Goal: Task Accomplishment & Management: Manage account settings

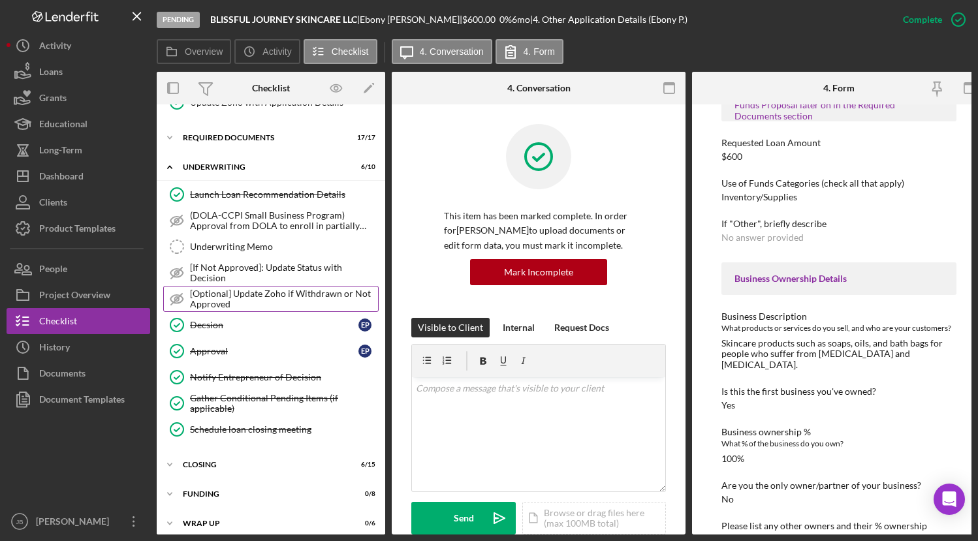
scroll to position [218, 0]
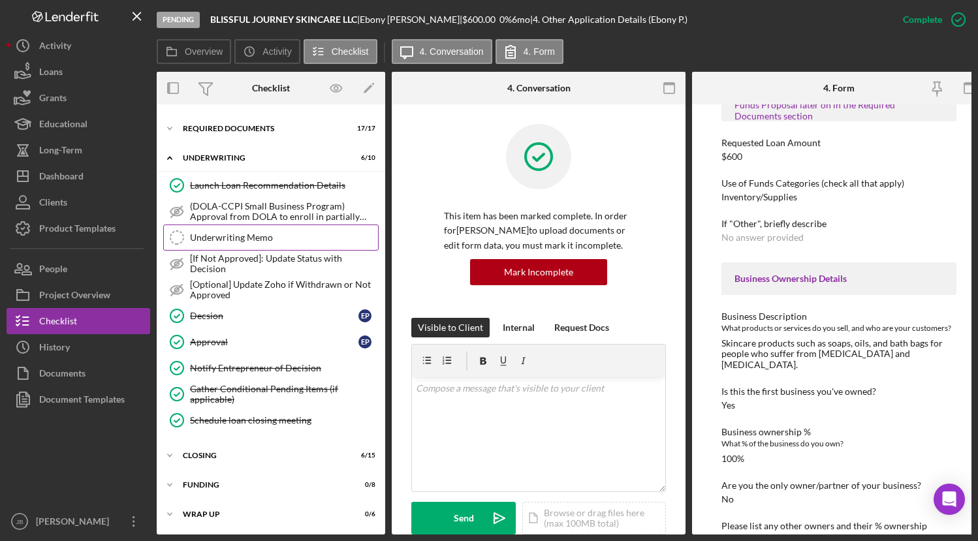
click at [271, 235] on div "Underwriting Memo" at bounding box center [284, 237] width 188 height 10
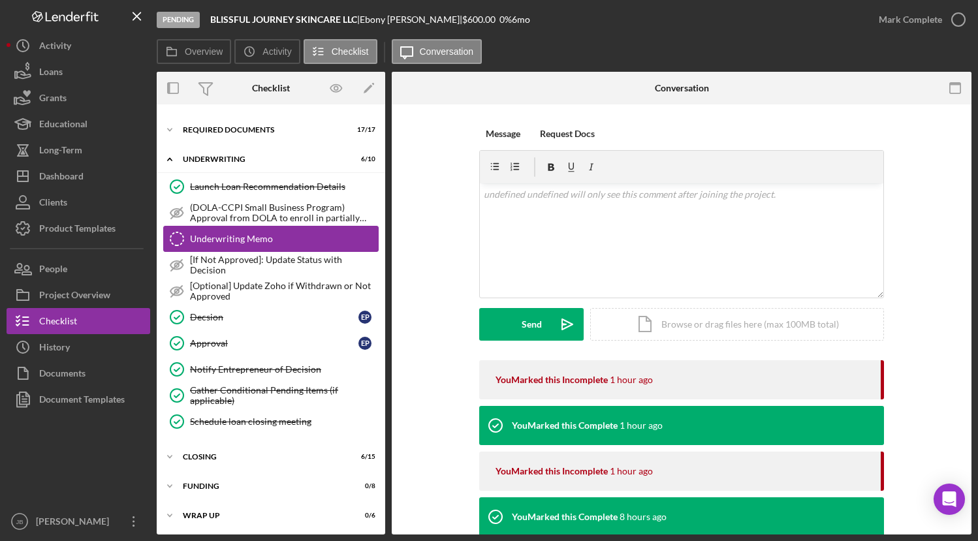
scroll to position [214, 0]
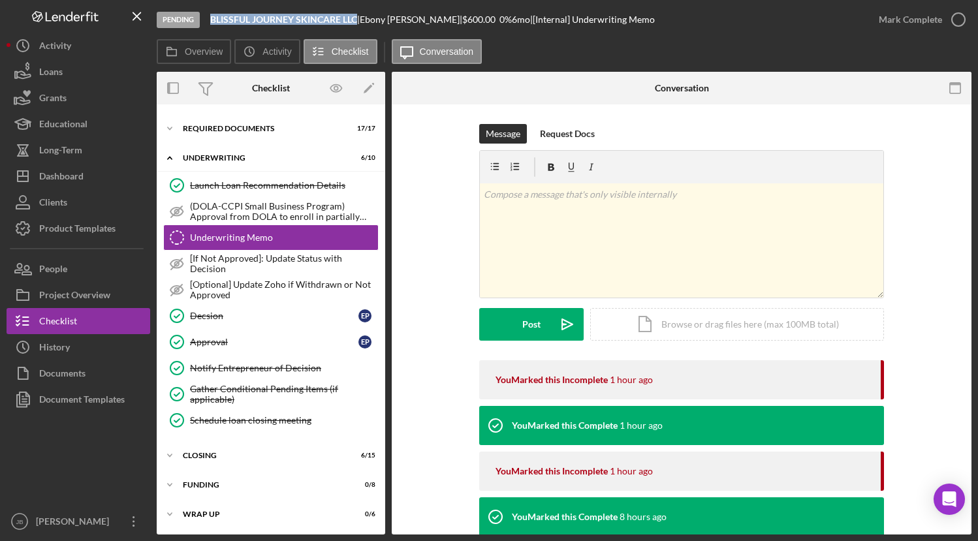
drag, startPoint x: 362, startPoint y: 19, endPoint x: 216, endPoint y: 18, distance: 145.6
click at [216, 18] on div "BLISSFUL JOURNEY SKINCARE LLC |" at bounding box center [284, 19] width 149 height 10
copy b "BLISSFUL JOURNEY SKINCARE LLC"
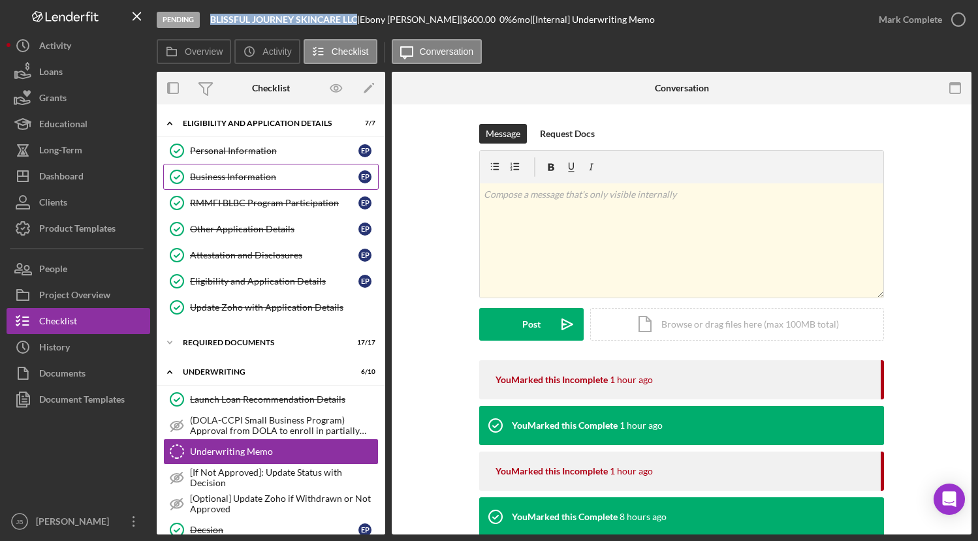
click at [240, 170] on link "Business Information Business Information E P" at bounding box center [270, 177] width 215 height 26
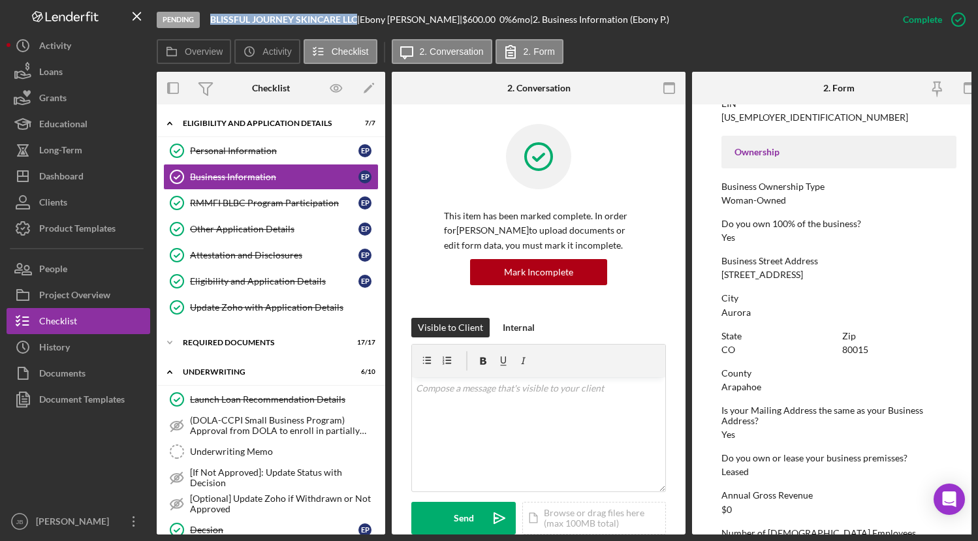
scroll to position [408, 0]
drag, startPoint x: 849, startPoint y: 277, endPoint x: 721, endPoint y: 272, distance: 128.7
click at [721, 272] on div "Business Street Address [STREET_ADDRESS]" at bounding box center [838, 267] width 235 height 24
copy div "[STREET_ADDRESS]"
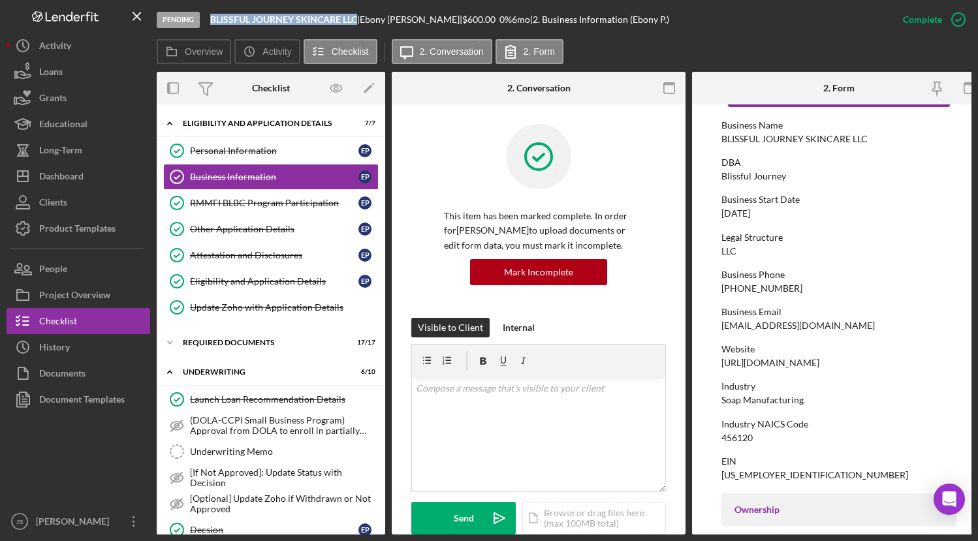
scroll to position [48, 0]
drag, startPoint x: 785, startPoint y: 213, endPoint x: 720, endPoint y: 208, distance: 65.5
click at [719, 208] on form "To edit this form you must mark this item incomplete Business Name BLISSFUL JOU…" at bounding box center [839, 319] width 294 height 430
copy div "[DATE]"
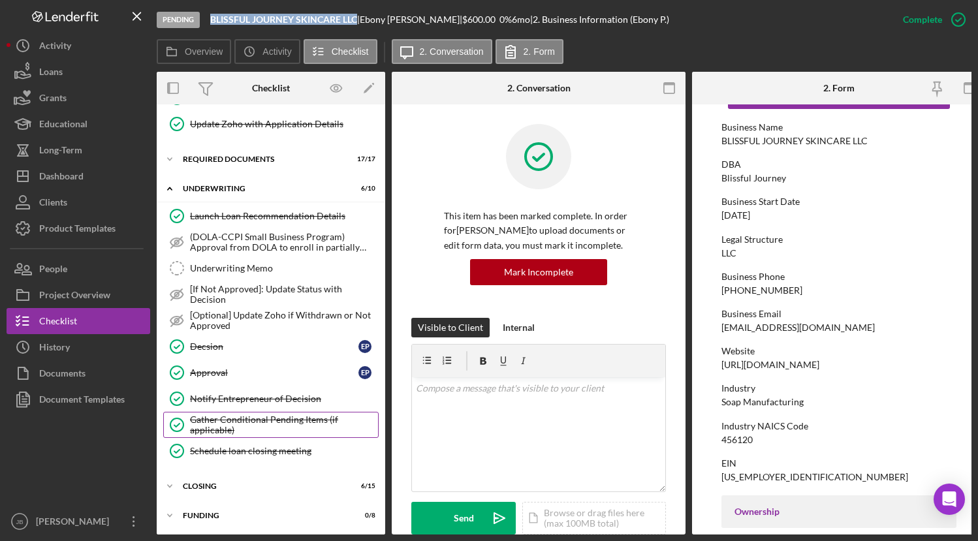
scroll to position [218, 0]
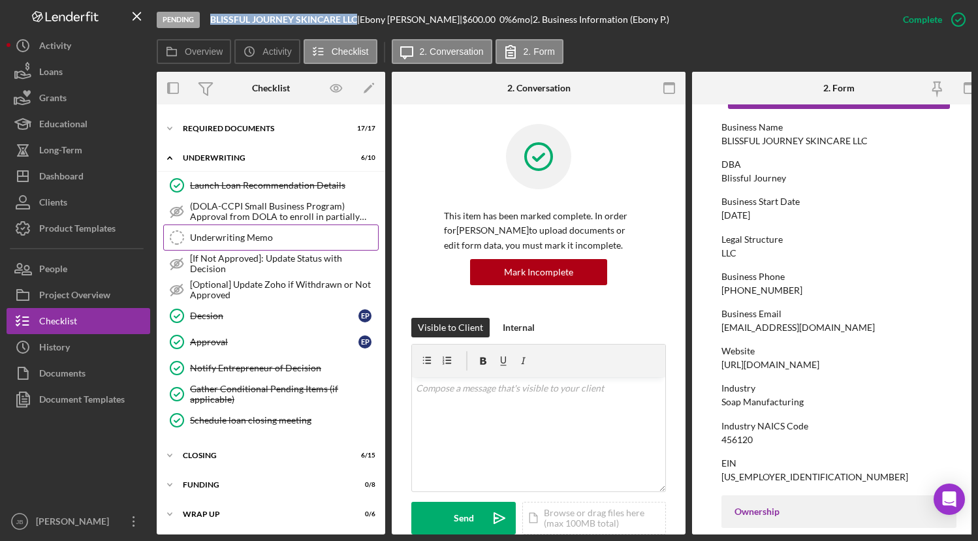
click at [238, 238] on div "Underwriting Memo" at bounding box center [284, 237] width 188 height 10
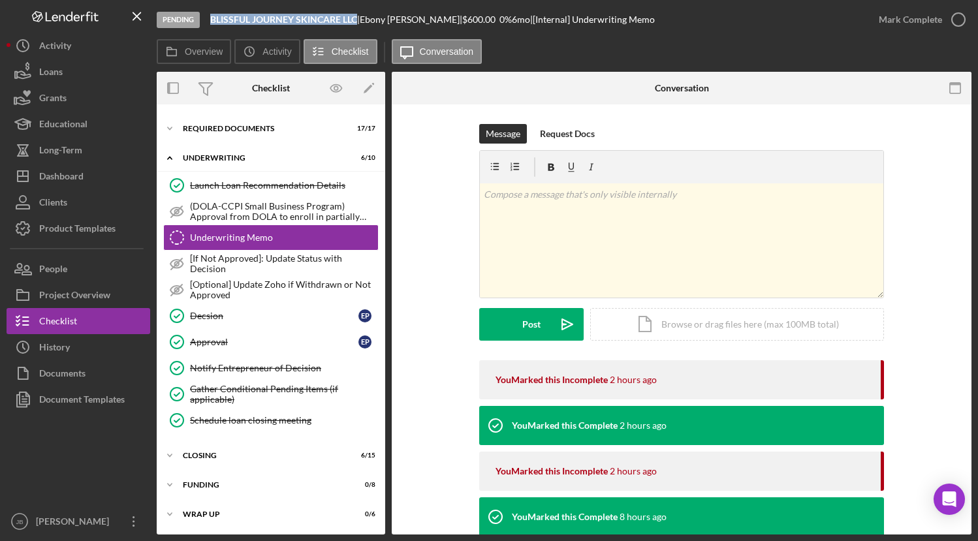
scroll to position [214, 0]
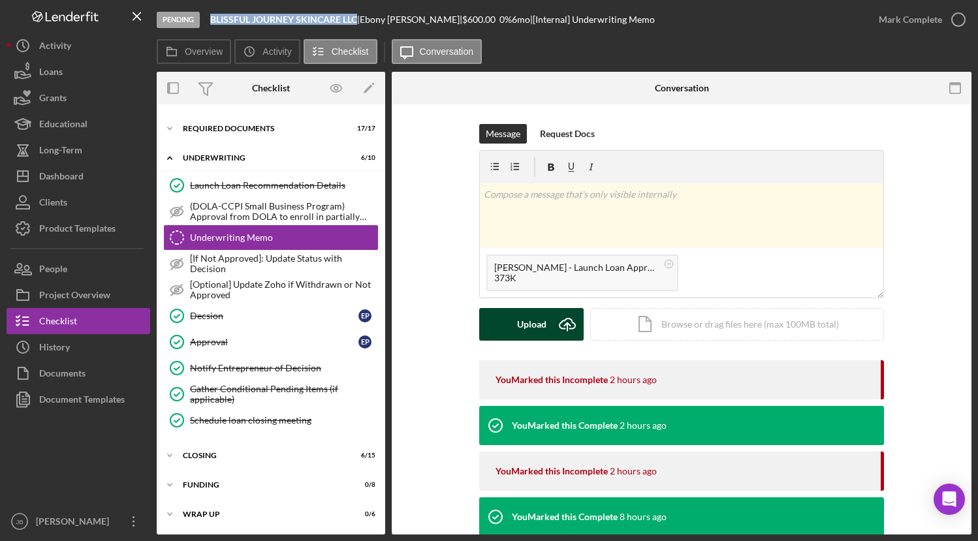
click at [571, 323] on icon "Icon/Upload" at bounding box center [567, 324] width 33 height 33
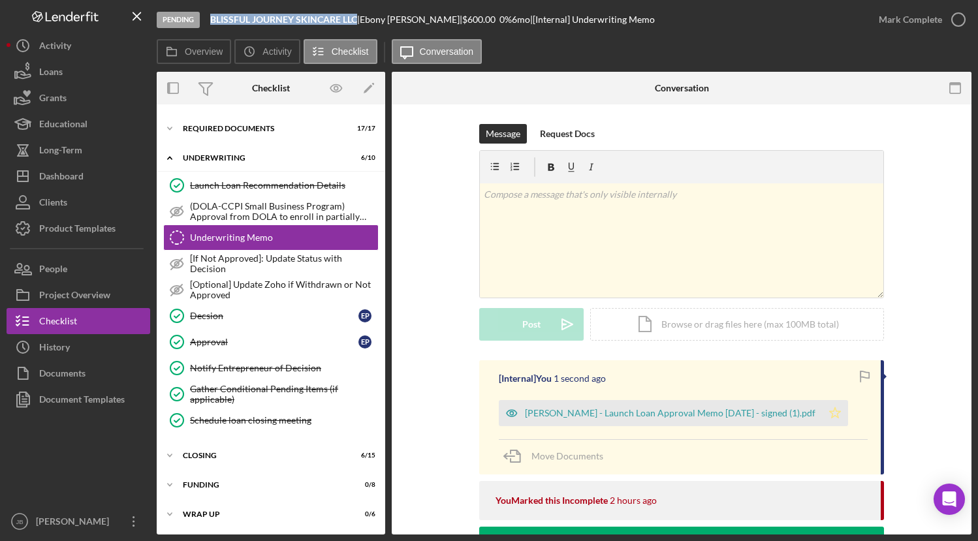
click at [822, 409] on icon "Icon/Star" at bounding box center [835, 413] width 26 height 26
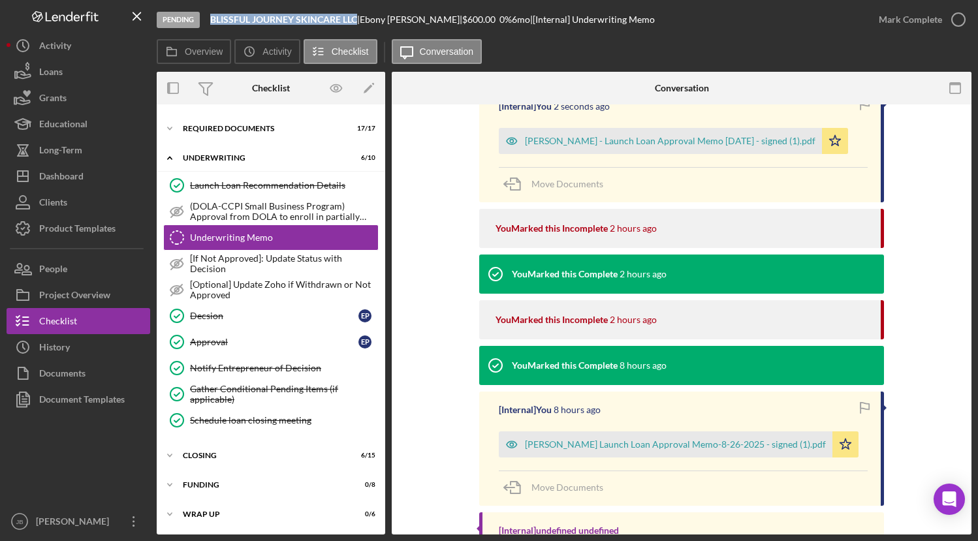
scroll to position [273, 0]
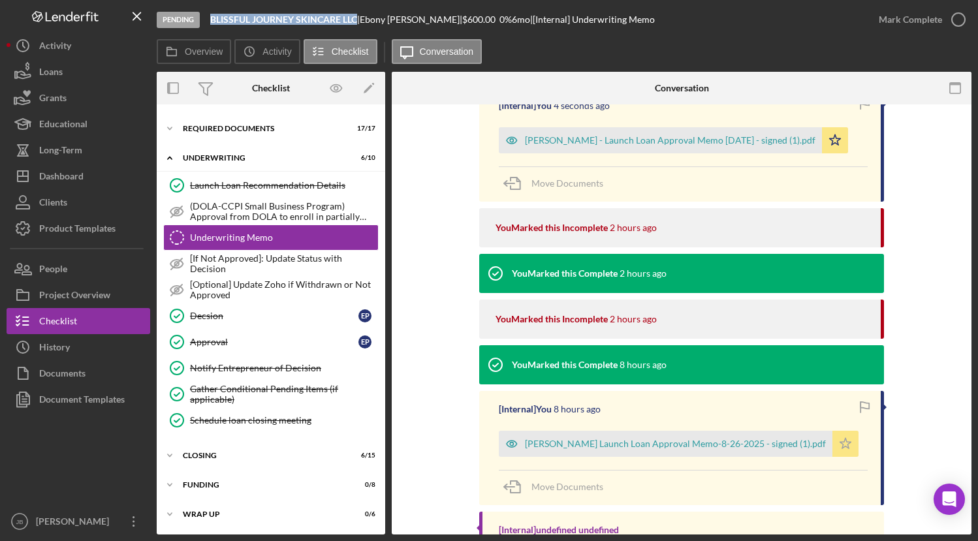
click at [832, 449] on icon "Icon/Star" at bounding box center [845, 444] width 26 height 26
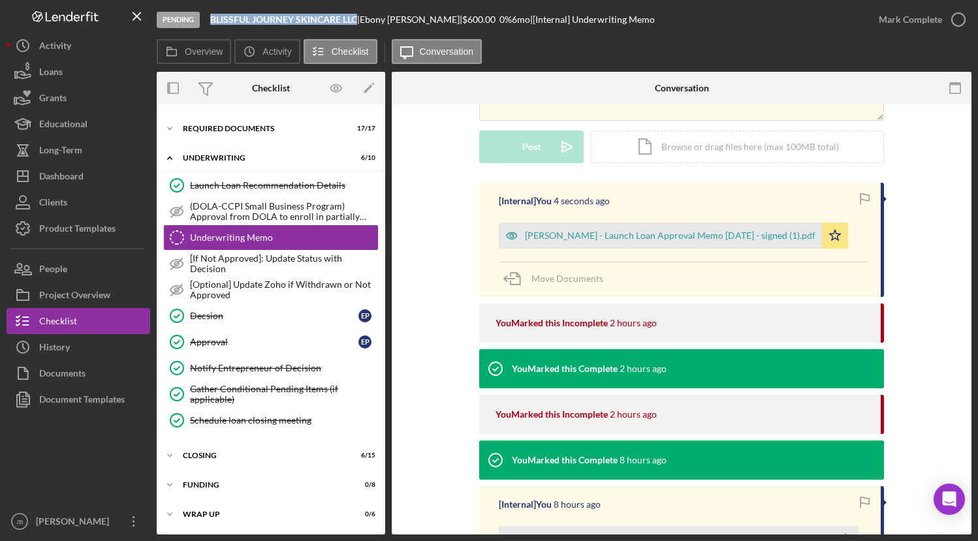
scroll to position [151, 0]
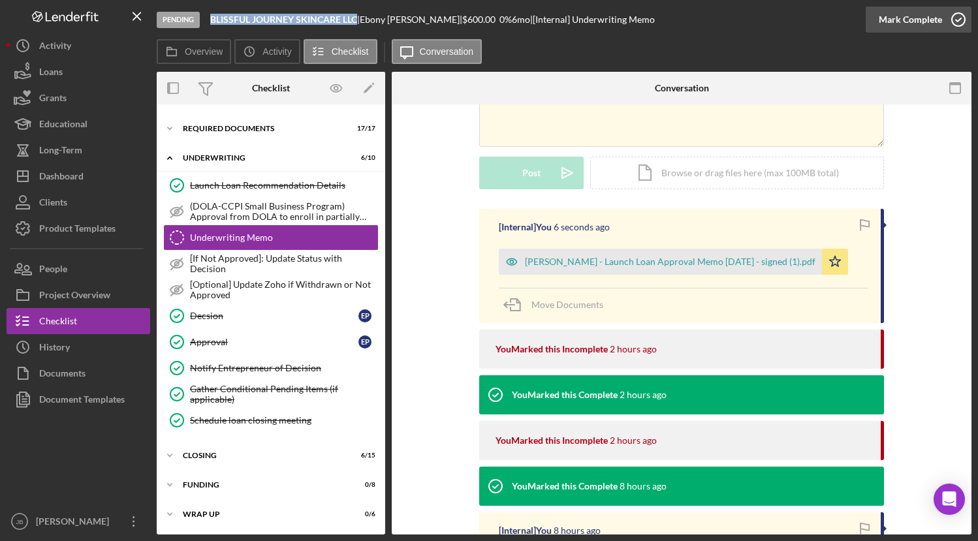
click at [956, 23] on icon "button" at bounding box center [958, 19] width 33 height 33
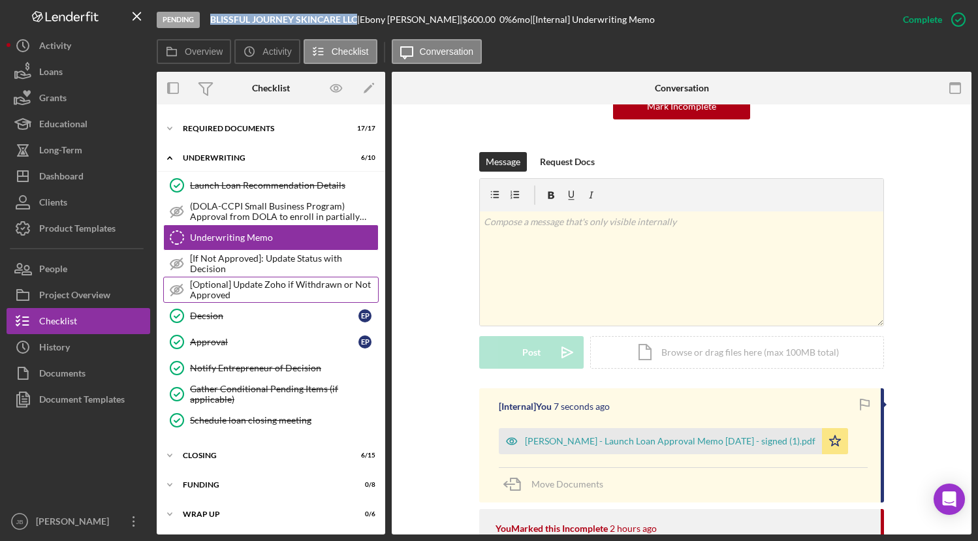
scroll to position [331, 0]
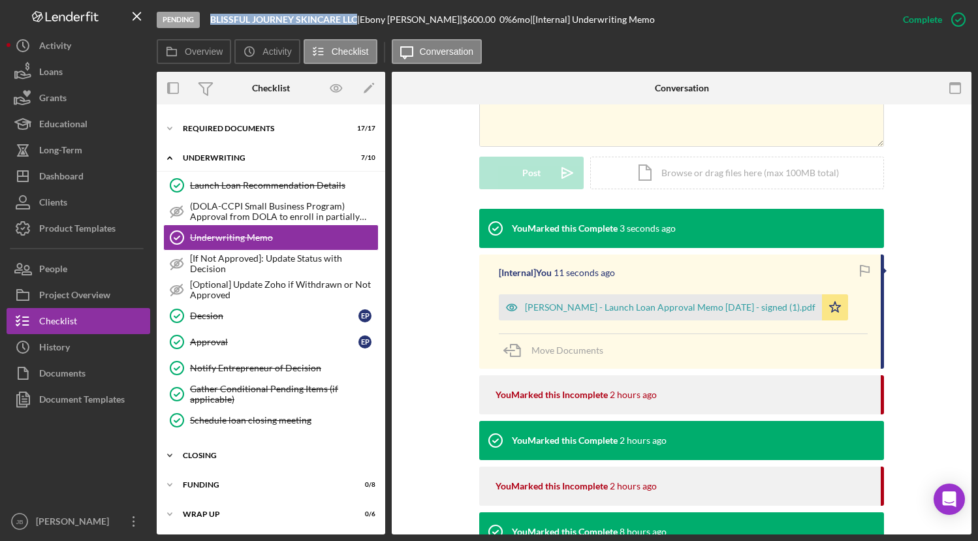
click at [223, 456] on div "Closing" at bounding box center [276, 456] width 186 height 8
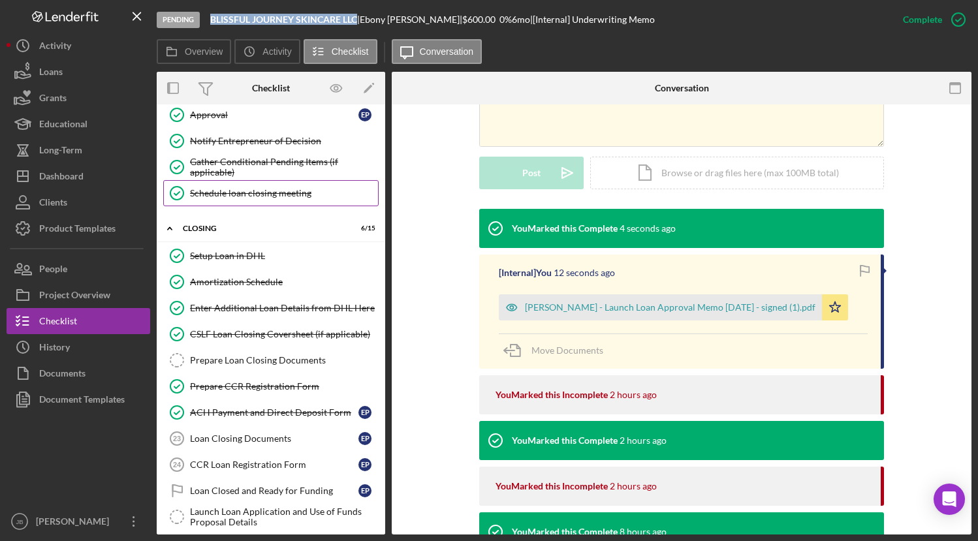
scroll to position [445, 0]
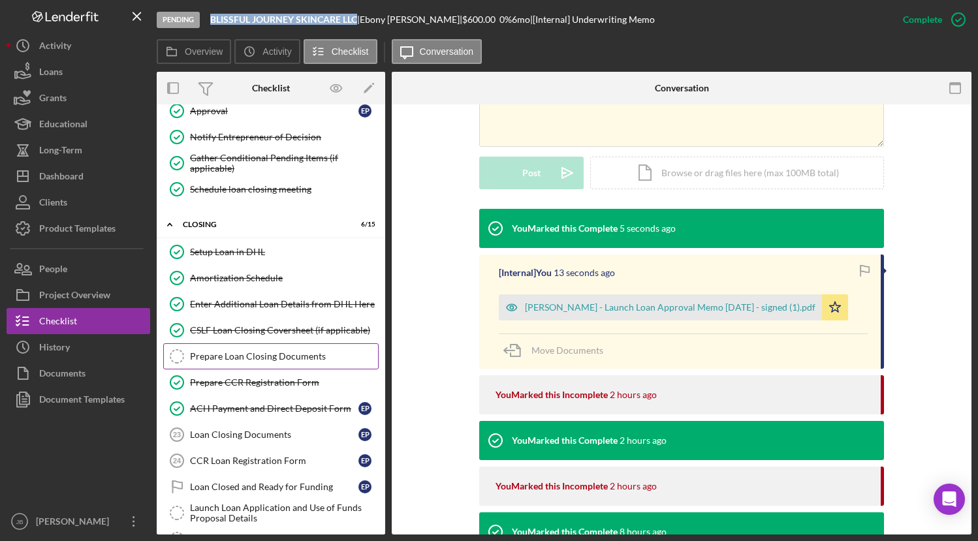
click at [261, 361] on div "Prepare Loan Closing Documents" at bounding box center [284, 356] width 188 height 10
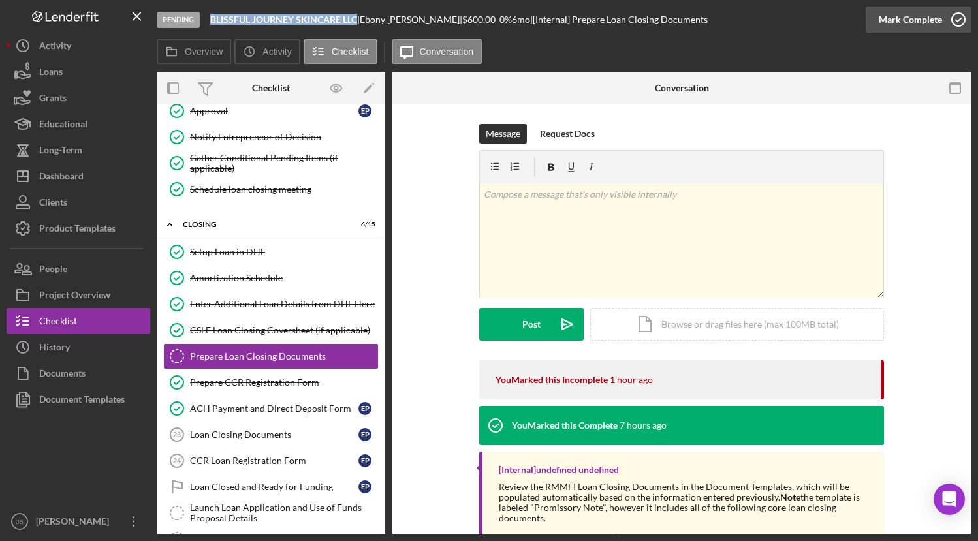
click at [959, 14] on icon "button" at bounding box center [958, 19] width 33 height 33
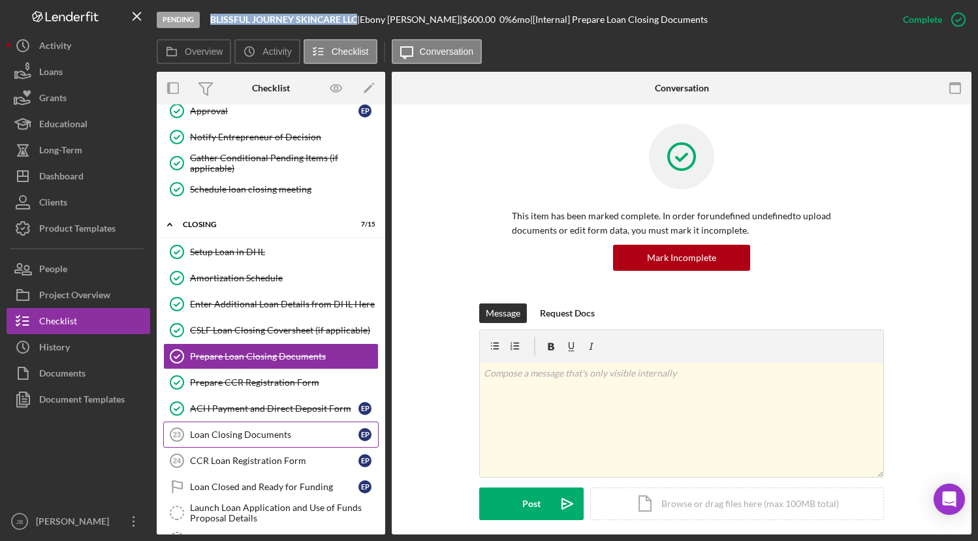
click at [277, 435] on div "Loan Closing Documents" at bounding box center [274, 434] width 168 height 10
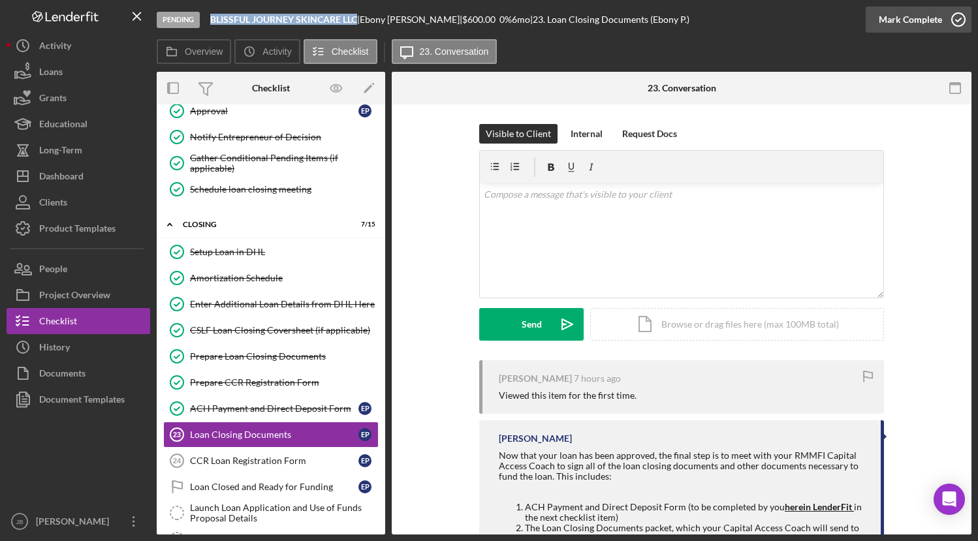
click at [954, 16] on icon "button" at bounding box center [958, 19] width 33 height 33
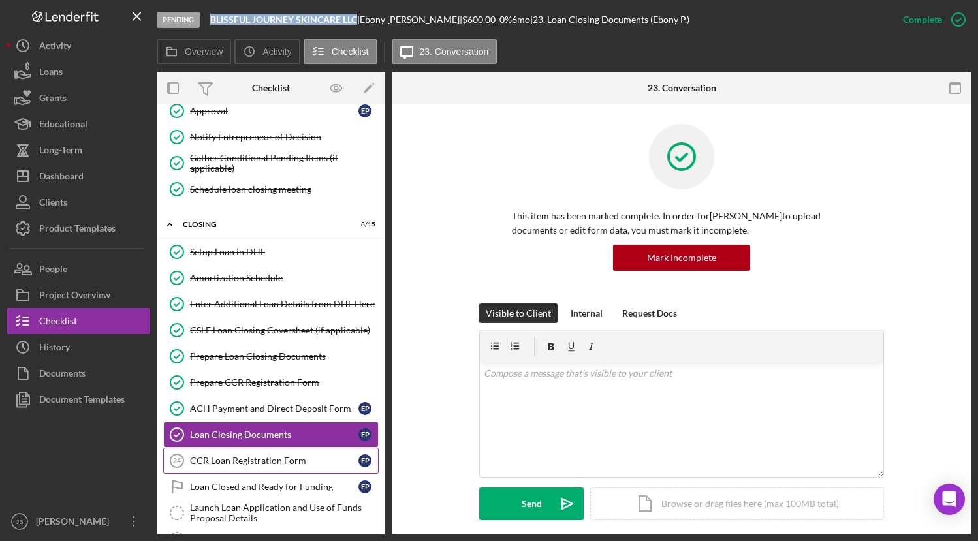
click at [277, 463] on div "CCR Loan Registration Form" at bounding box center [274, 461] width 168 height 10
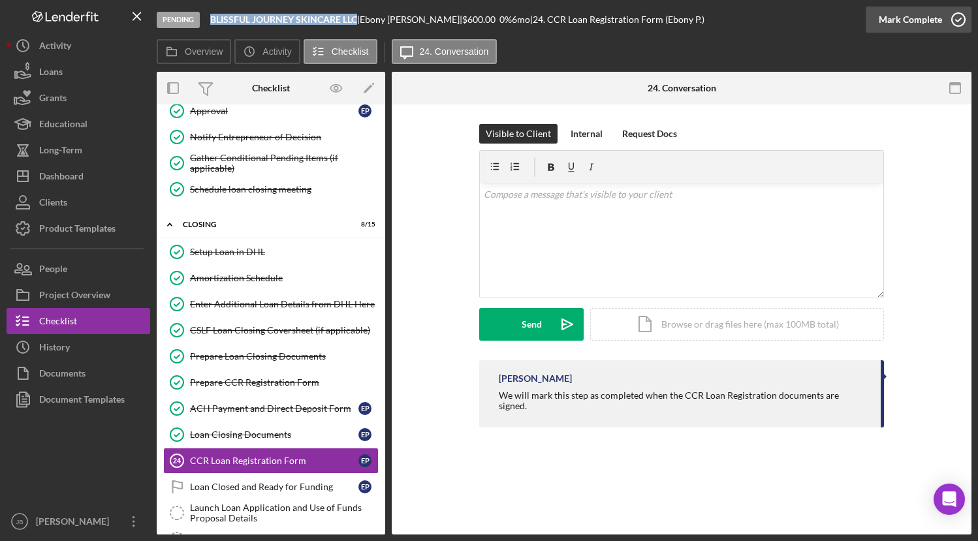
click at [957, 22] on icon "button" at bounding box center [958, 19] width 33 height 33
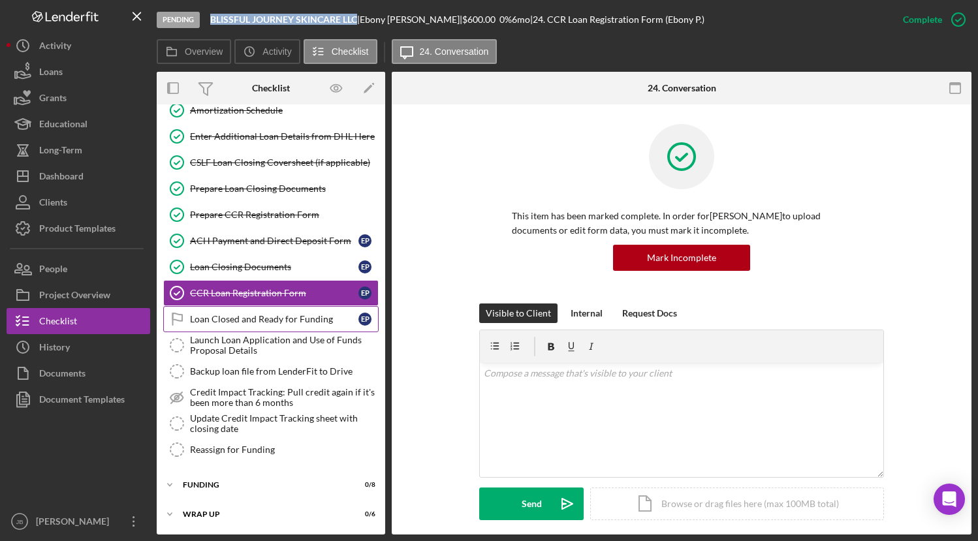
click at [271, 322] on div "Loan Closed and Ready for Funding" at bounding box center [274, 319] width 168 height 10
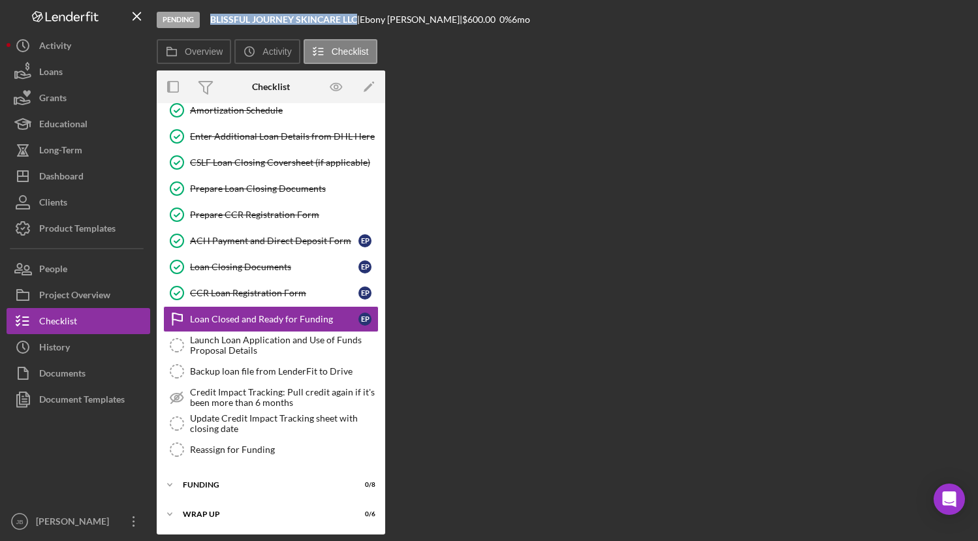
scroll to position [613, 0]
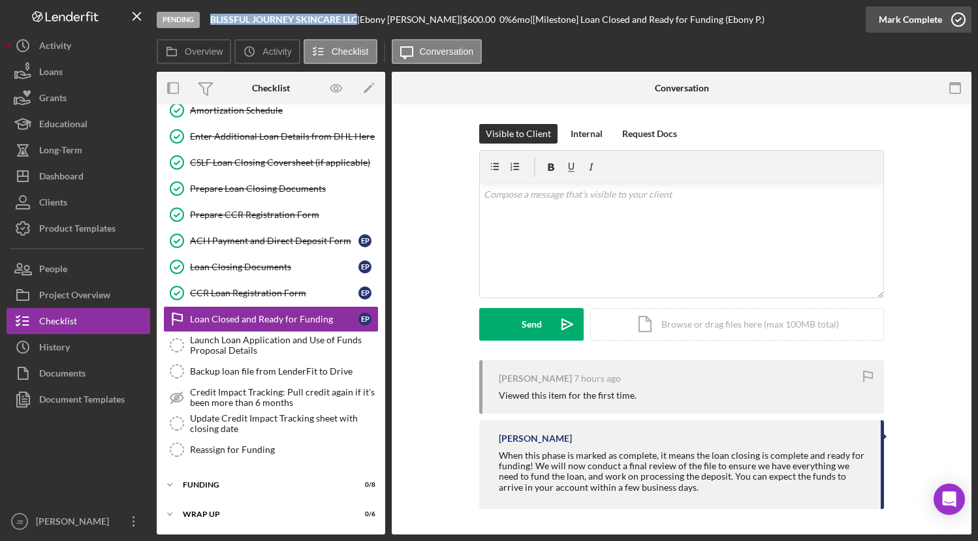
click at [957, 23] on icon "button" at bounding box center [958, 19] width 33 height 33
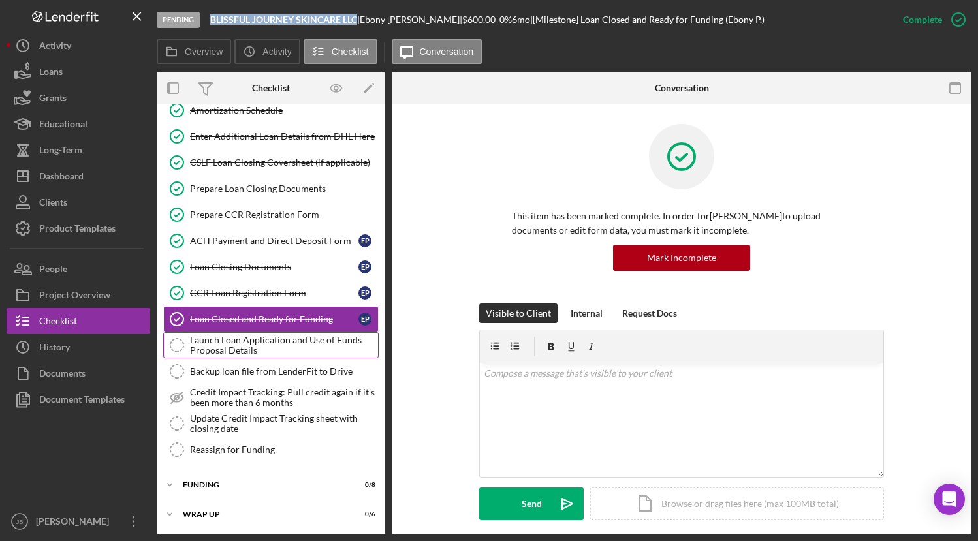
click at [296, 347] on div "Launch Loan Application and Use of Funds Proposal Details" at bounding box center [284, 345] width 188 height 21
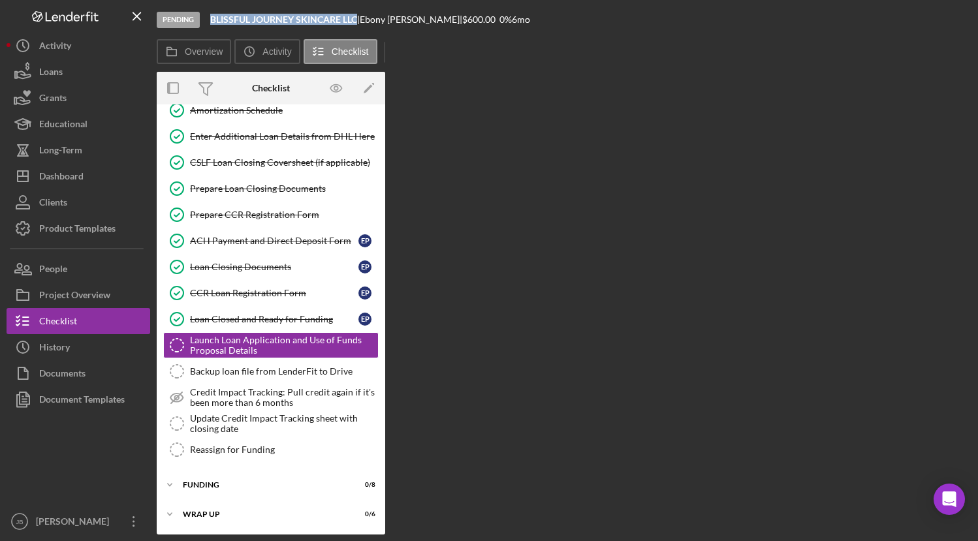
scroll to position [613, 0]
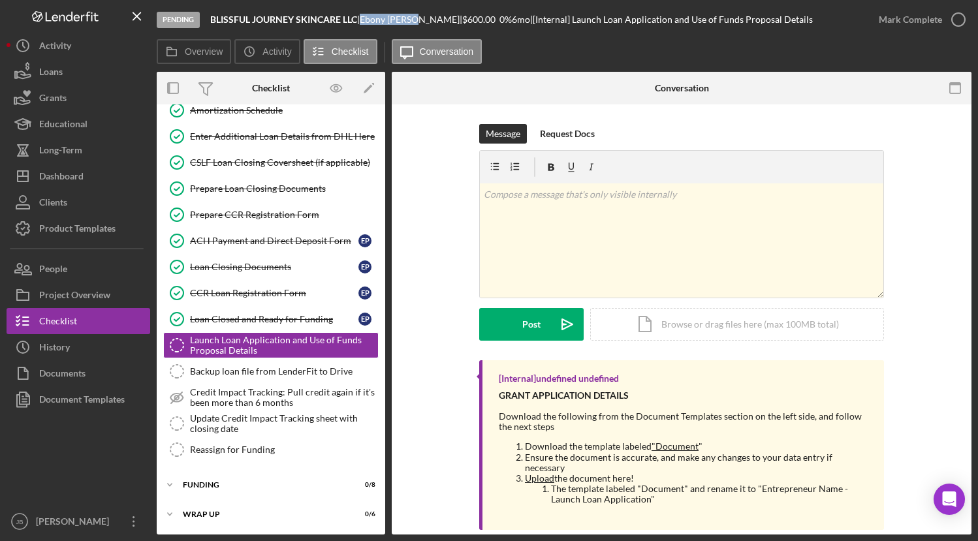
drag, startPoint x: 422, startPoint y: 20, endPoint x: 373, endPoint y: 21, distance: 49.0
click at [373, 21] on div "[PERSON_NAME] |" at bounding box center [411, 19] width 102 height 10
copy div "[PERSON_NAME]"
click at [84, 396] on div "Document Templates" at bounding box center [82, 400] width 86 height 29
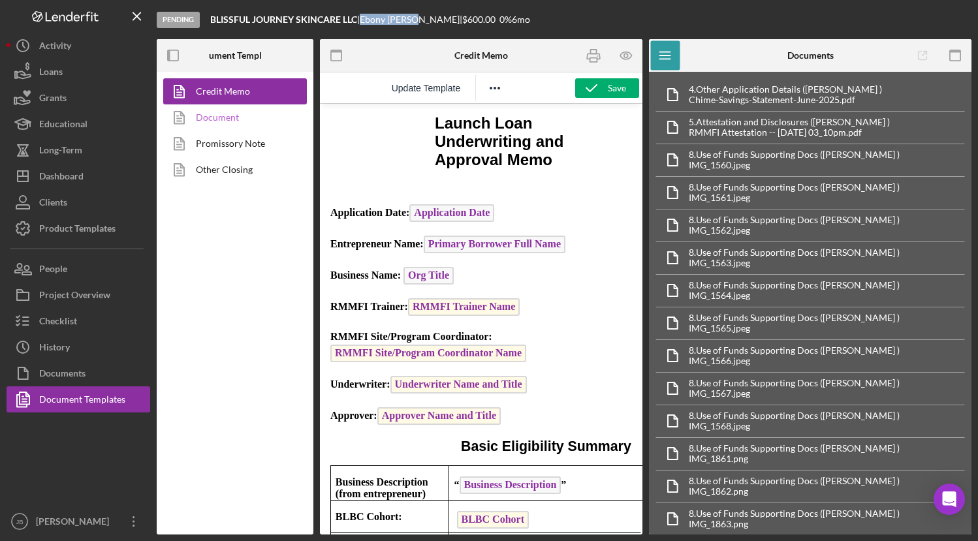
click at [228, 121] on link "Document" at bounding box center [231, 117] width 137 height 26
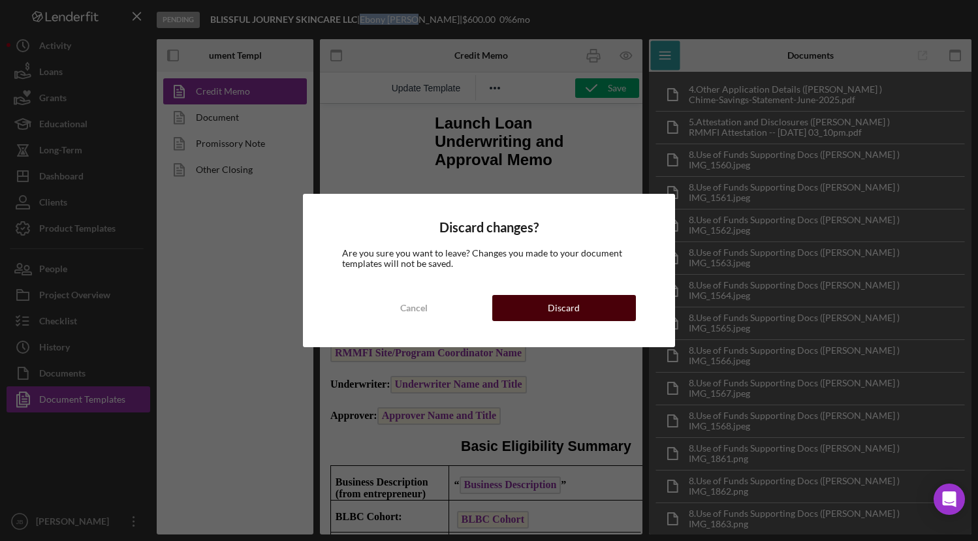
drag, startPoint x: 566, startPoint y: 314, endPoint x: 246, endPoint y: 210, distance: 336.5
click at [566, 314] on div "Discard" at bounding box center [564, 308] width 32 height 26
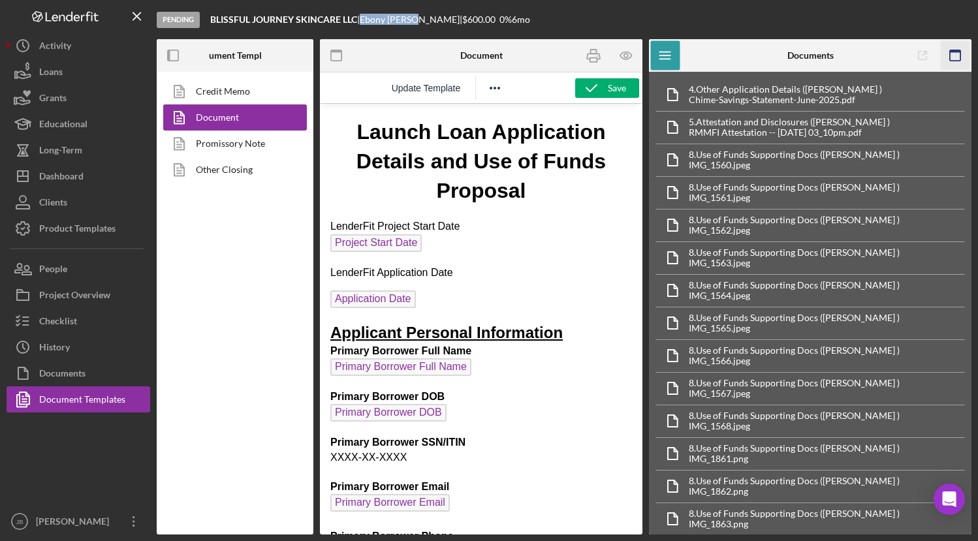
click at [959, 52] on rect "button" at bounding box center [955, 51] width 10 height 3
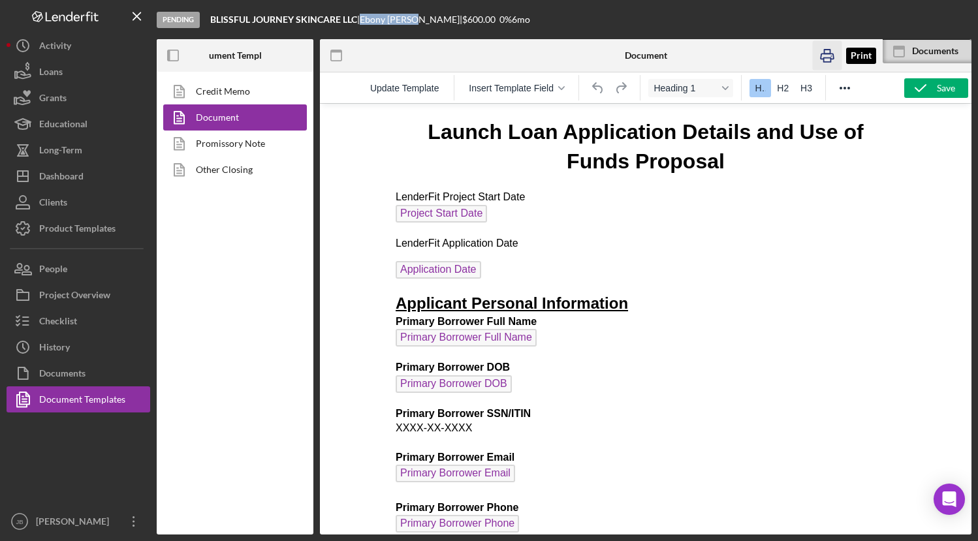
click at [821, 59] on icon "button" at bounding box center [826, 56] width 13 height 5
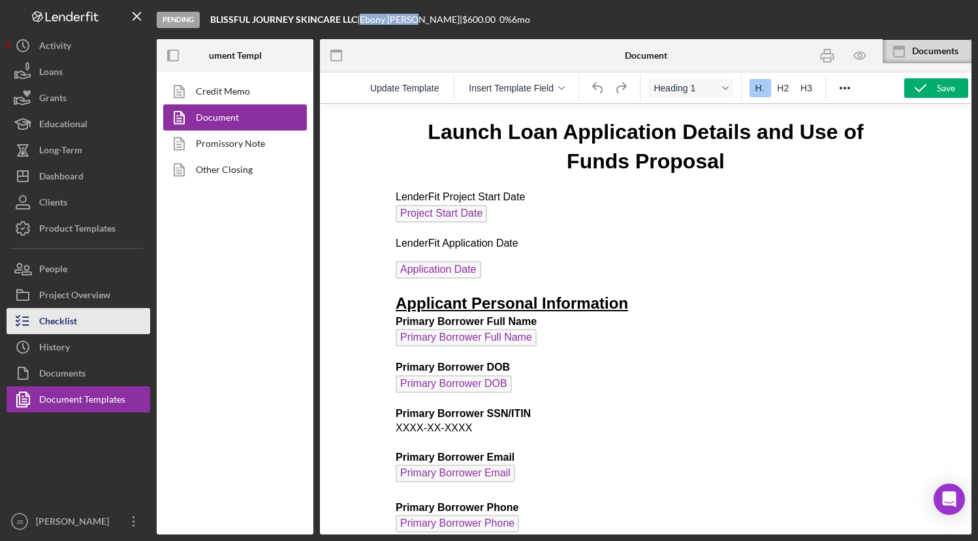
click at [65, 324] on div "Checklist" at bounding box center [58, 322] width 38 height 29
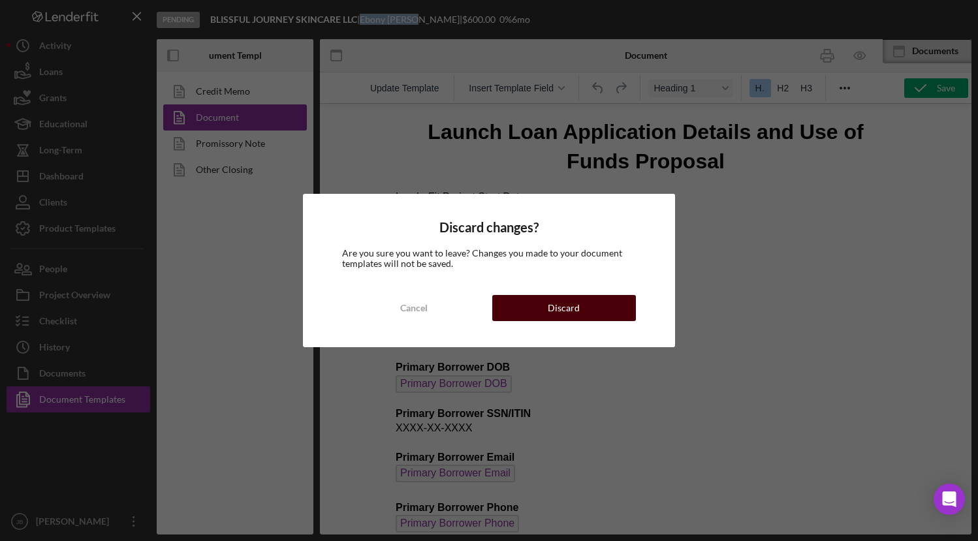
click at [548, 313] on button "Discard" at bounding box center [564, 308] width 144 height 26
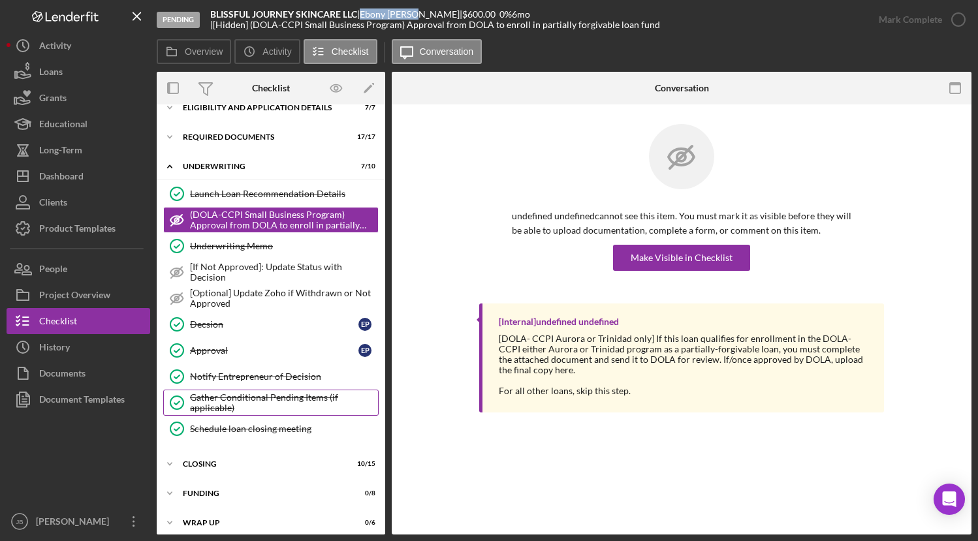
scroll to position [24, 0]
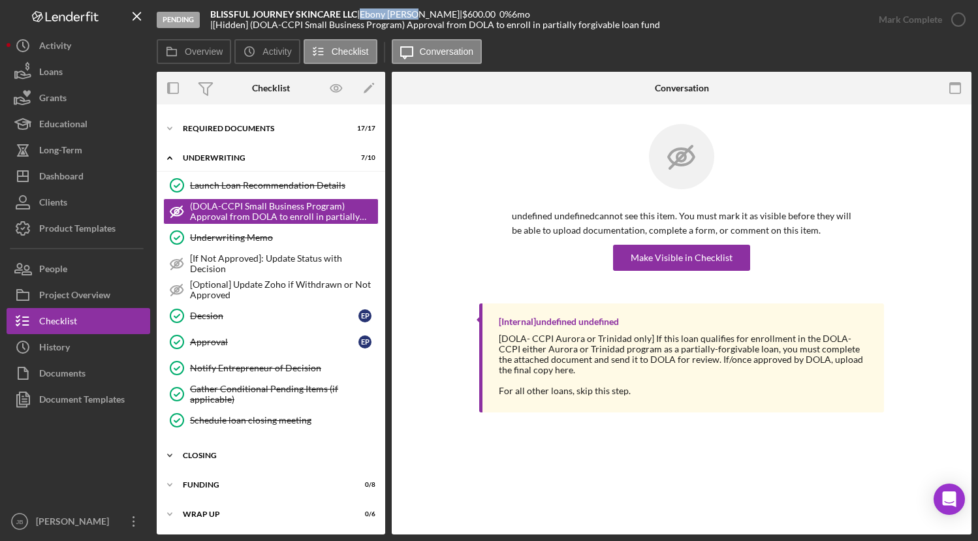
click at [231, 454] on div "Closing" at bounding box center [276, 456] width 186 height 8
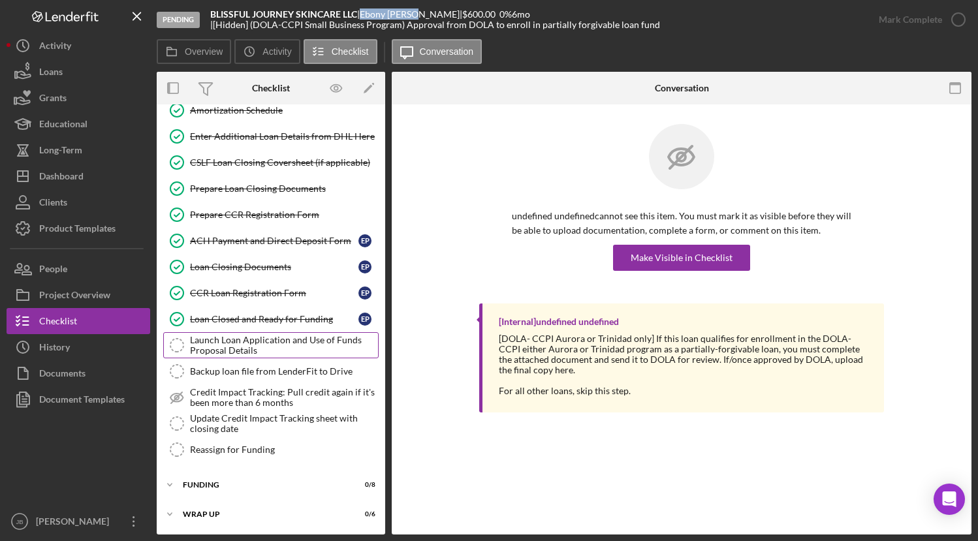
click at [234, 348] on div "Launch Loan Application and Use of Funds Proposal Details" at bounding box center [284, 345] width 188 height 21
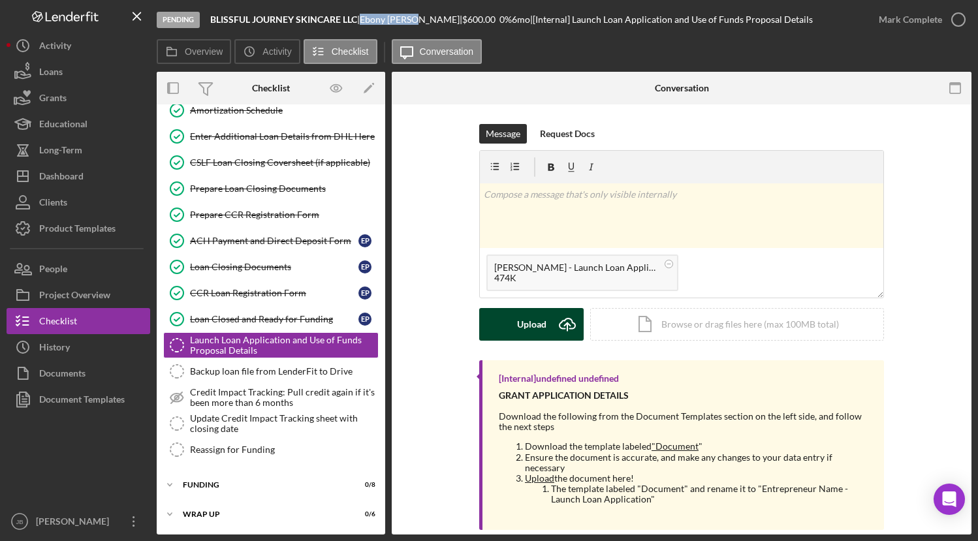
click at [564, 326] on icon "Icon/Upload" at bounding box center [567, 324] width 33 height 33
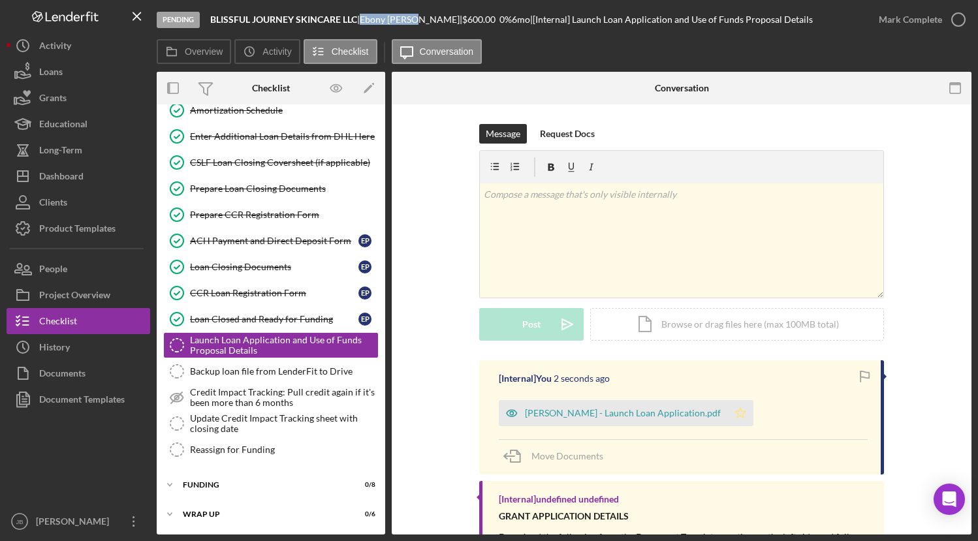
click at [727, 411] on icon "Icon/Star" at bounding box center [740, 413] width 26 height 26
click at [237, 373] on div "Backup loan file from LenderFit to Drive" at bounding box center [284, 371] width 188 height 10
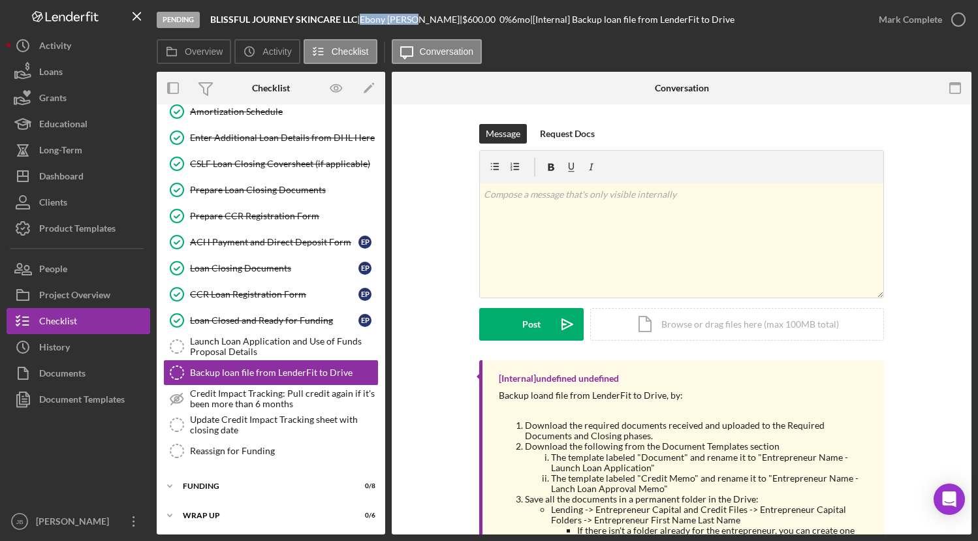
scroll to position [423, 0]
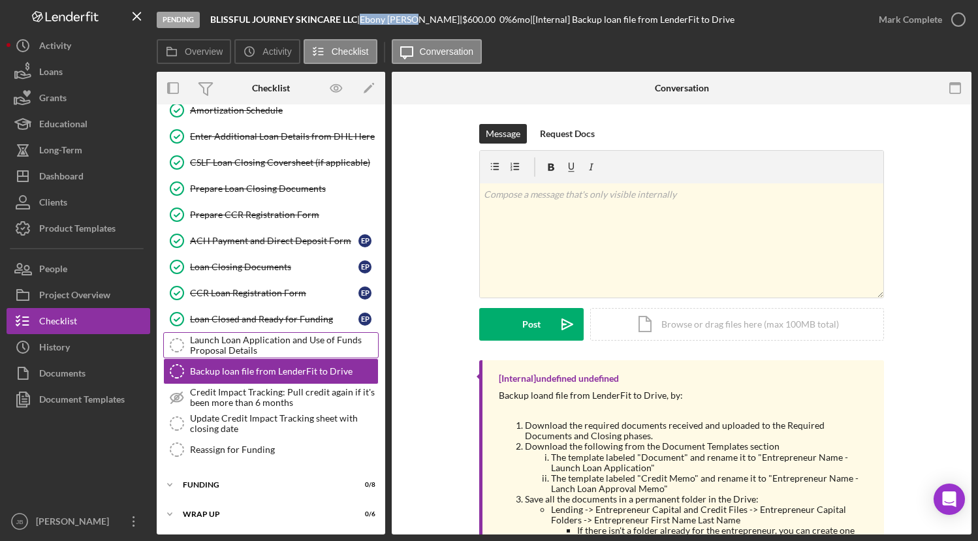
click at [243, 344] on div "Launch Loan Application and Use of Funds Proposal Details" at bounding box center [284, 345] width 188 height 21
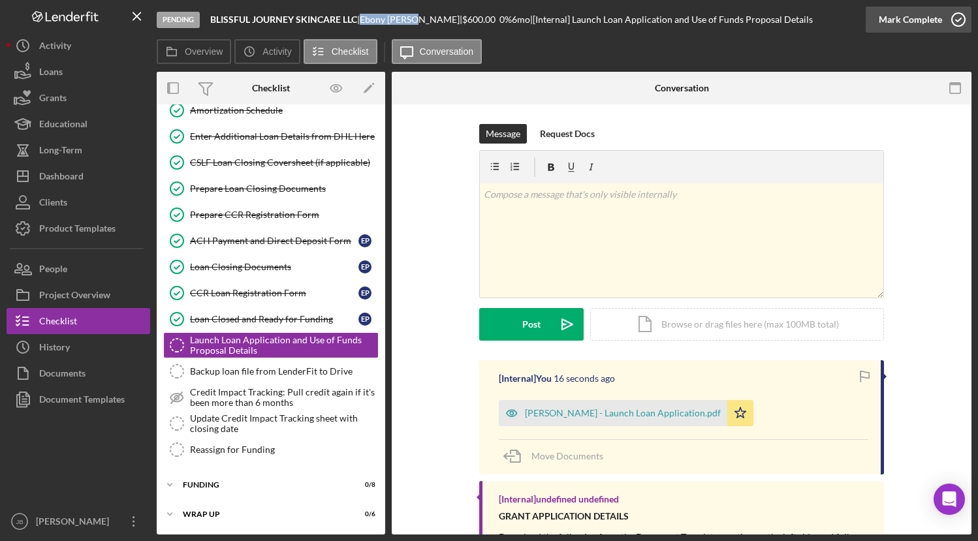
click at [959, 20] on icon "button" at bounding box center [958, 19] width 33 height 33
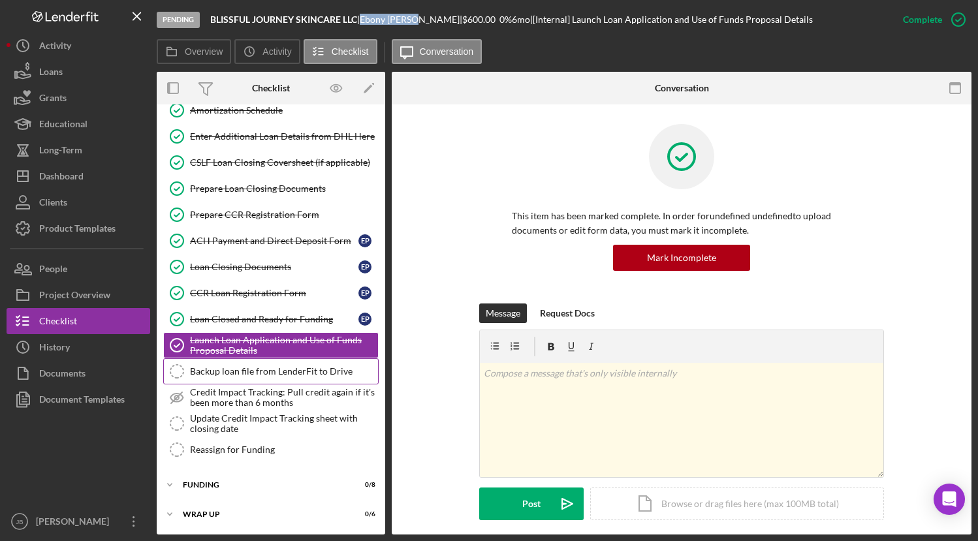
click at [233, 369] on div "Backup loan file from LenderFit to Drive" at bounding box center [284, 371] width 188 height 10
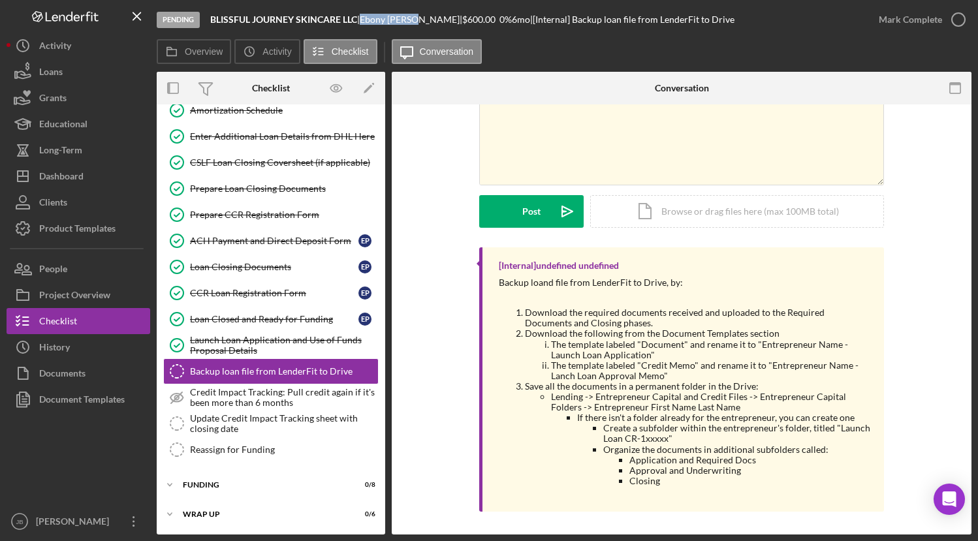
scroll to position [116, 0]
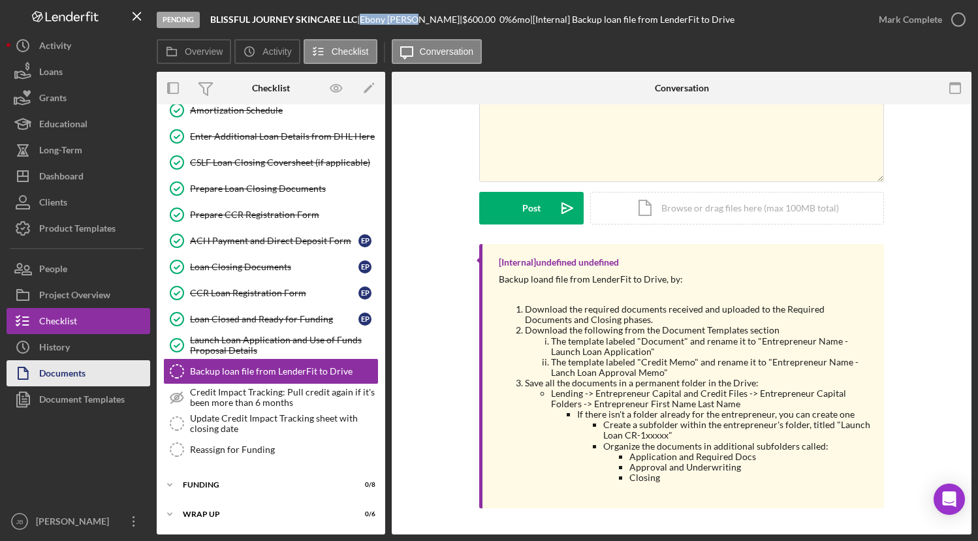
click at [84, 379] on div "Documents" at bounding box center [62, 374] width 46 height 29
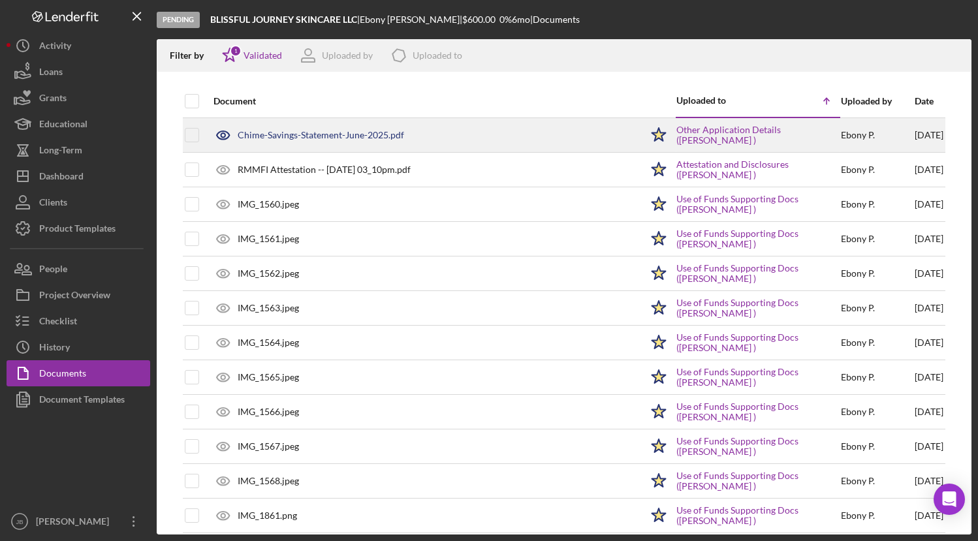
click at [288, 140] on div "Chime-Savings-Statement-June-2025.pdf" at bounding box center [321, 135] width 166 height 10
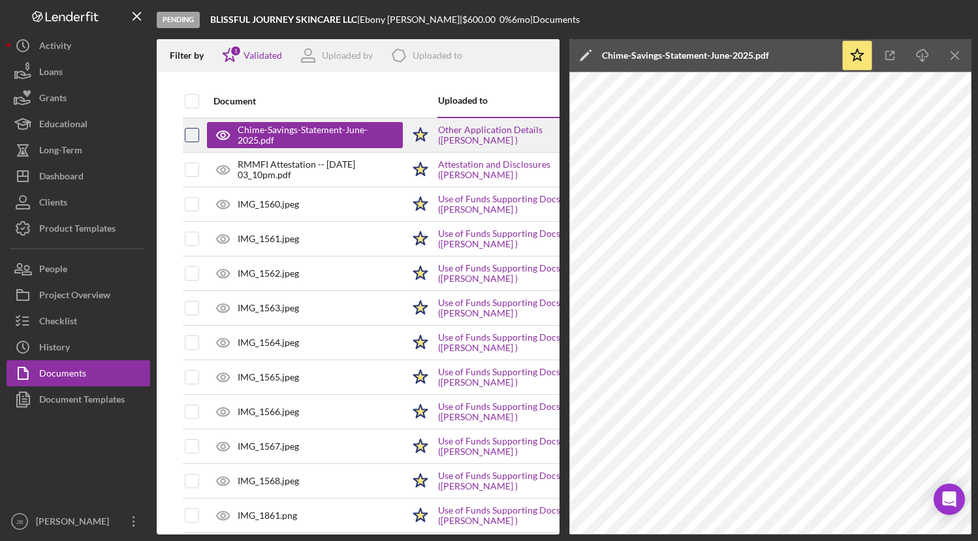
click at [194, 136] on input "checkbox" at bounding box center [191, 135] width 13 height 13
checkbox input "true"
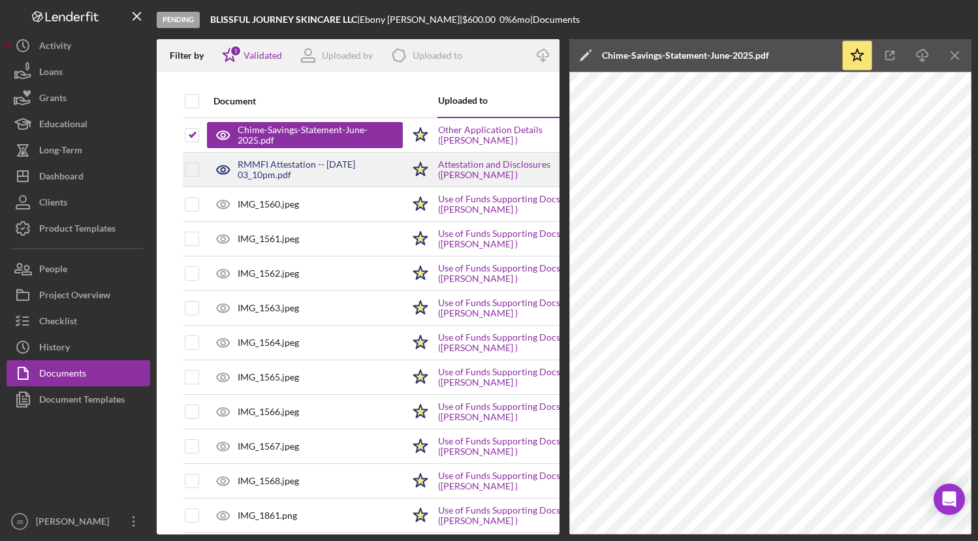
click at [282, 164] on div "RMMFI Attestation -- [DATE] 03_10pm.pdf" at bounding box center [320, 169] width 165 height 21
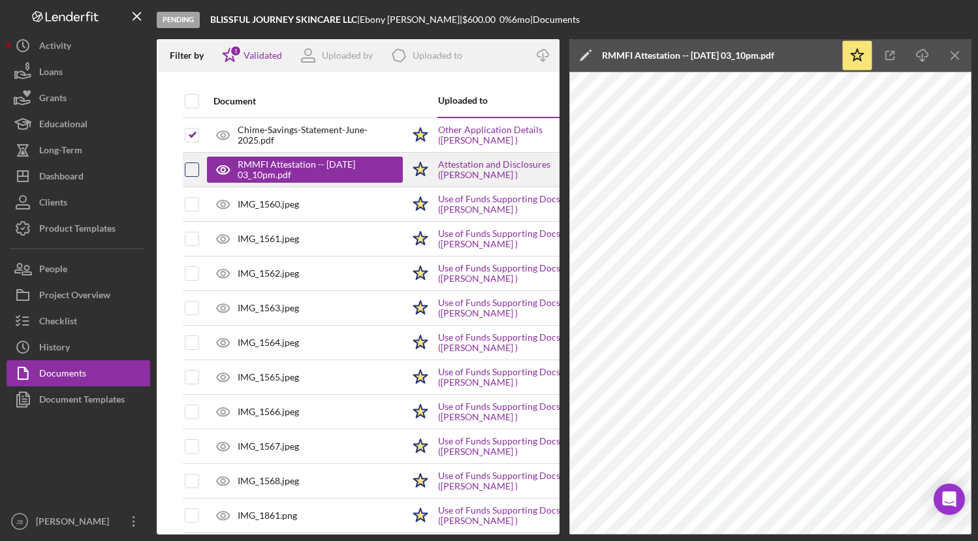
click at [195, 171] on input "checkbox" at bounding box center [191, 169] width 13 height 13
checkbox input "true"
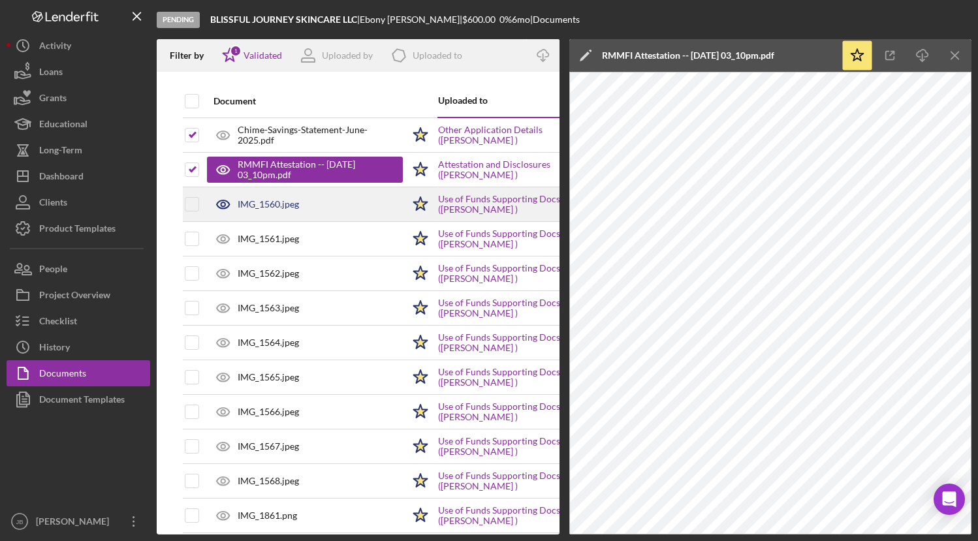
click at [275, 202] on div "IMG_1560.jpeg" at bounding box center [268, 204] width 61 height 10
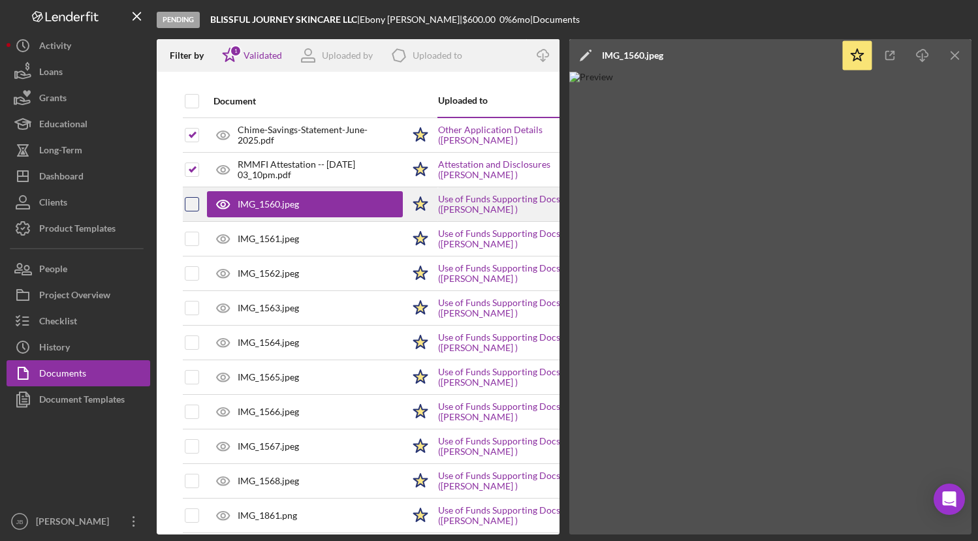
click at [189, 206] on input "checkbox" at bounding box center [191, 204] width 13 height 13
checkbox input "true"
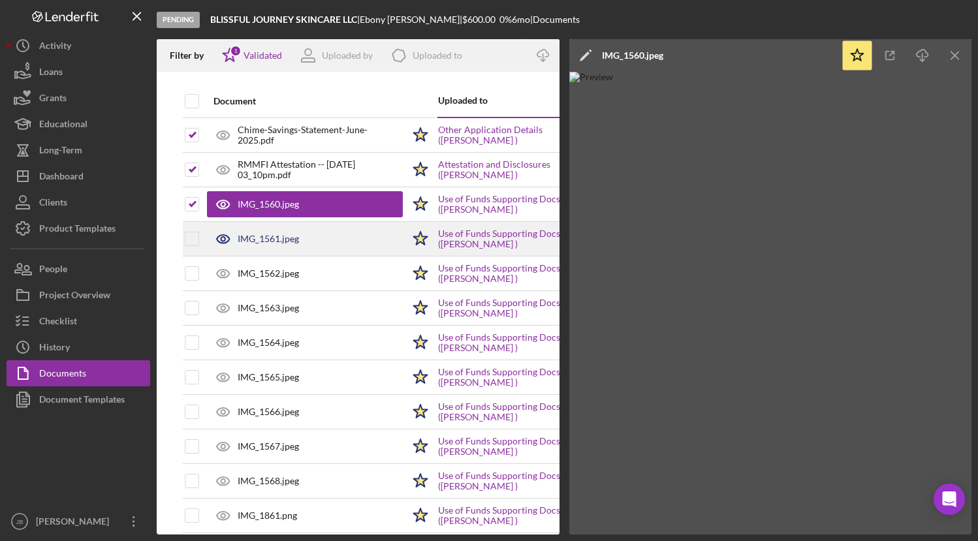
click at [251, 239] on div "IMG_1561.jpeg" at bounding box center [268, 239] width 61 height 10
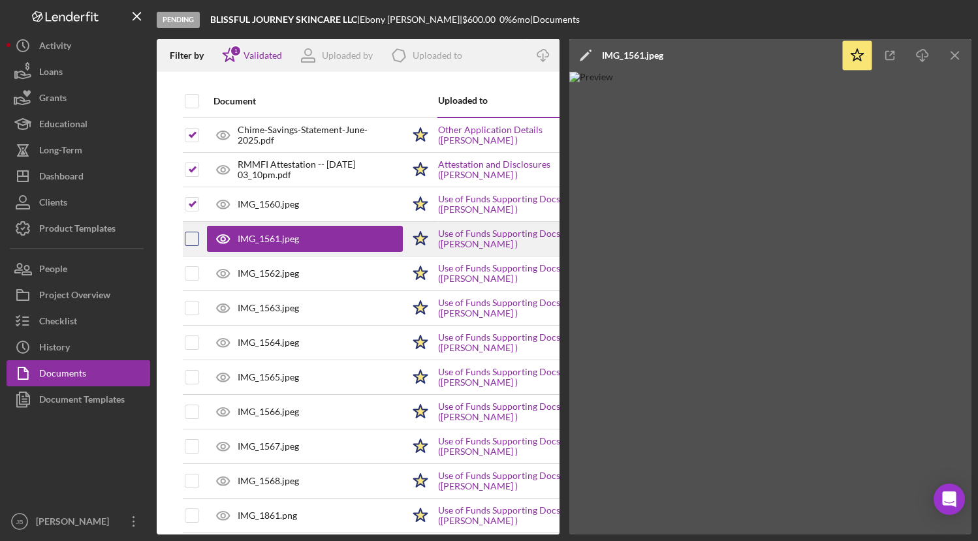
click at [192, 242] on input "checkbox" at bounding box center [191, 238] width 13 height 13
checkbox input "true"
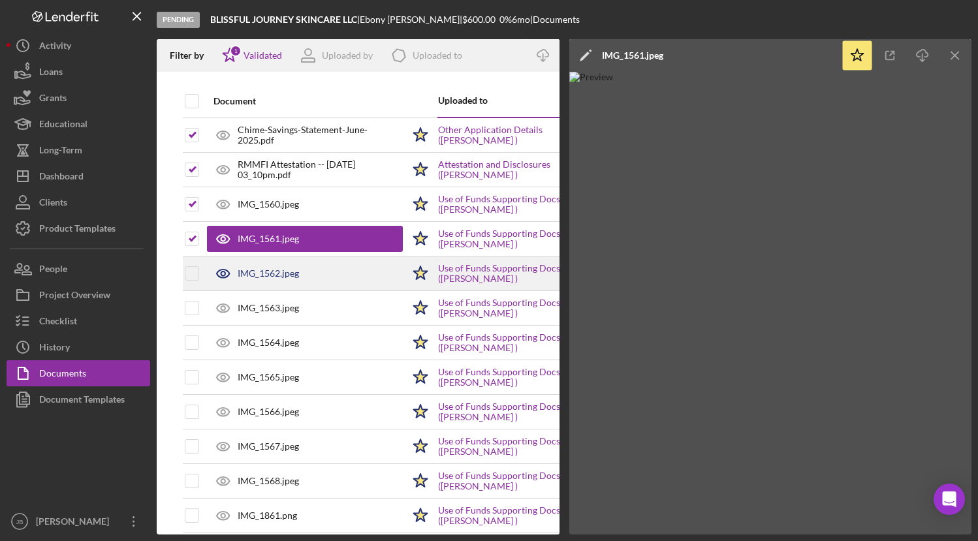
click at [255, 275] on div "IMG_1562.jpeg" at bounding box center [268, 273] width 61 height 10
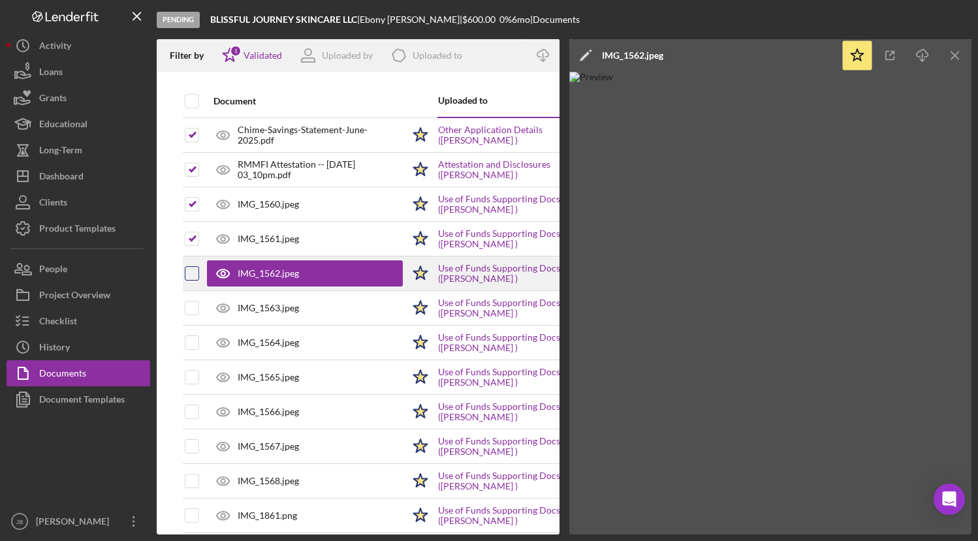
click at [195, 275] on input "checkbox" at bounding box center [191, 273] width 13 height 13
checkbox input "true"
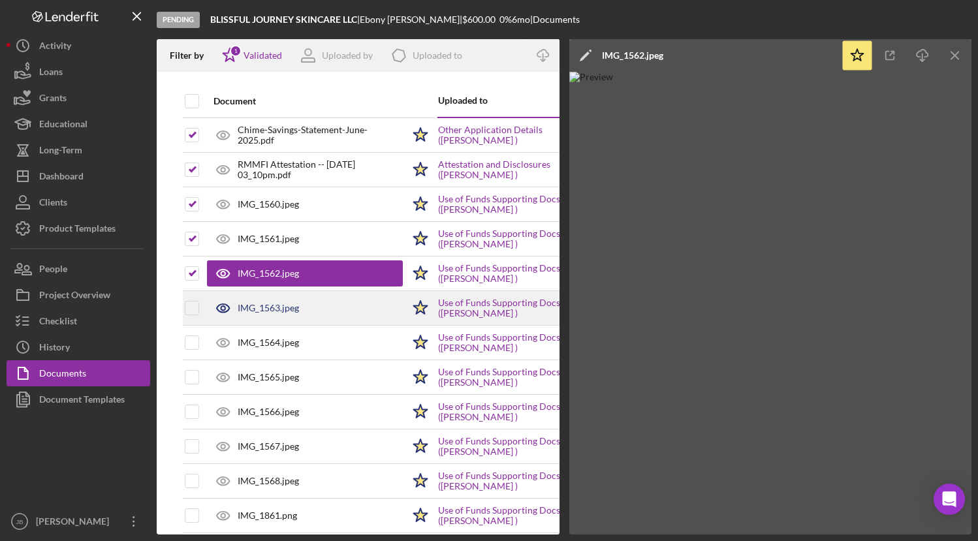
click at [257, 310] on div "IMG_1563.jpeg" at bounding box center [268, 308] width 61 height 10
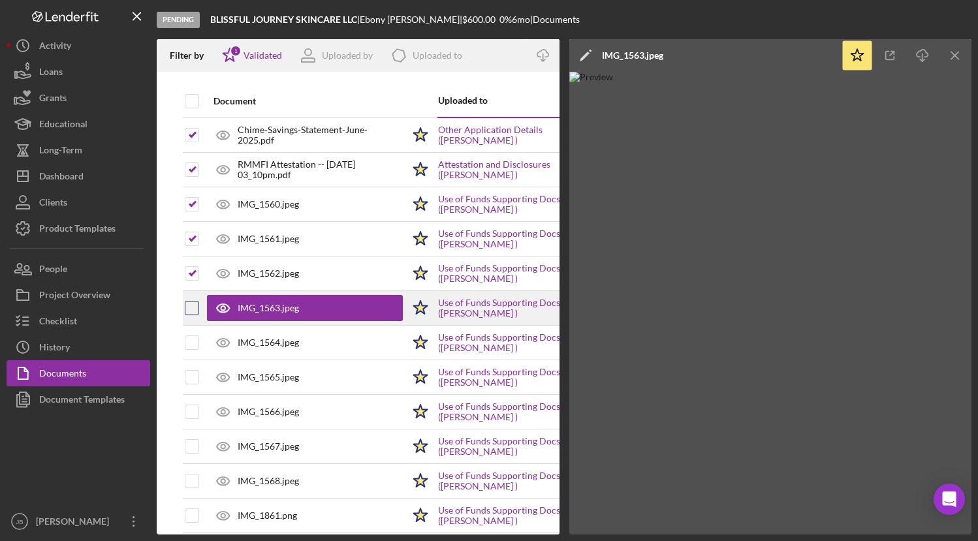
click at [194, 309] on input "checkbox" at bounding box center [191, 308] width 13 height 13
checkbox input "true"
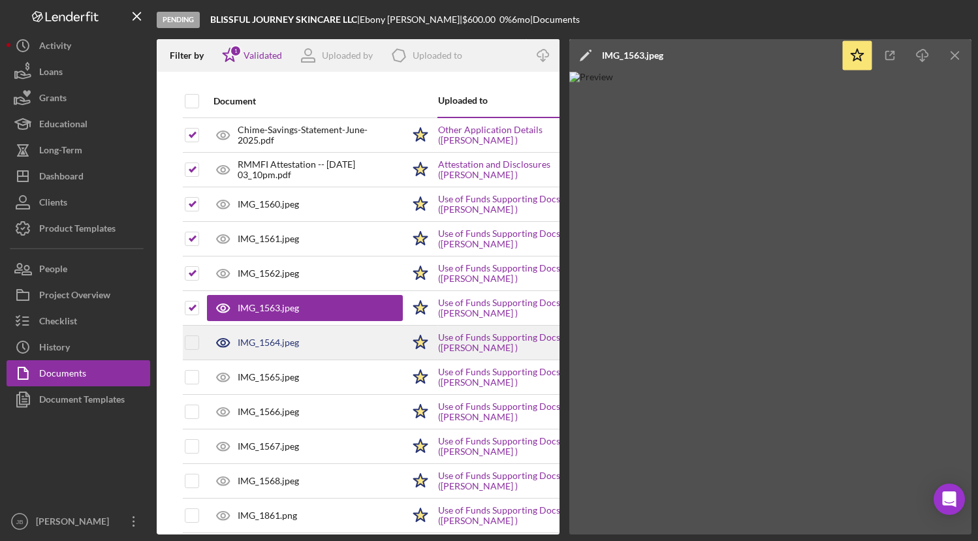
click at [261, 347] on div "IMG_1564.jpeg" at bounding box center [268, 342] width 61 height 10
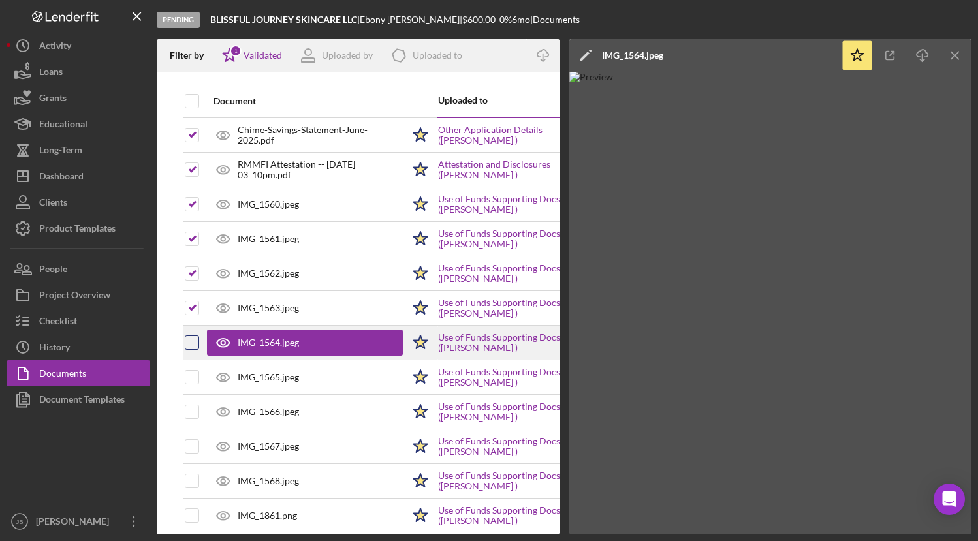
click at [193, 341] on input "checkbox" at bounding box center [191, 342] width 13 height 13
checkbox input "true"
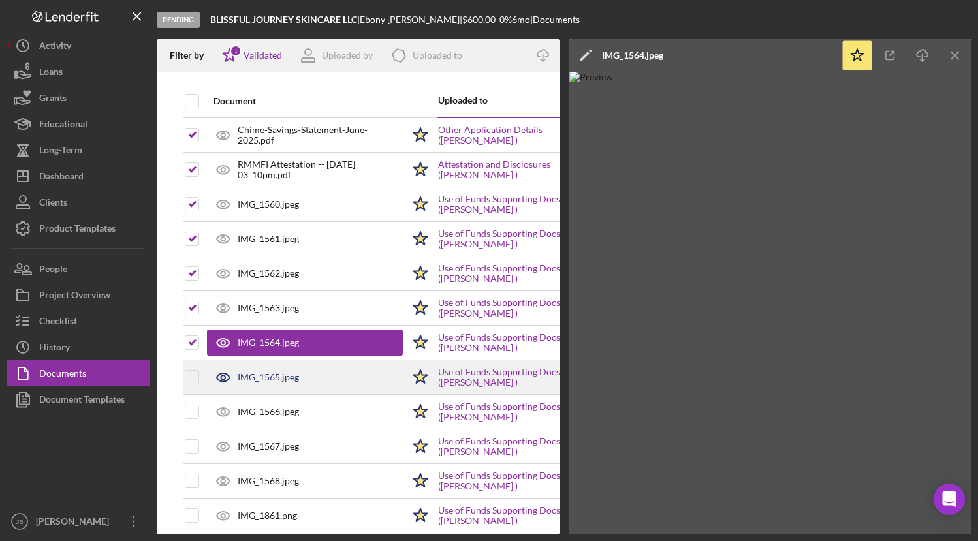
click at [254, 373] on div "IMG_1565.jpeg" at bounding box center [268, 377] width 61 height 10
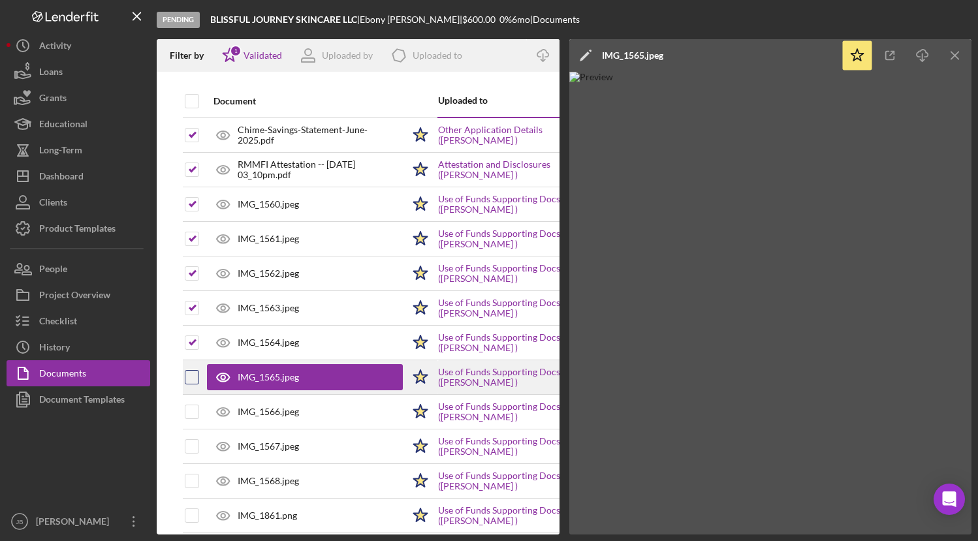
click at [192, 379] on input "checkbox" at bounding box center [191, 377] width 13 height 13
checkbox input "true"
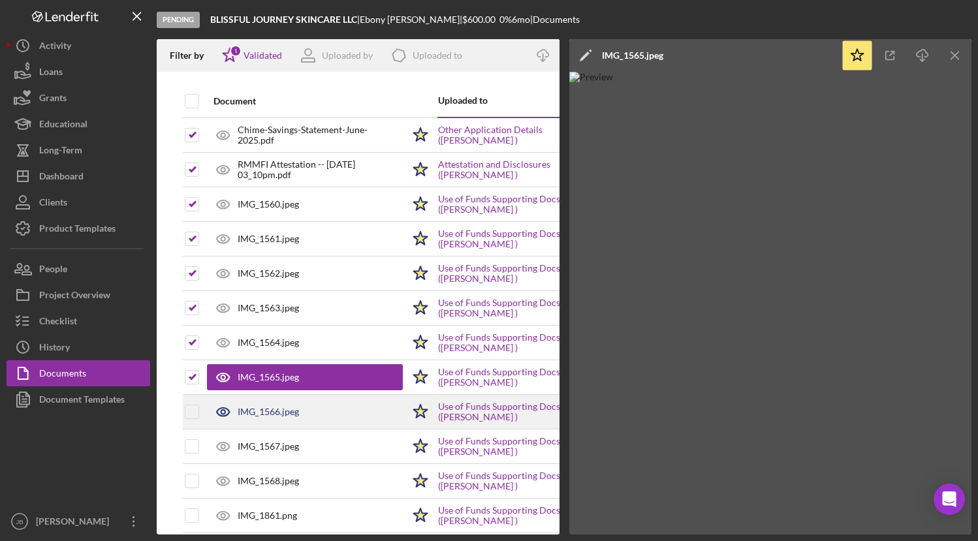
click at [259, 416] on div "IMG_1566.jpeg" at bounding box center [268, 412] width 61 height 10
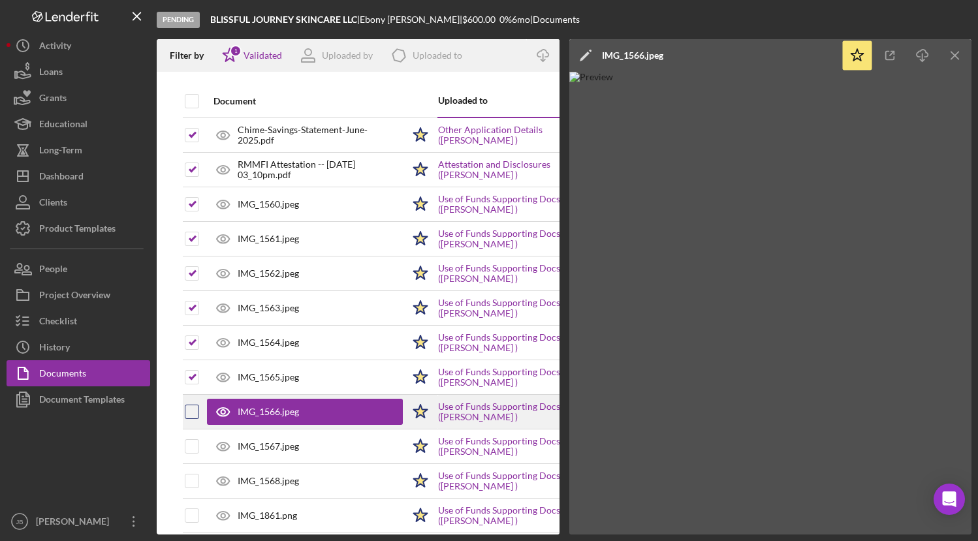
click at [193, 413] on input "checkbox" at bounding box center [191, 411] width 13 height 13
checkbox input "true"
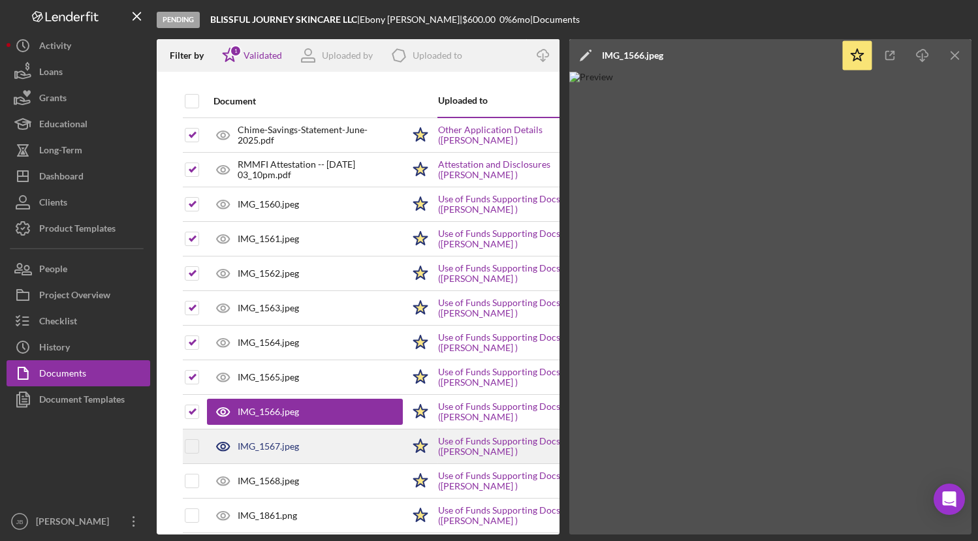
click at [243, 441] on div "IMG_1567.jpeg" at bounding box center [268, 446] width 61 height 10
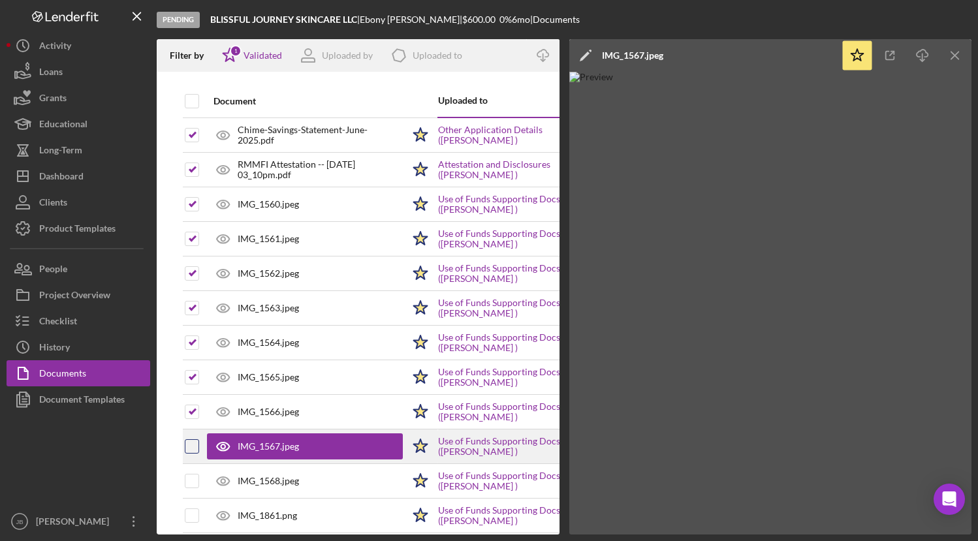
click at [195, 443] on input "checkbox" at bounding box center [191, 446] width 13 height 13
checkbox input "true"
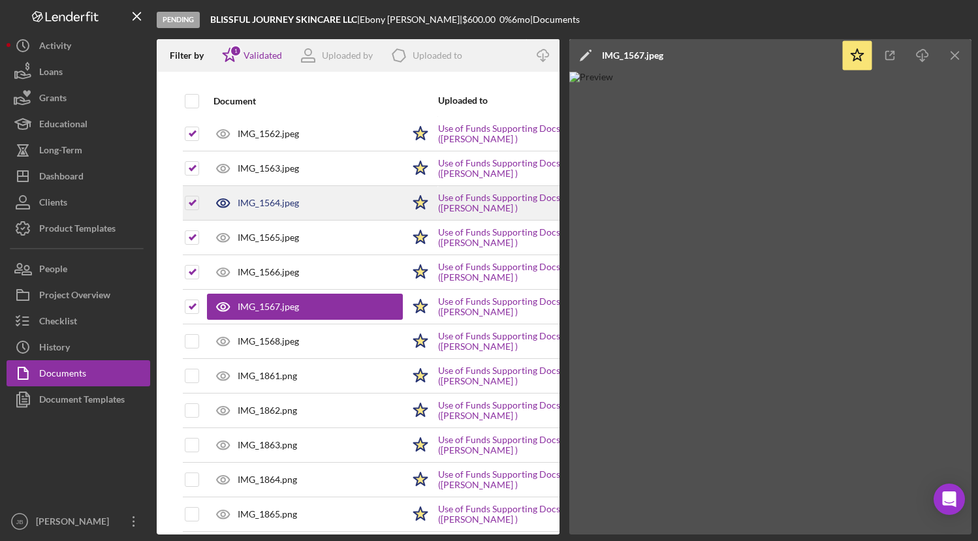
scroll to position [193, 0]
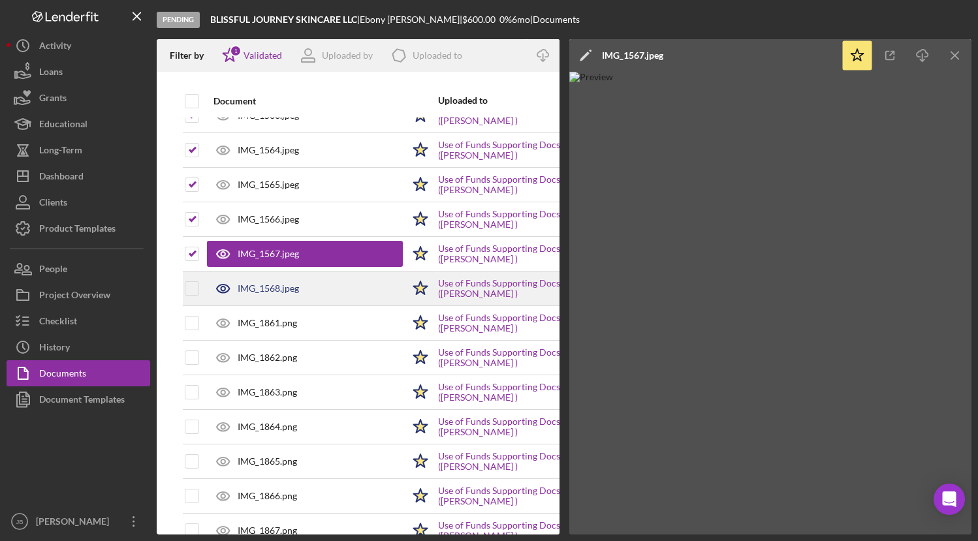
click at [268, 290] on div "IMG_1568.jpeg" at bounding box center [268, 288] width 61 height 10
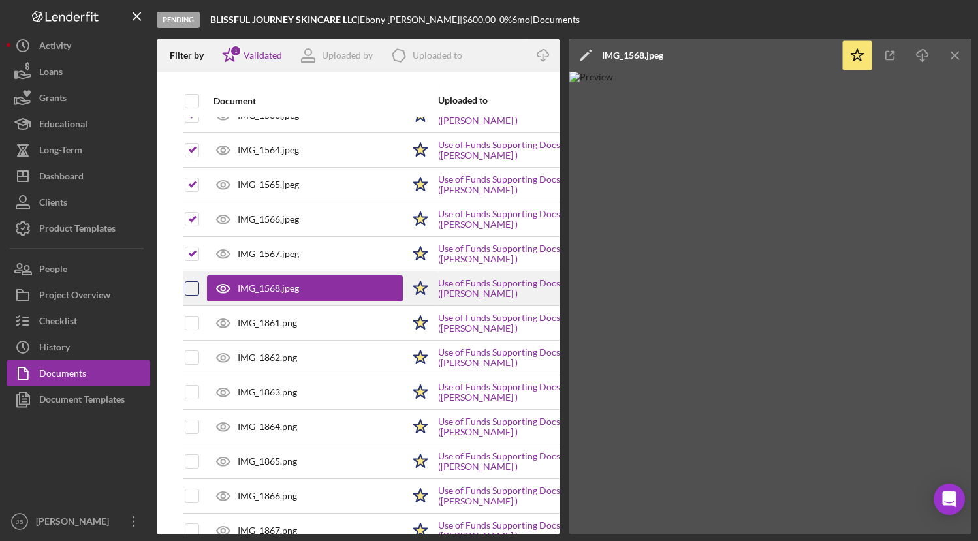
click at [196, 290] on input "checkbox" at bounding box center [191, 288] width 13 height 13
checkbox input "true"
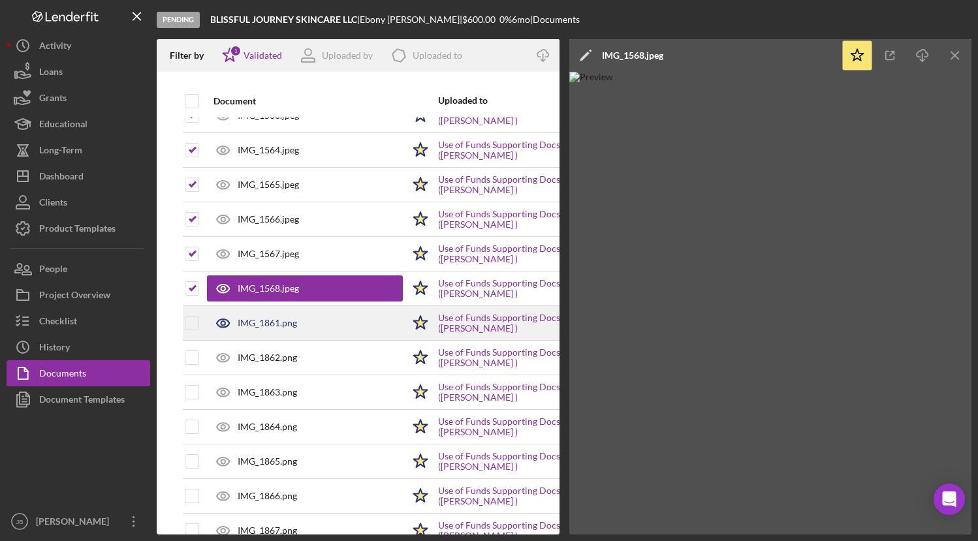
click at [274, 325] on div "IMG_1861.png" at bounding box center [267, 323] width 59 height 10
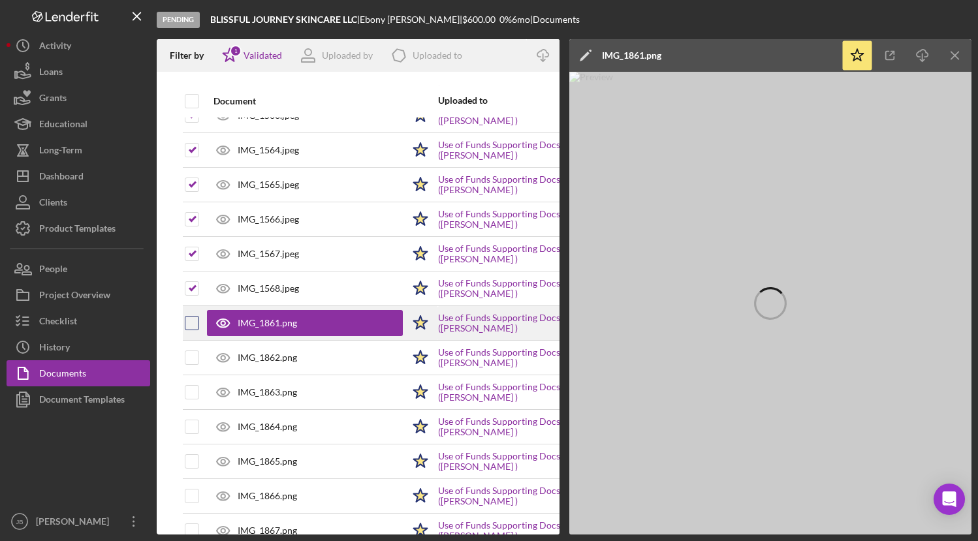
click at [191, 326] on input "checkbox" at bounding box center [191, 323] width 13 height 13
checkbox input "true"
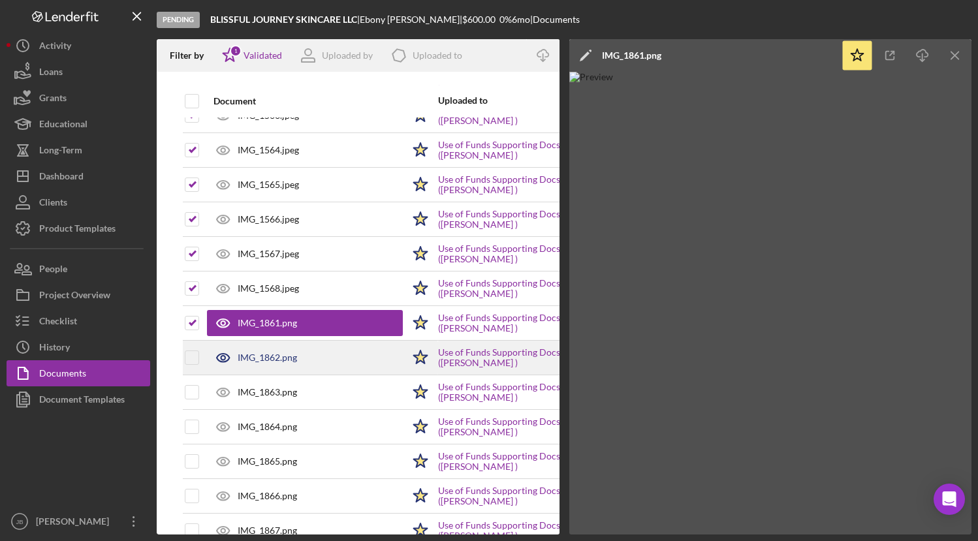
click at [243, 358] on div "IMG_1862.png" at bounding box center [267, 357] width 59 height 10
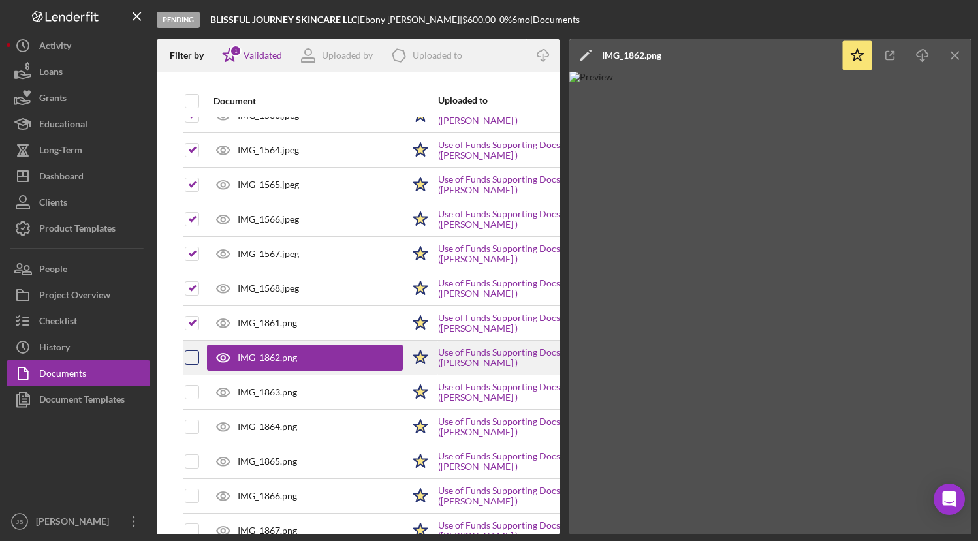
click at [196, 360] on input "checkbox" at bounding box center [191, 357] width 13 height 13
checkbox input "true"
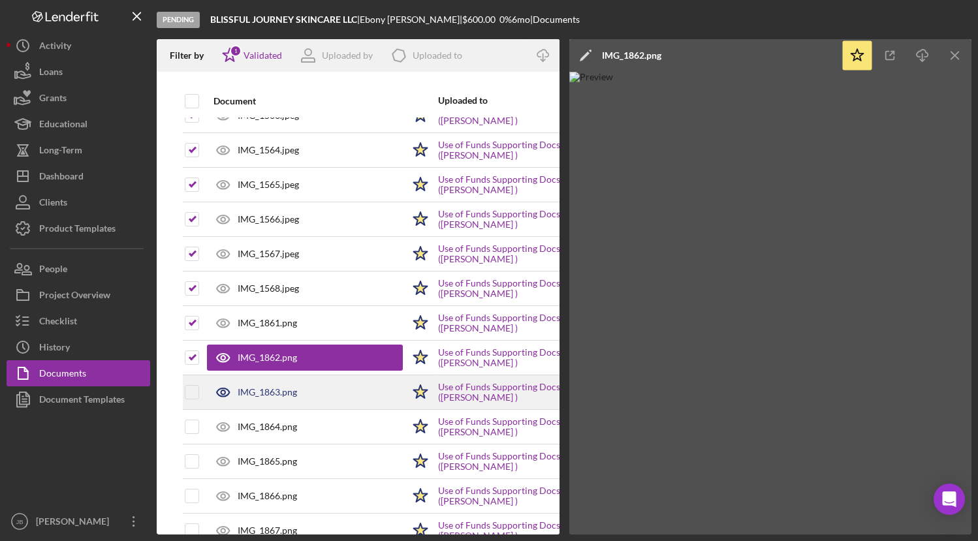
click at [250, 395] on div "IMG_1863.png" at bounding box center [267, 392] width 59 height 10
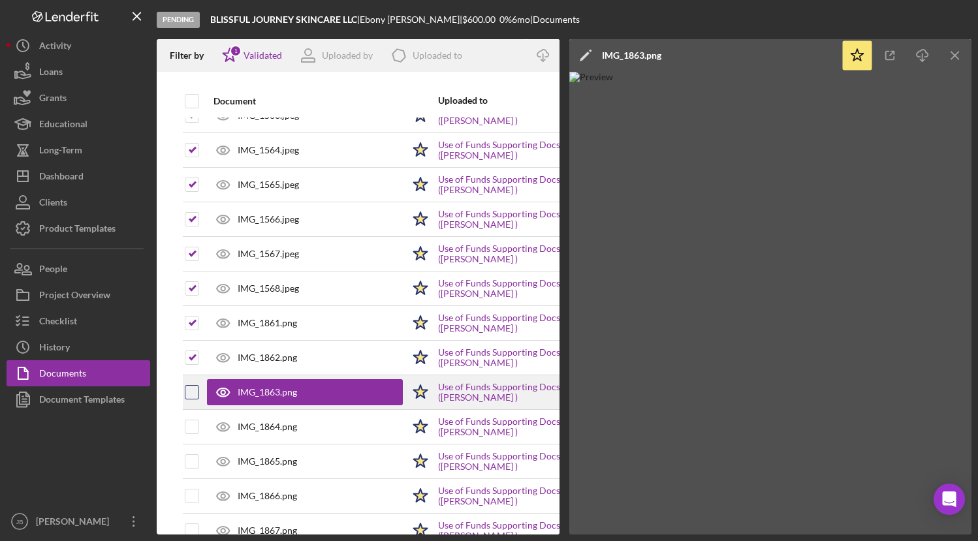
click at [194, 396] on input "checkbox" at bounding box center [191, 392] width 13 height 13
checkbox input "true"
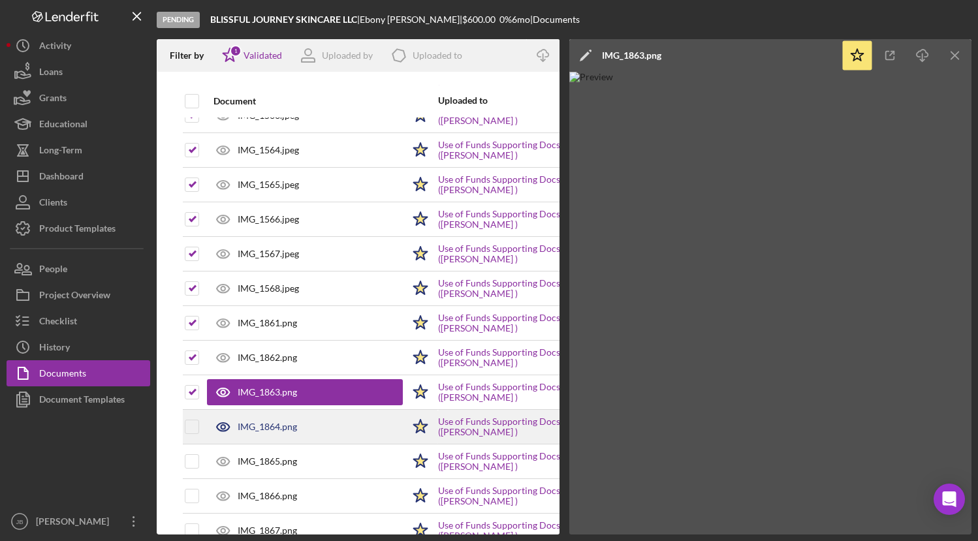
click at [238, 423] on div "IMG_1864.png" at bounding box center [267, 427] width 59 height 10
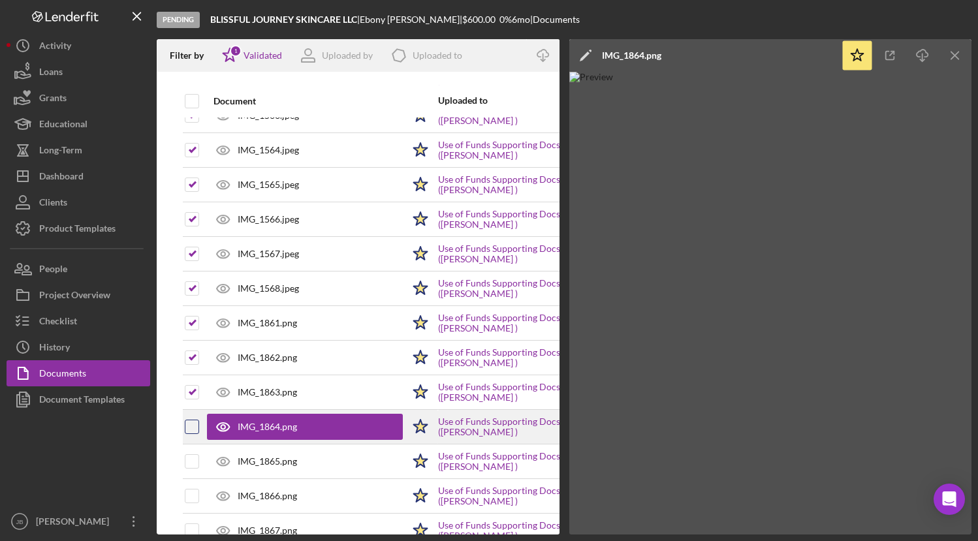
click at [192, 424] on input "checkbox" at bounding box center [191, 426] width 13 height 13
checkbox input "true"
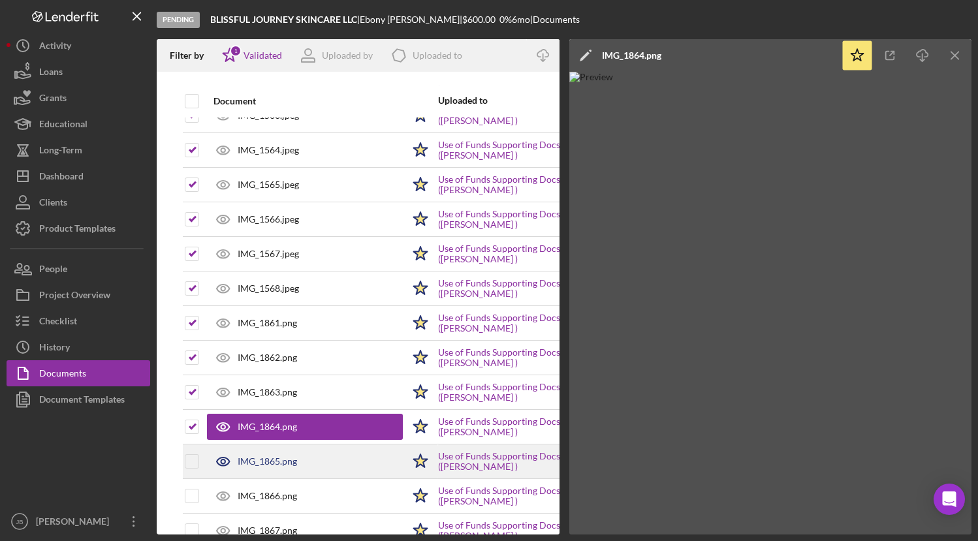
click at [273, 458] on div "IMG_1865.png" at bounding box center [267, 461] width 59 height 10
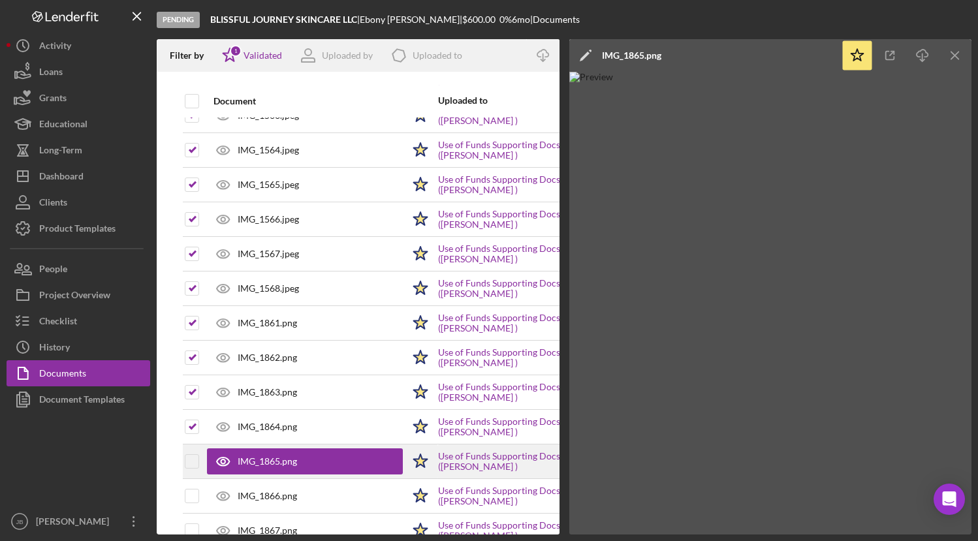
click at [200, 461] on td at bounding box center [203, 462] width 7 height 35
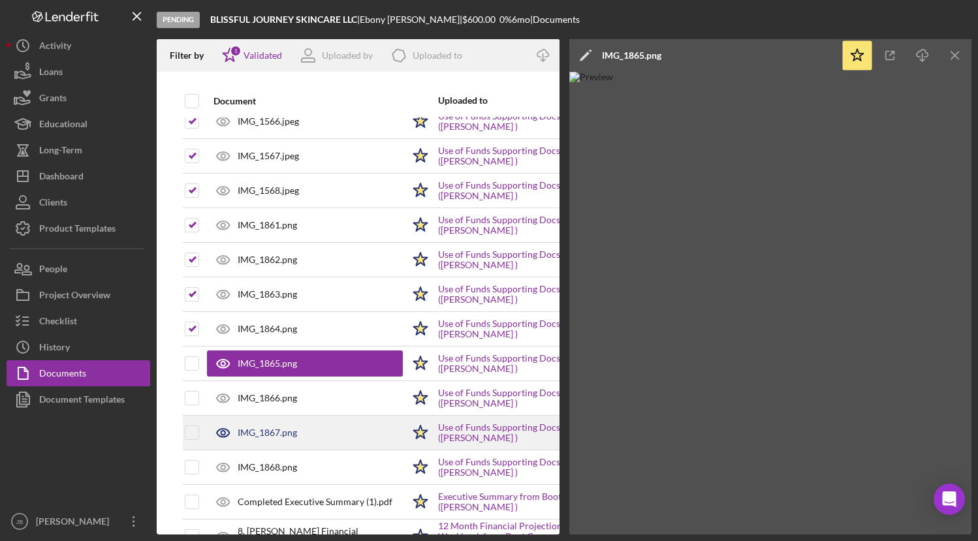
scroll to position [296, 0]
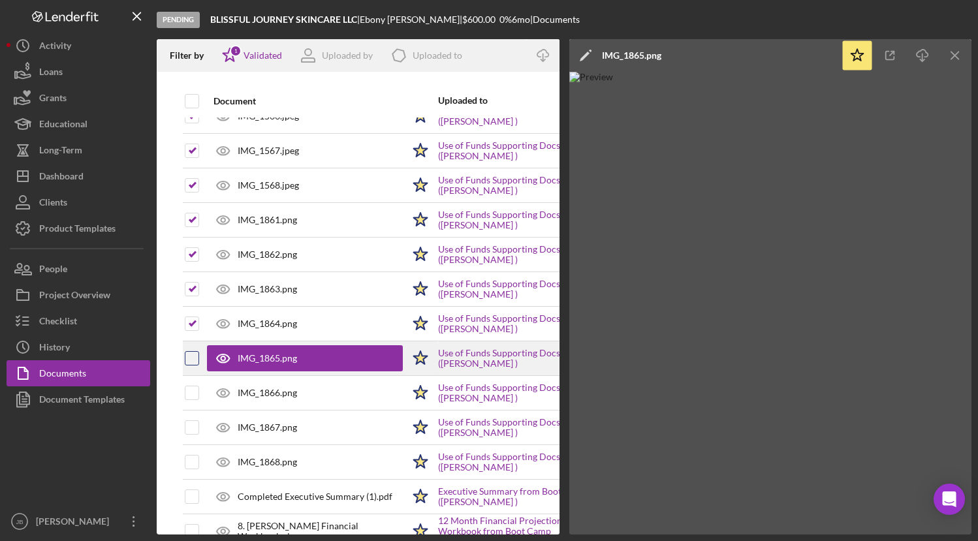
click at [195, 358] on input "checkbox" at bounding box center [191, 358] width 13 height 13
checkbox input "true"
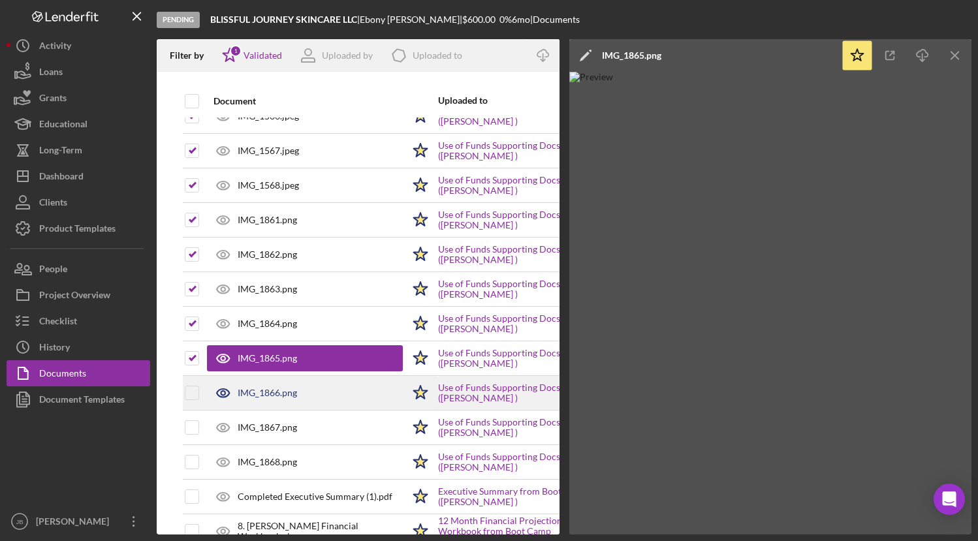
click at [262, 394] on div "IMG_1866.png" at bounding box center [267, 393] width 59 height 10
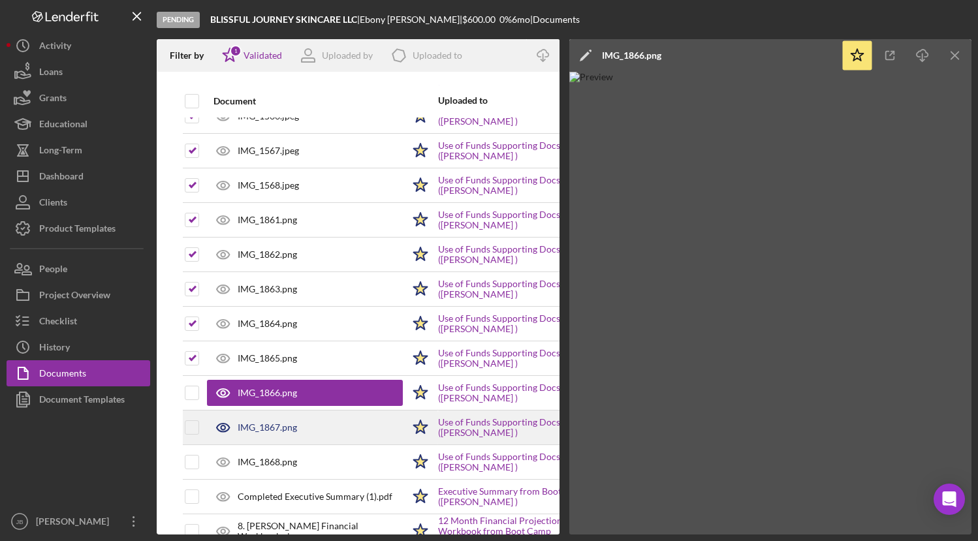
click at [245, 425] on div "IMG_1867.png" at bounding box center [267, 427] width 59 height 10
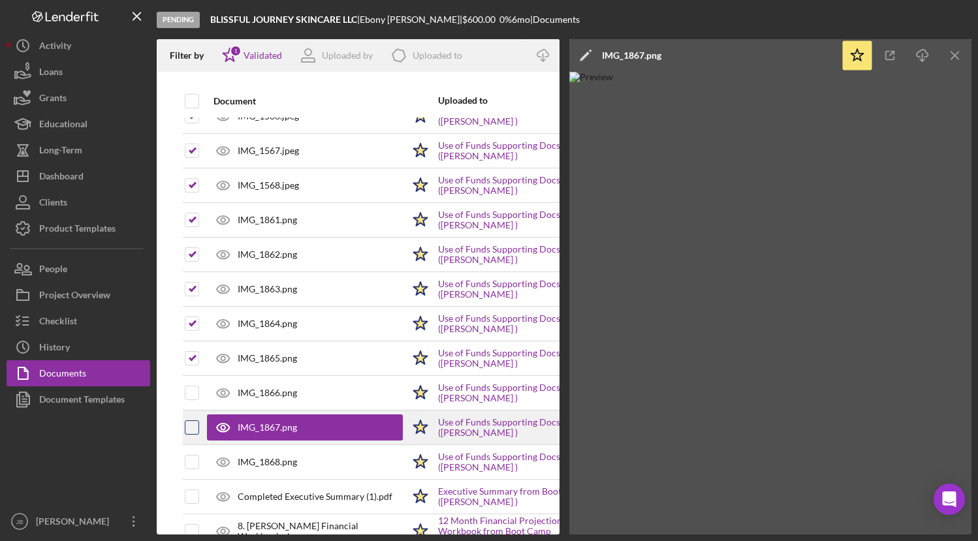
click at [198, 429] on input "checkbox" at bounding box center [191, 427] width 13 height 13
checkbox input "true"
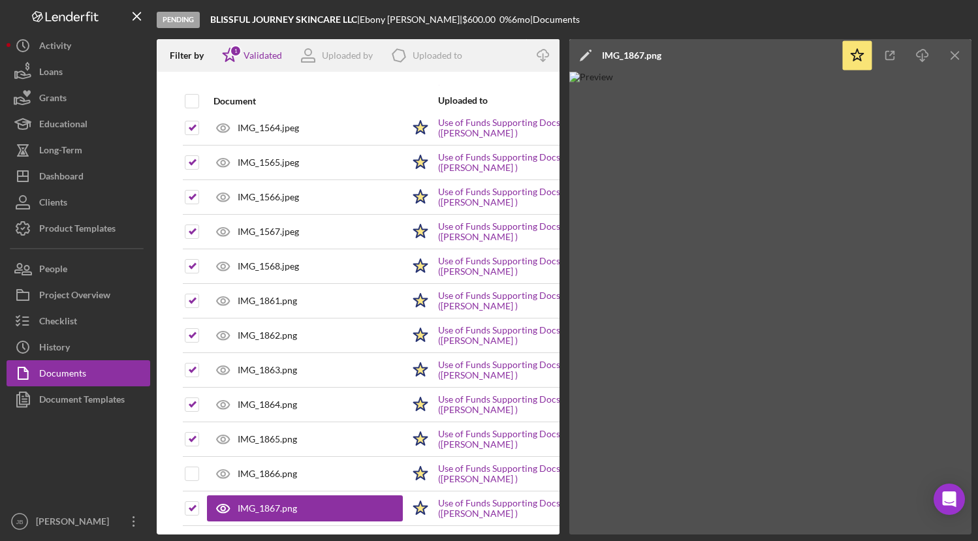
scroll to position [0, 0]
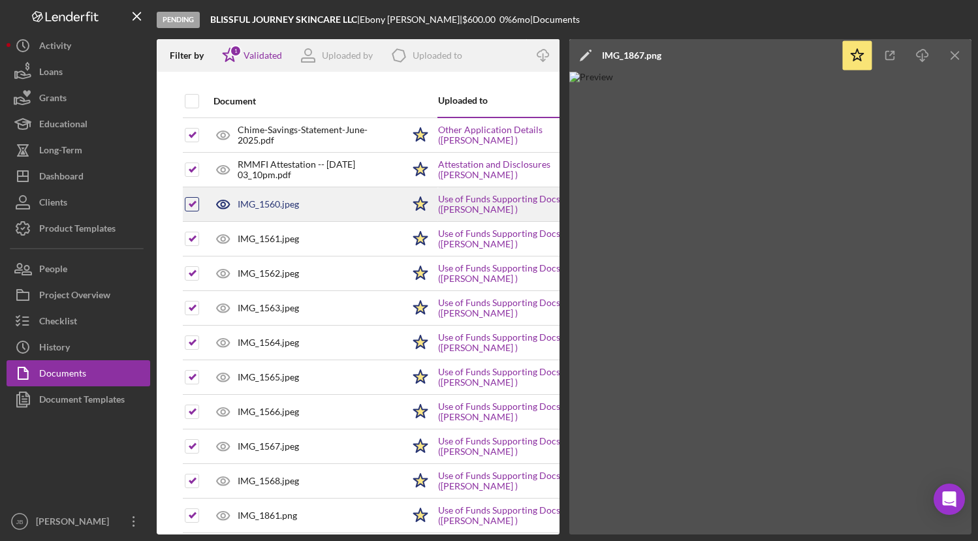
click at [193, 205] on input "checkbox" at bounding box center [191, 204] width 13 height 13
checkbox input "false"
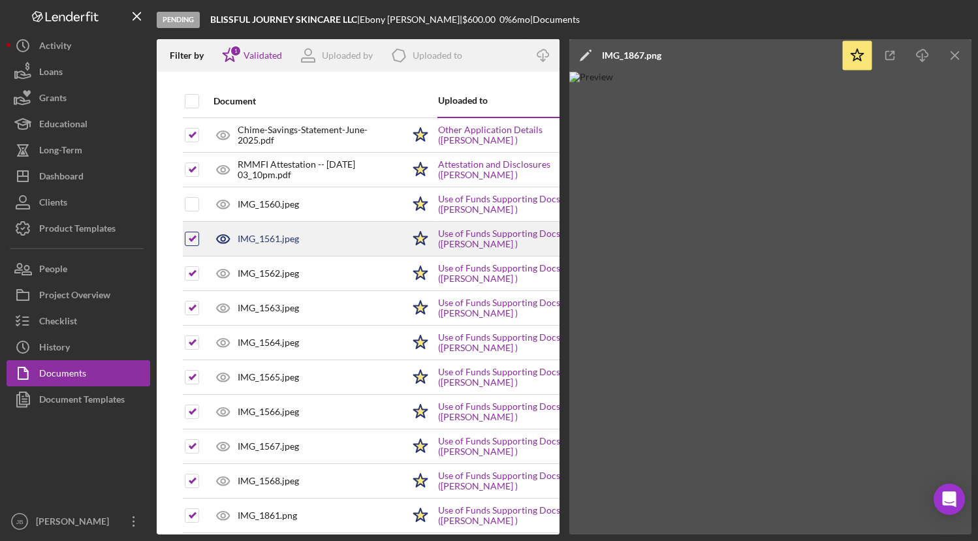
click at [196, 233] on input "checkbox" at bounding box center [191, 238] width 13 height 13
checkbox input "false"
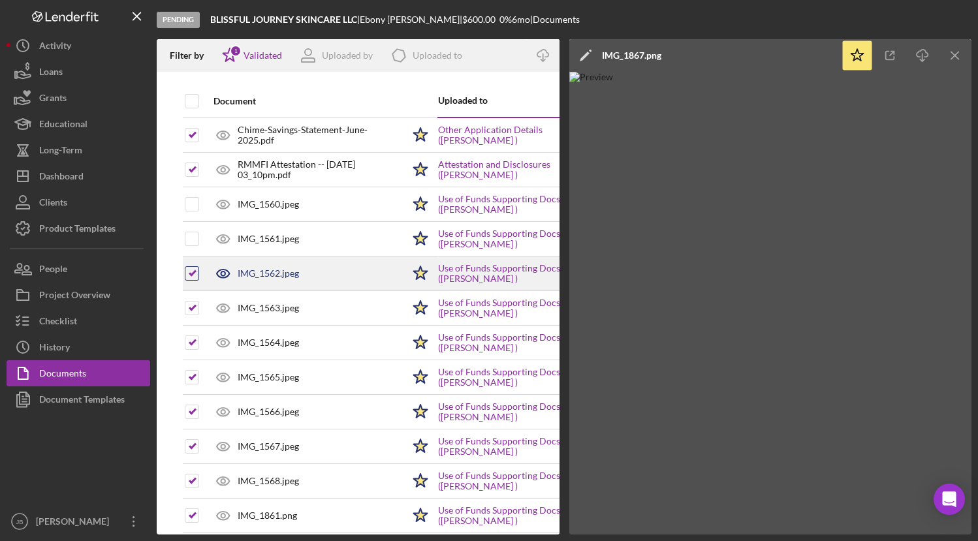
click at [191, 275] on input "checkbox" at bounding box center [191, 273] width 13 height 13
checkbox input "false"
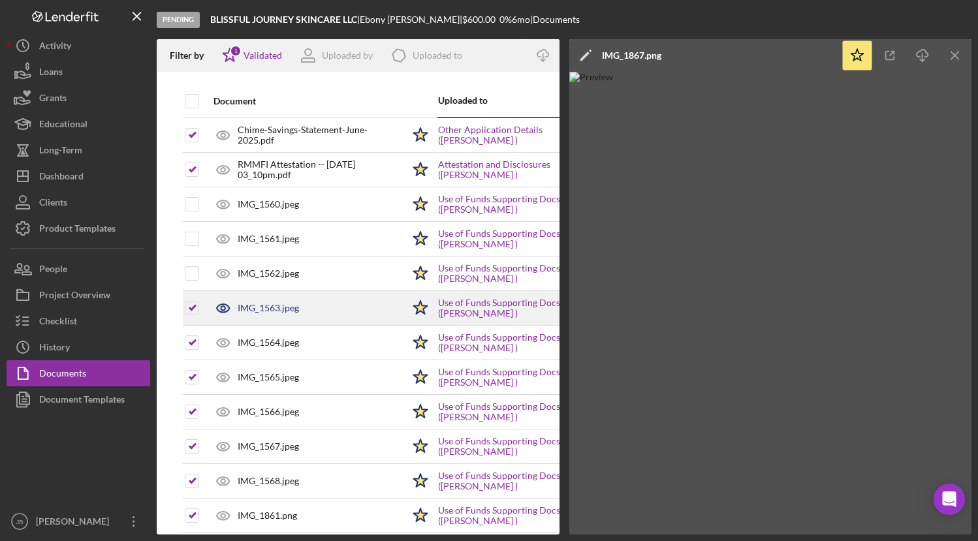
click at [189, 297] on div at bounding box center [192, 308] width 14 height 33
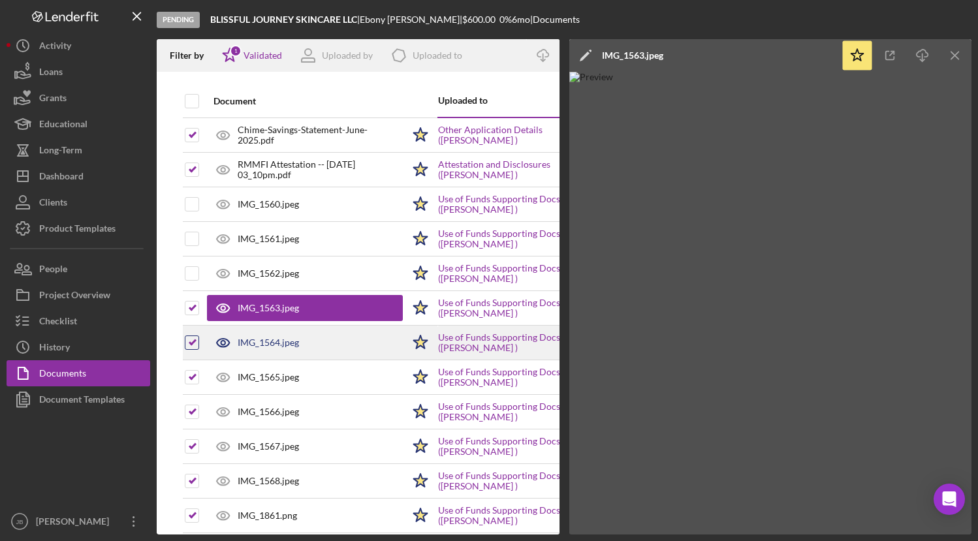
click at [194, 345] on input "checkbox" at bounding box center [191, 342] width 13 height 13
checkbox input "false"
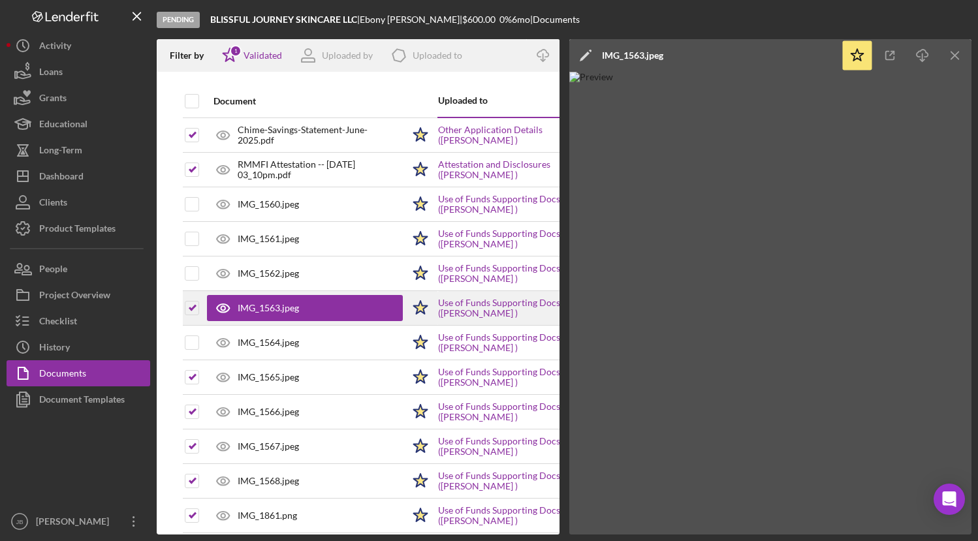
click at [191, 315] on div at bounding box center [192, 308] width 14 height 33
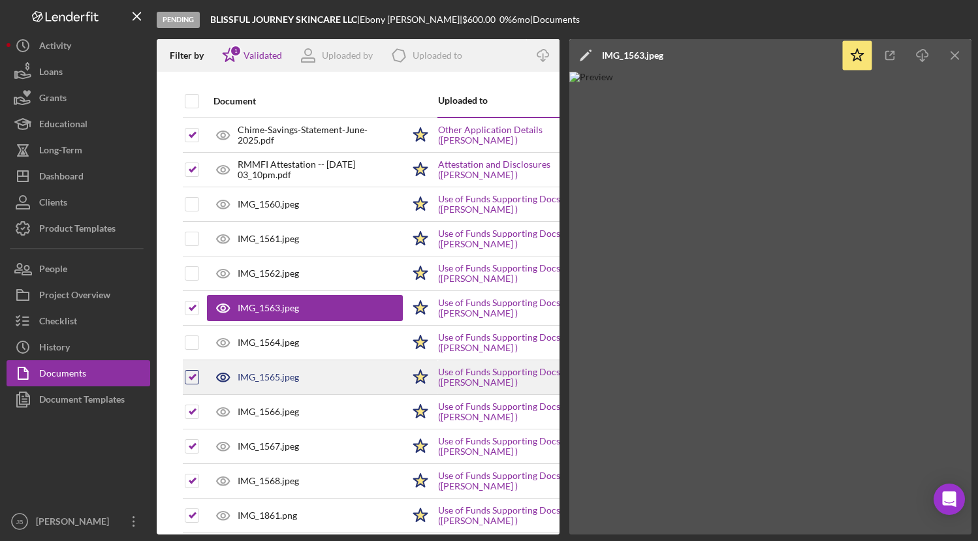
click at [191, 379] on input "checkbox" at bounding box center [191, 377] width 13 height 13
checkbox input "false"
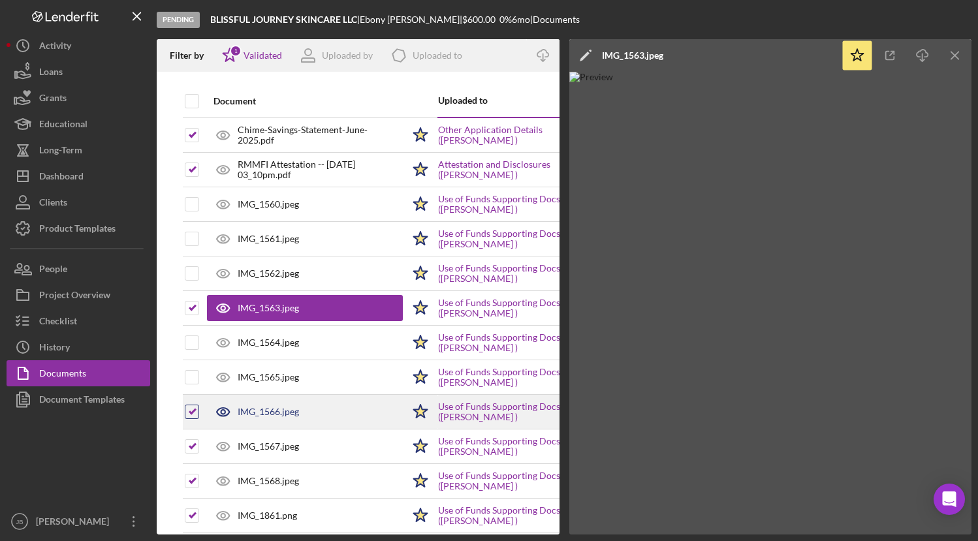
click at [193, 413] on input "checkbox" at bounding box center [191, 411] width 13 height 13
checkbox input "false"
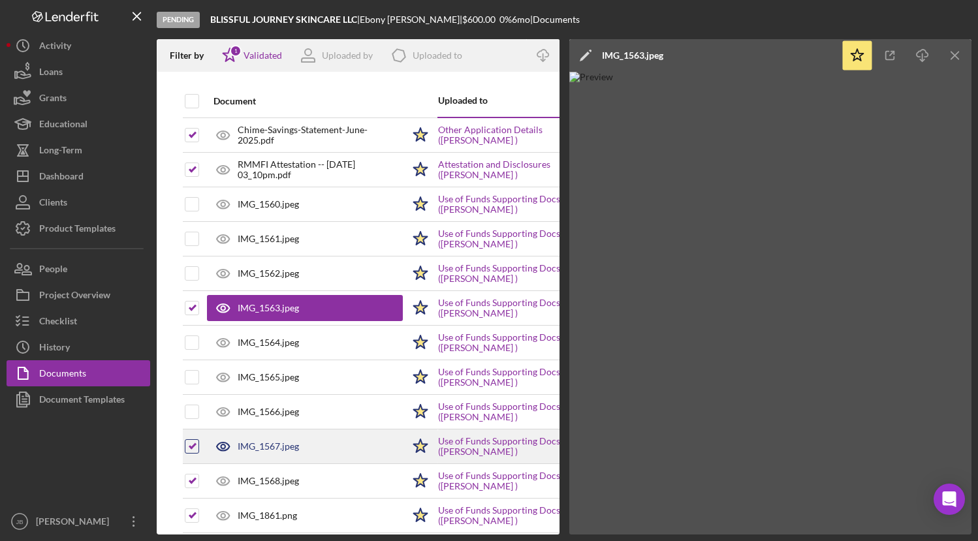
click at [196, 445] on input "checkbox" at bounding box center [191, 446] width 13 height 13
checkbox input "false"
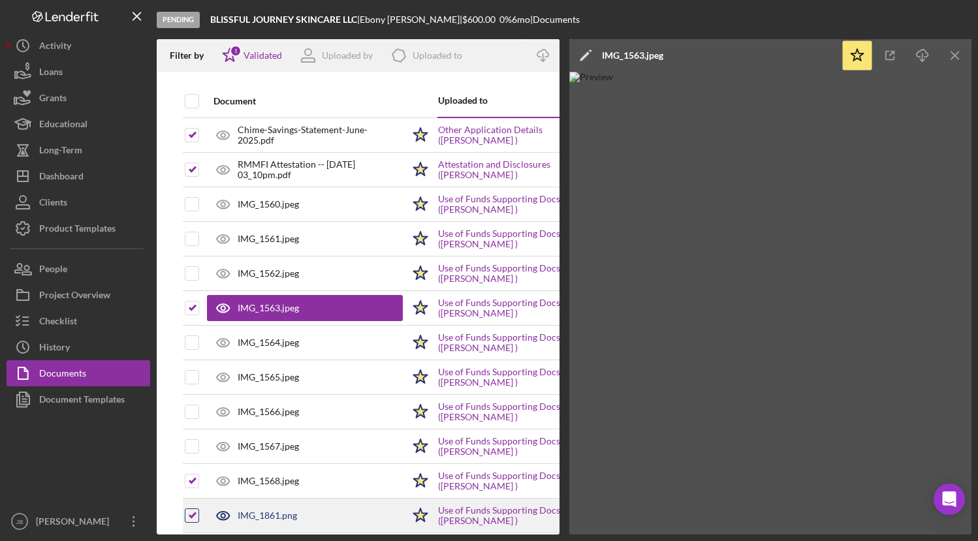
drag, startPoint x: 198, startPoint y: 478, endPoint x: 196, endPoint y: 511, distance: 32.7
click at [198, 479] on input "checkbox" at bounding box center [191, 481] width 13 height 13
checkbox input "false"
click at [196, 512] on input "checkbox" at bounding box center [191, 515] width 13 height 13
checkbox input "false"
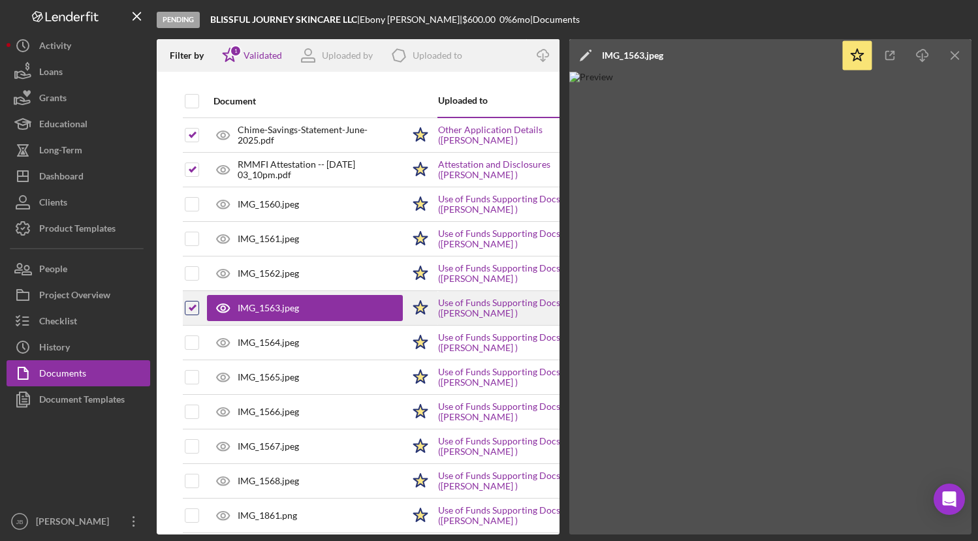
click at [191, 311] on input "checkbox" at bounding box center [191, 308] width 13 height 13
checkbox input "false"
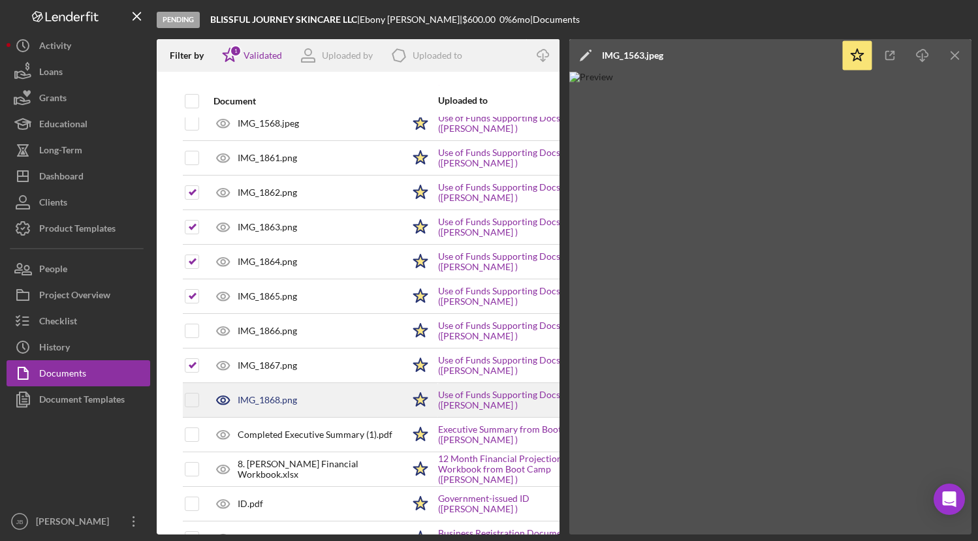
scroll to position [330, 0]
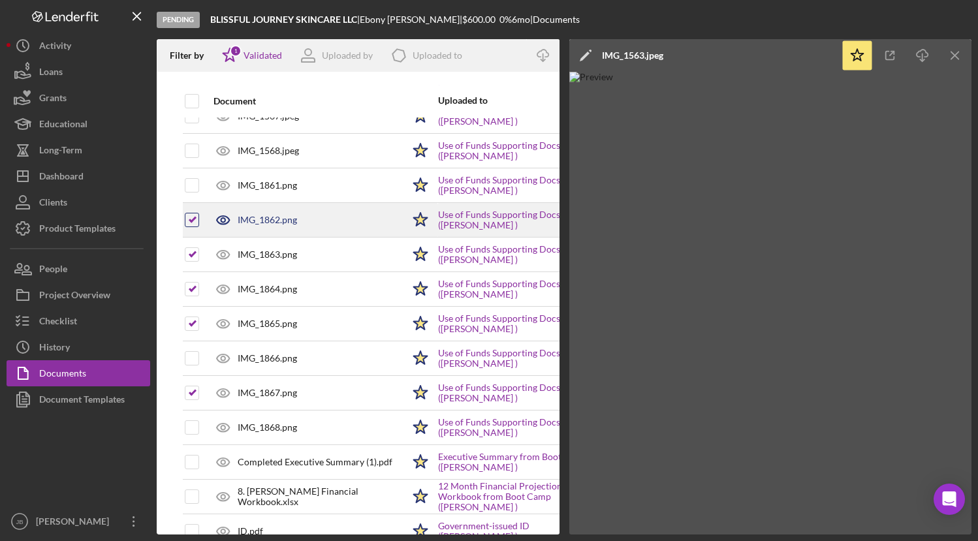
click at [192, 221] on input "checkbox" at bounding box center [191, 219] width 13 height 13
checkbox input "false"
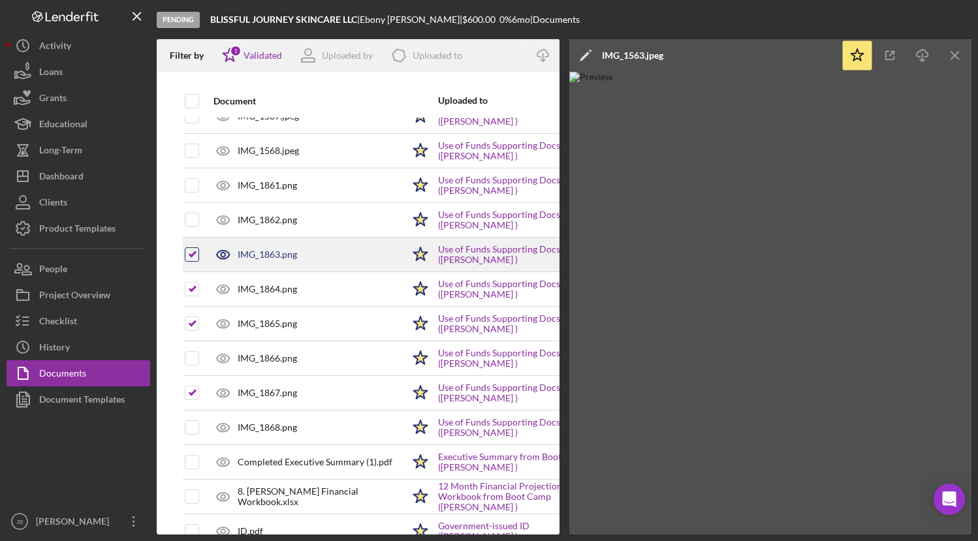
click at [189, 253] on input "checkbox" at bounding box center [191, 254] width 13 height 13
checkbox input "false"
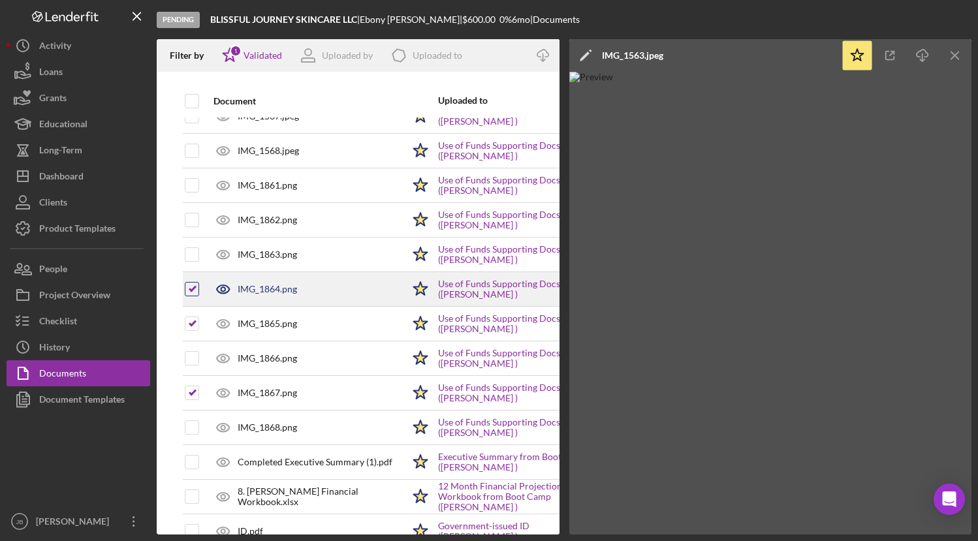
click at [193, 285] on input "checkbox" at bounding box center [191, 289] width 13 height 13
checkbox input "false"
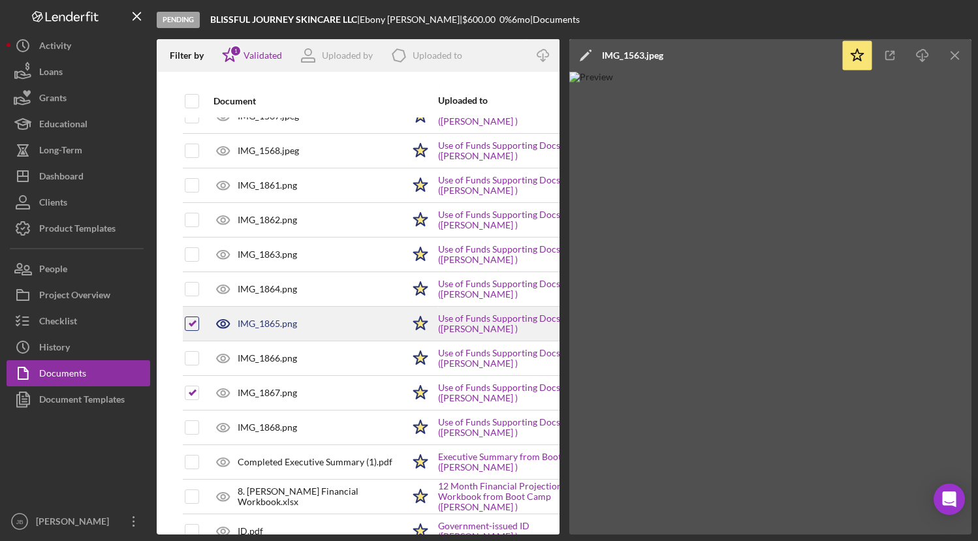
click at [194, 317] on div at bounding box center [192, 324] width 14 height 14
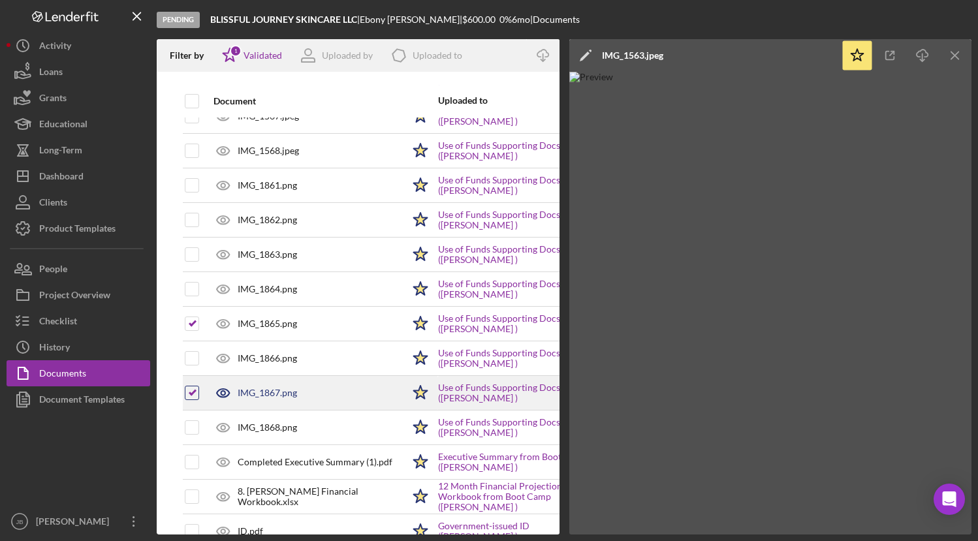
click at [191, 390] on input "checkbox" at bounding box center [191, 392] width 13 height 13
checkbox input "false"
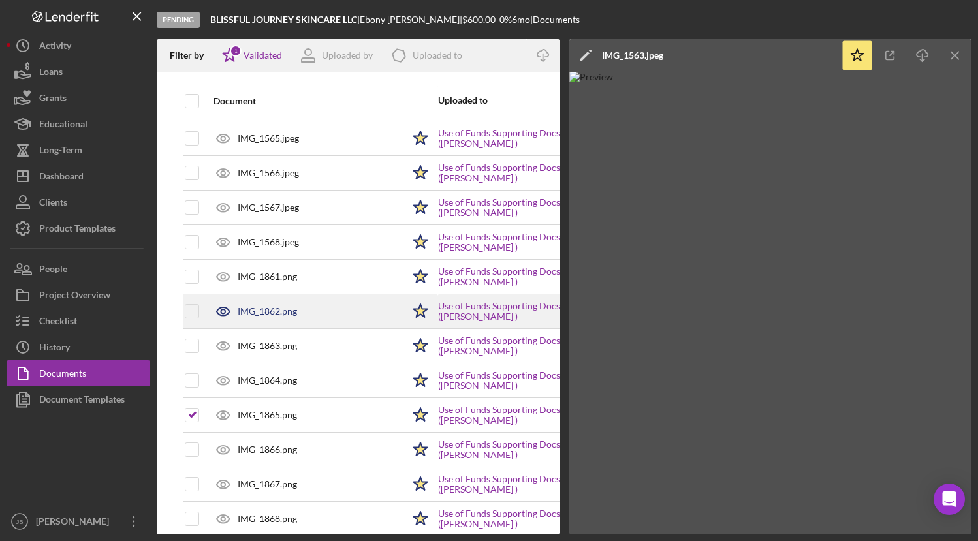
scroll to position [326, 0]
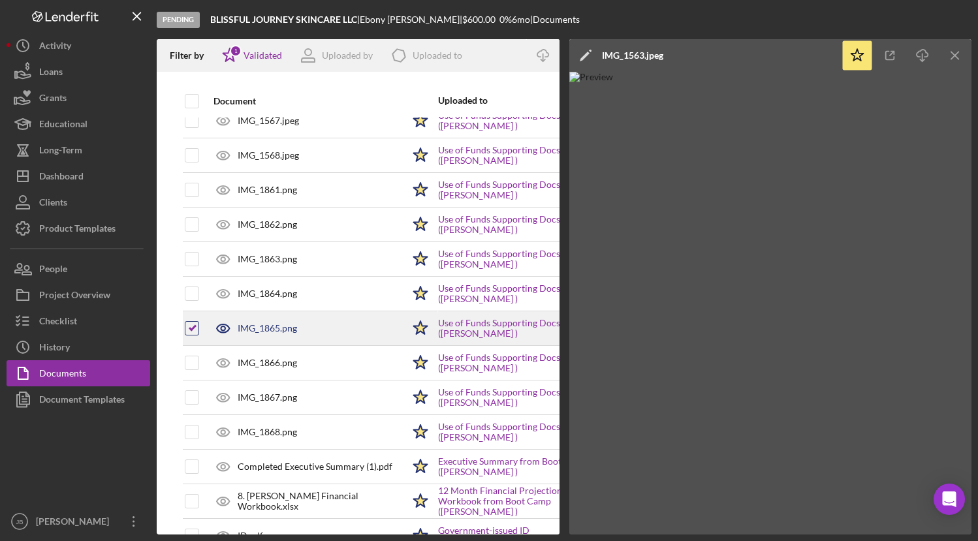
click at [194, 335] on div at bounding box center [192, 328] width 14 height 14
click at [198, 327] on input "checkbox" at bounding box center [191, 328] width 13 height 13
checkbox input "false"
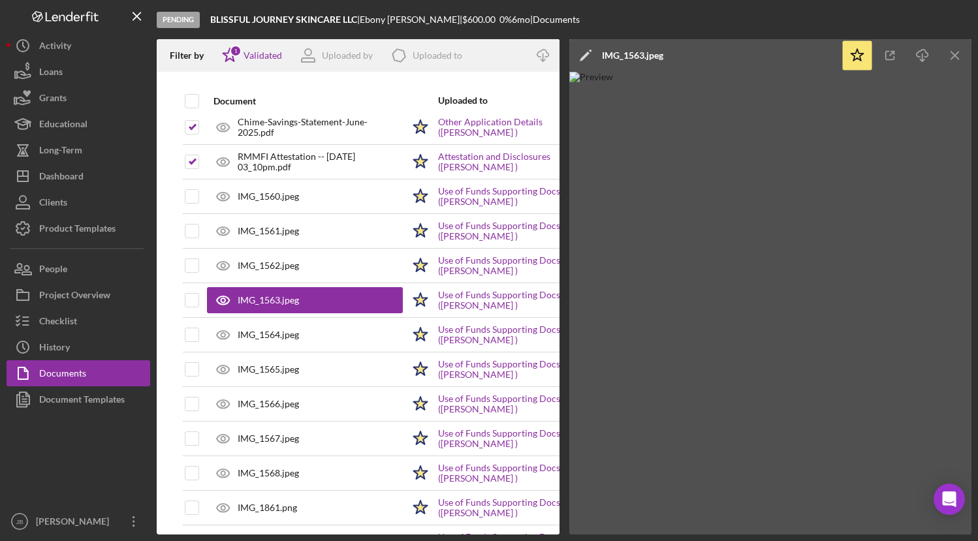
scroll to position [4, 0]
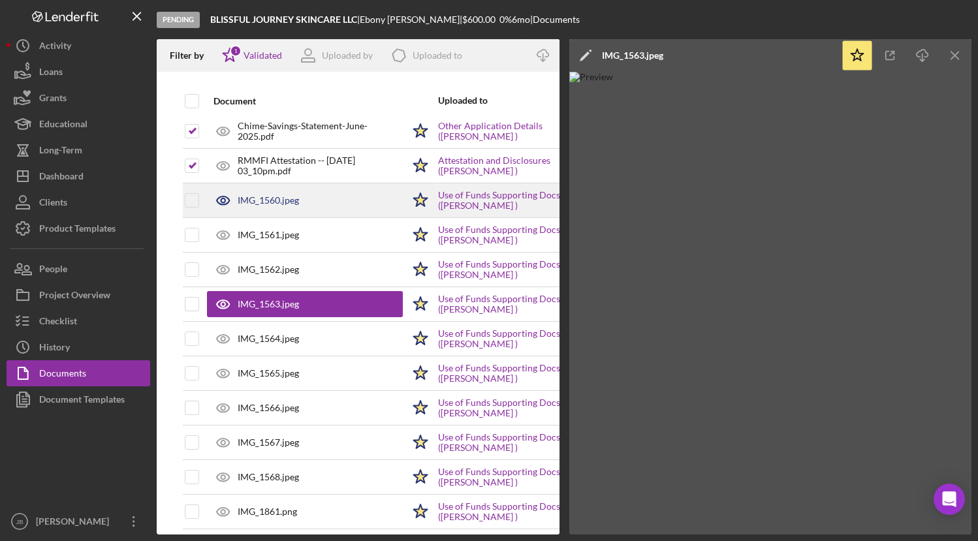
click at [251, 204] on div "IMG_1560.jpeg" at bounding box center [268, 200] width 61 height 10
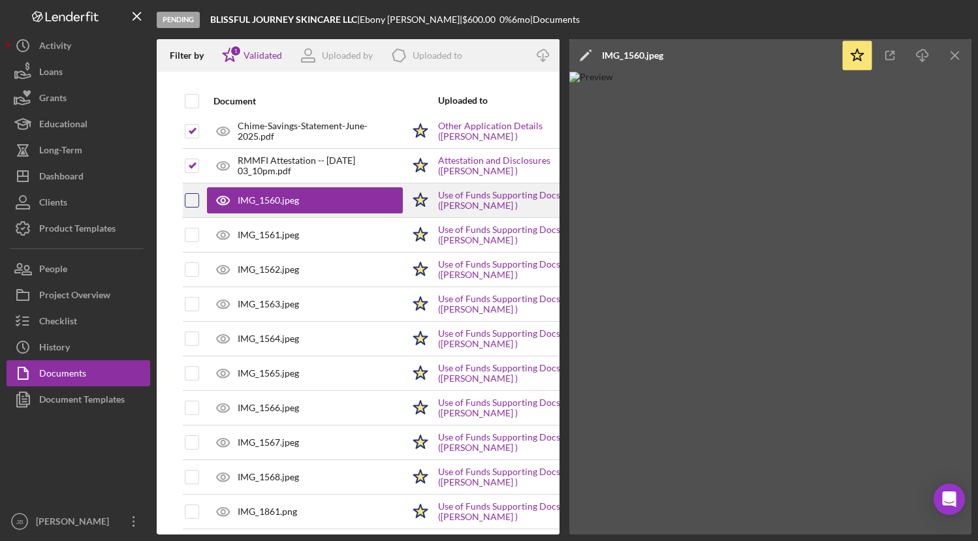
click at [195, 201] on input "checkbox" at bounding box center [191, 200] width 13 height 13
checkbox input "true"
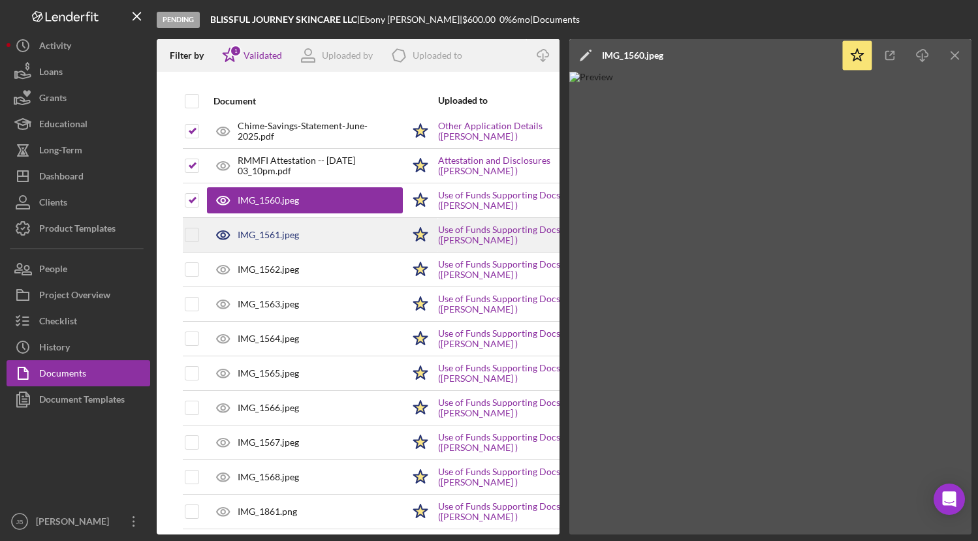
click at [271, 242] on div "IMG_1561.jpeg" at bounding box center [305, 235] width 196 height 33
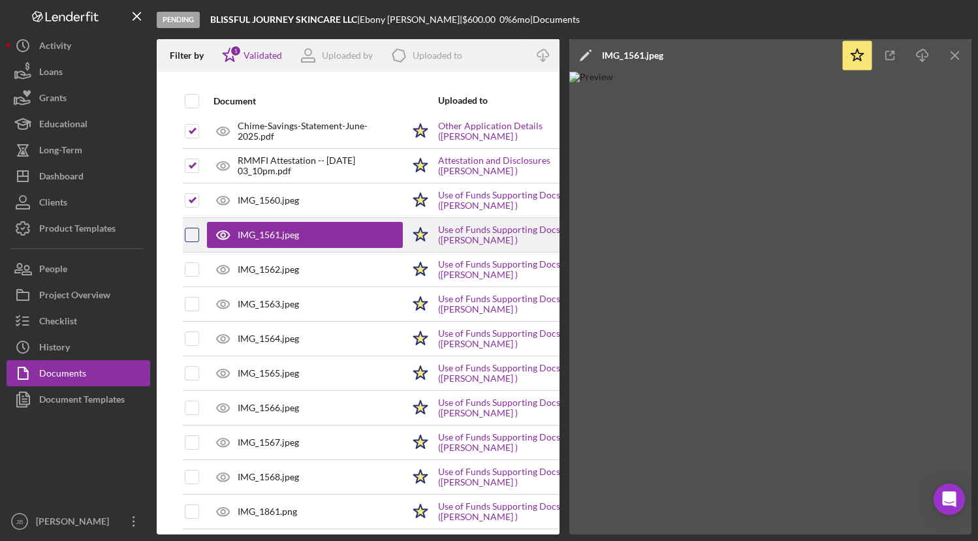
click at [194, 232] on input "checkbox" at bounding box center [191, 234] width 13 height 13
checkbox input "true"
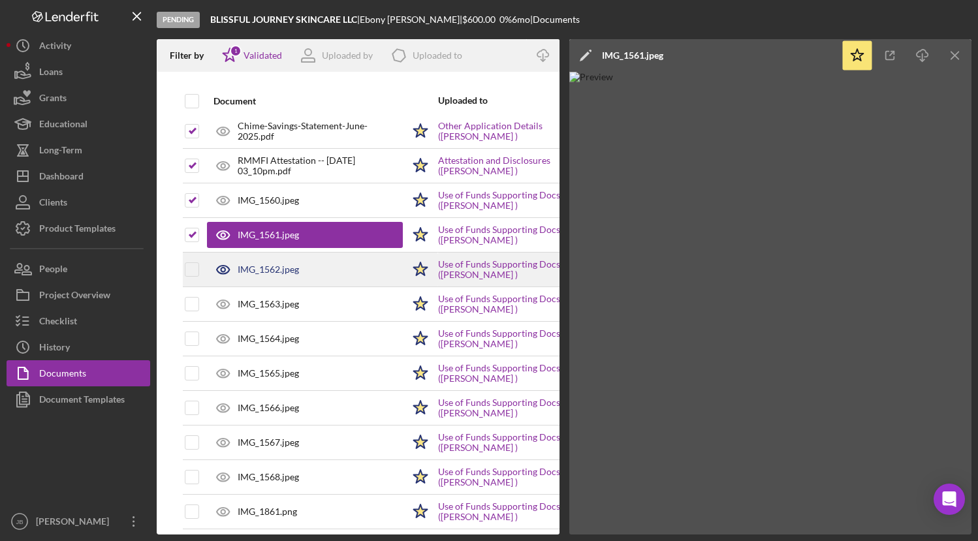
click at [269, 270] on div "IMG_1562.jpeg" at bounding box center [268, 269] width 61 height 10
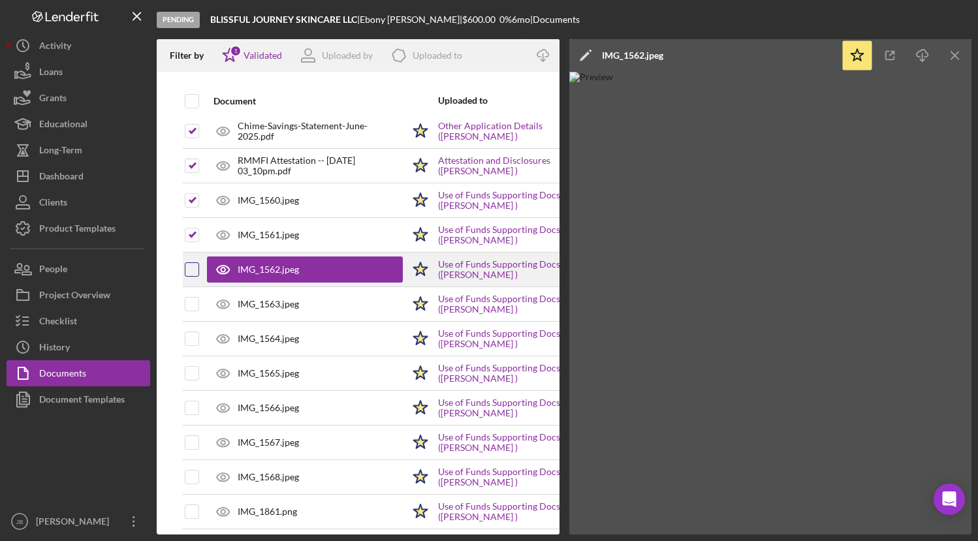
click at [192, 273] on input "checkbox" at bounding box center [191, 269] width 13 height 13
checkbox input "true"
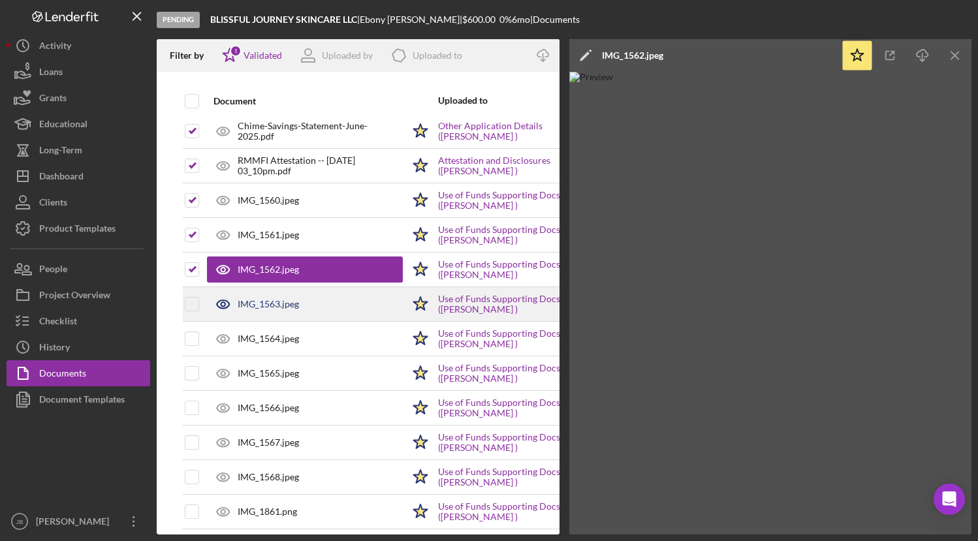
click at [247, 298] on div "IMG_1563.jpeg" at bounding box center [305, 304] width 196 height 33
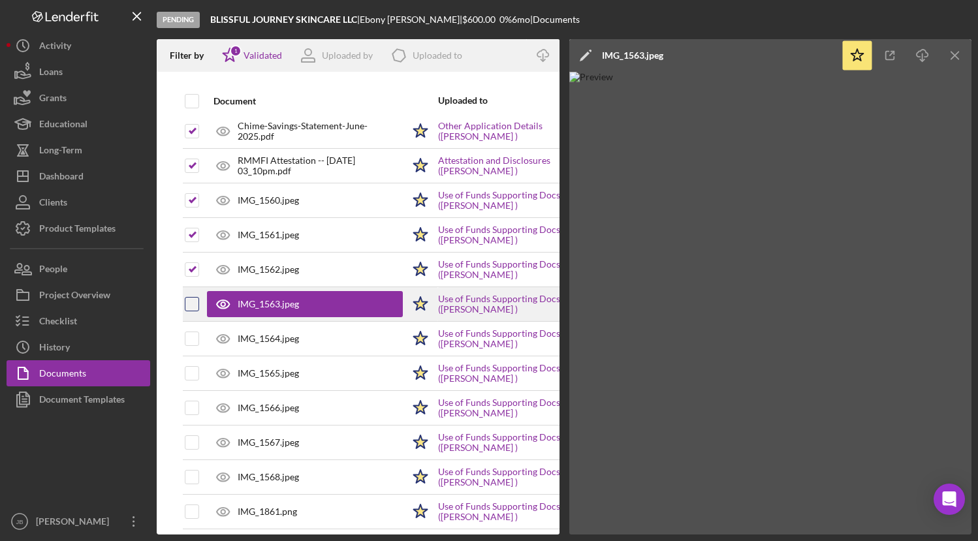
click at [187, 302] on input "checkbox" at bounding box center [191, 304] width 13 height 13
checkbox input "true"
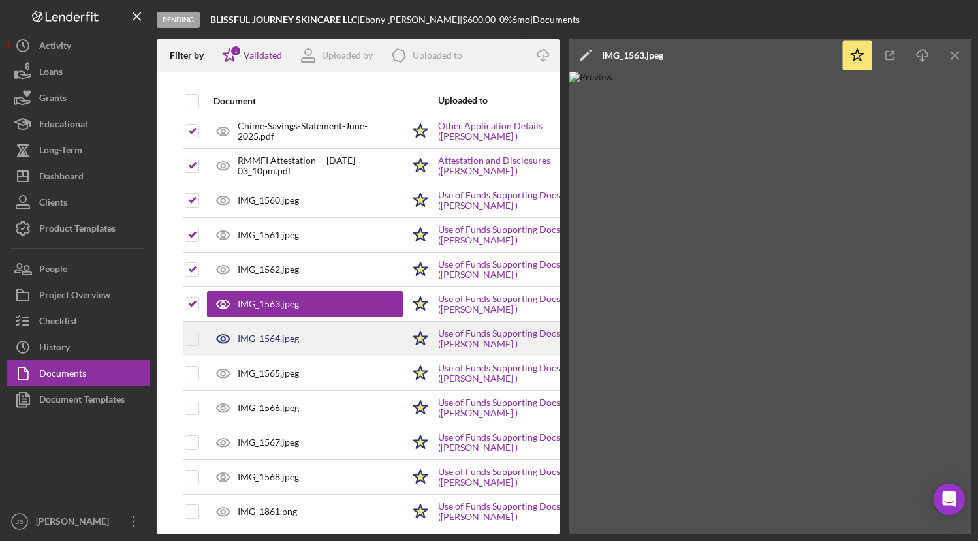
click at [247, 335] on div "IMG_1564.jpeg" at bounding box center [268, 339] width 61 height 10
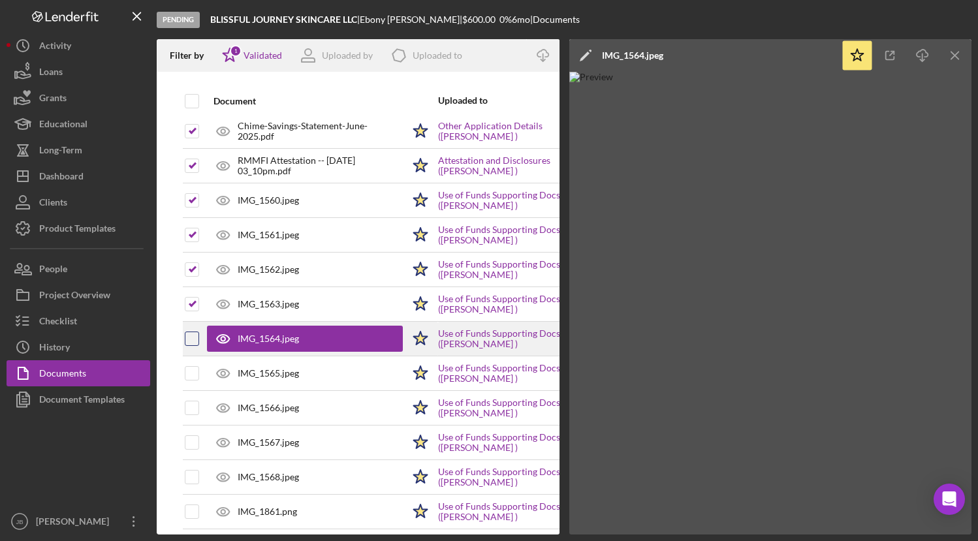
click at [193, 341] on input "checkbox" at bounding box center [191, 338] width 13 height 13
checkbox input "true"
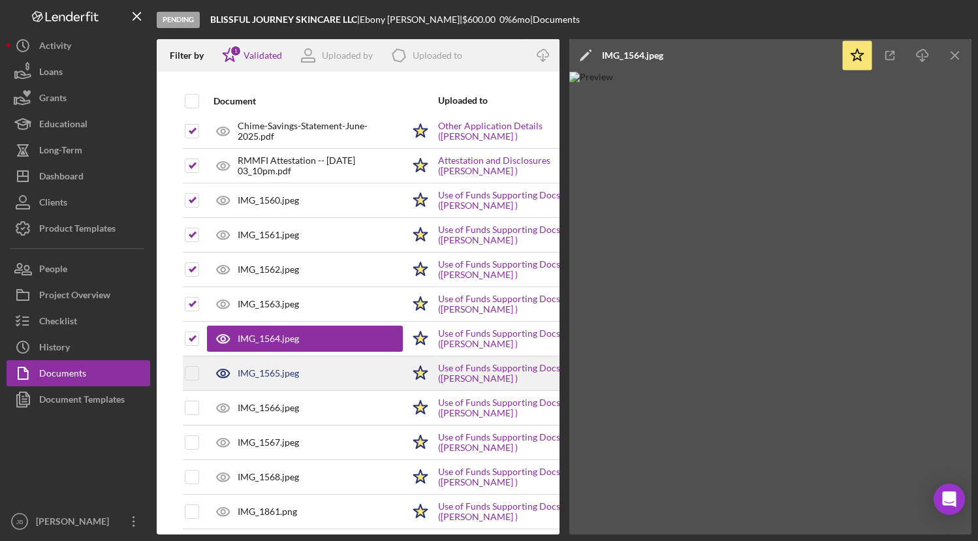
click at [249, 375] on div "IMG_1565.jpeg" at bounding box center [268, 373] width 61 height 10
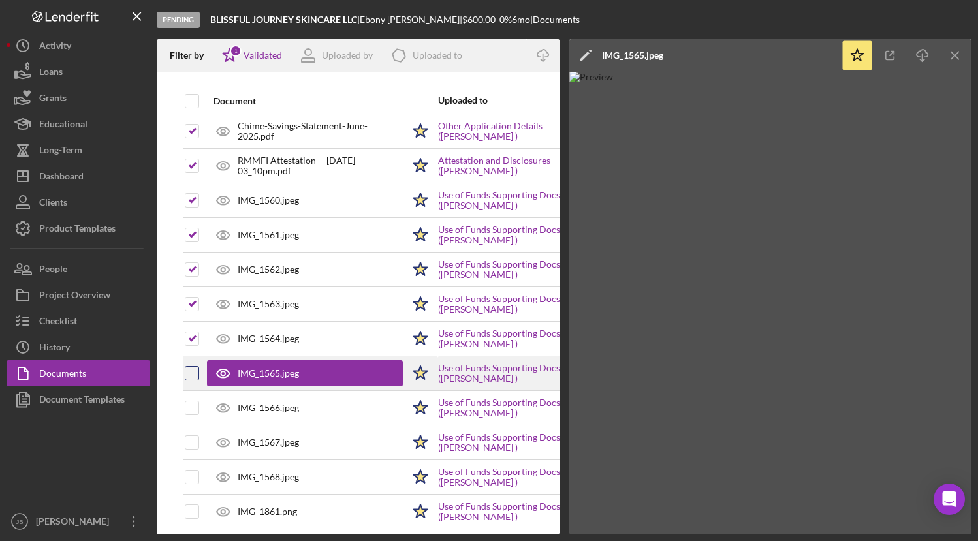
click at [195, 375] on input "checkbox" at bounding box center [191, 373] width 13 height 13
checkbox input "true"
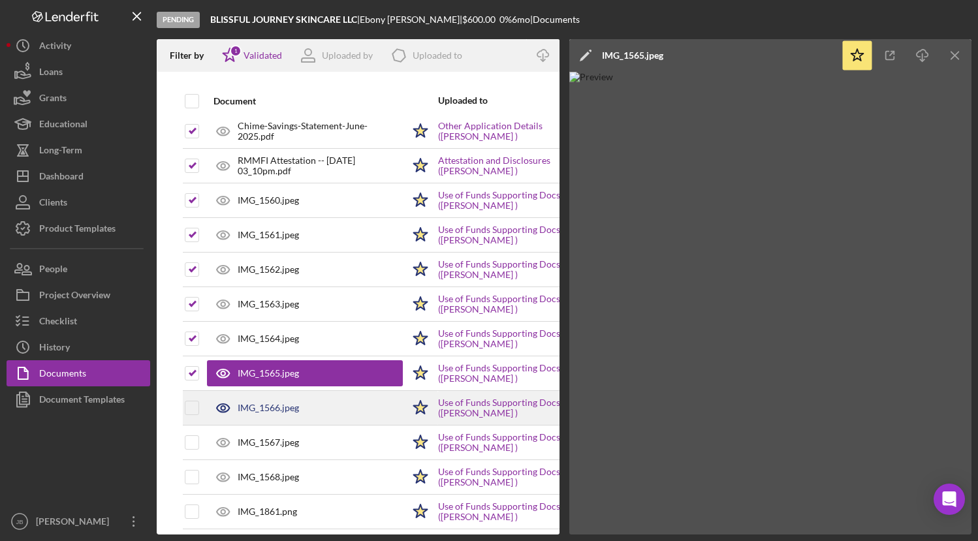
click at [243, 400] on div "IMG_1566.jpeg" at bounding box center [305, 408] width 196 height 33
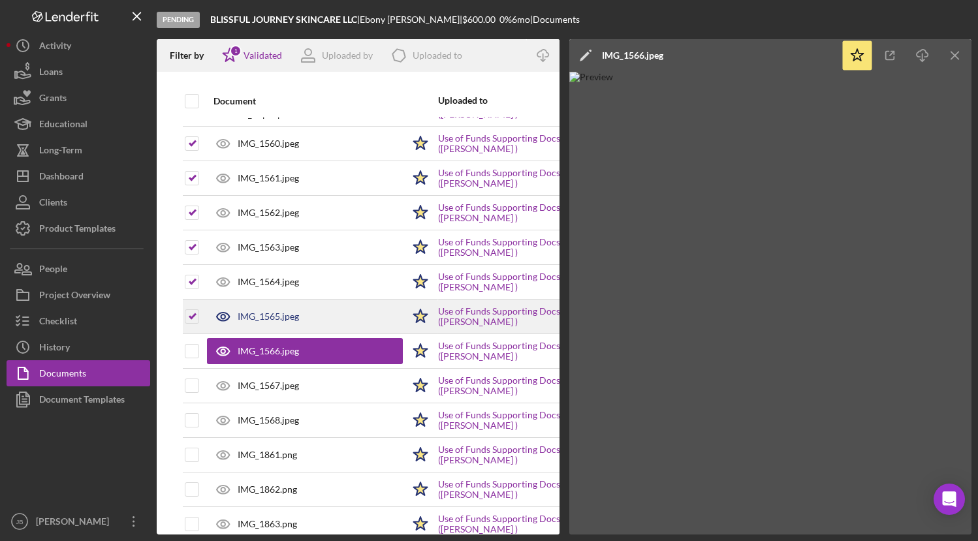
scroll to position [63, 0]
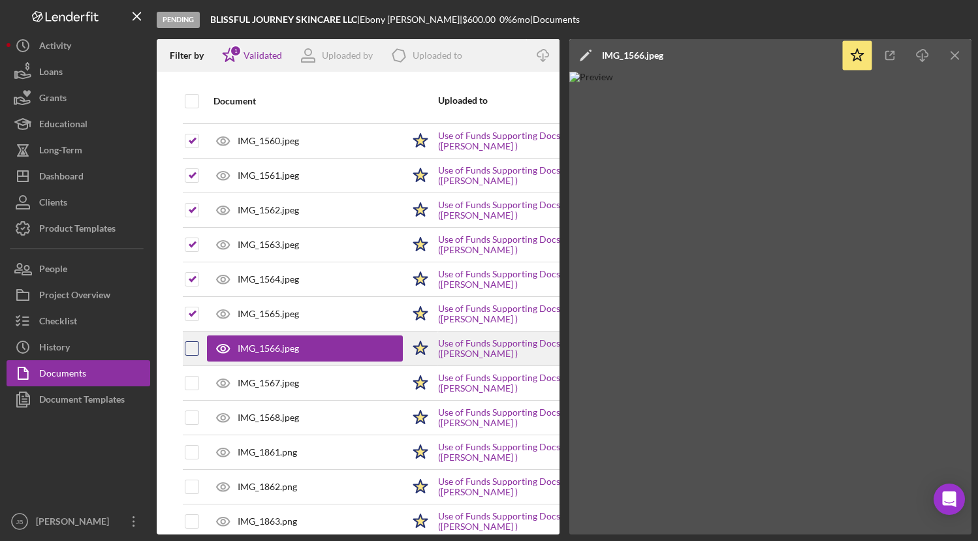
click at [193, 352] on input "checkbox" at bounding box center [191, 348] width 13 height 13
checkbox input "true"
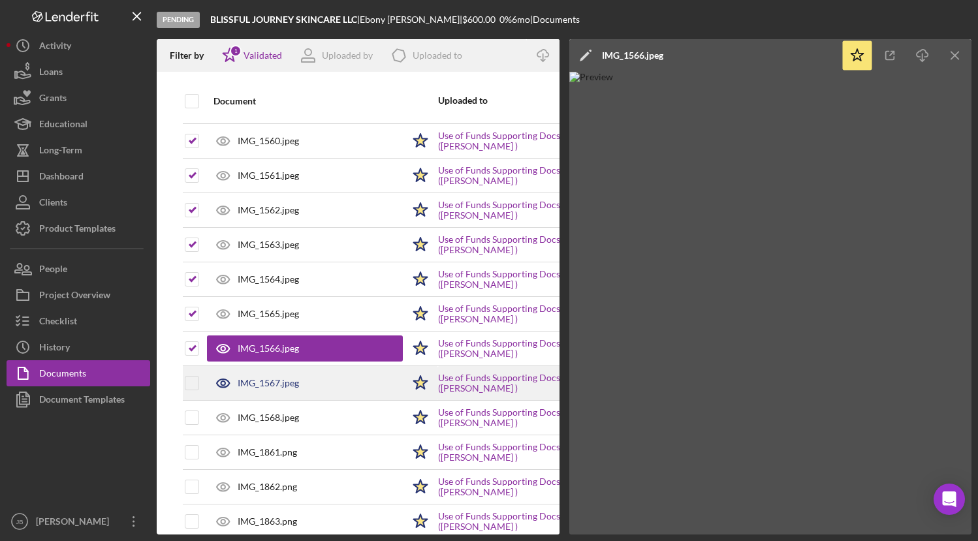
click at [254, 382] on div "IMG_1567.jpeg" at bounding box center [268, 383] width 61 height 10
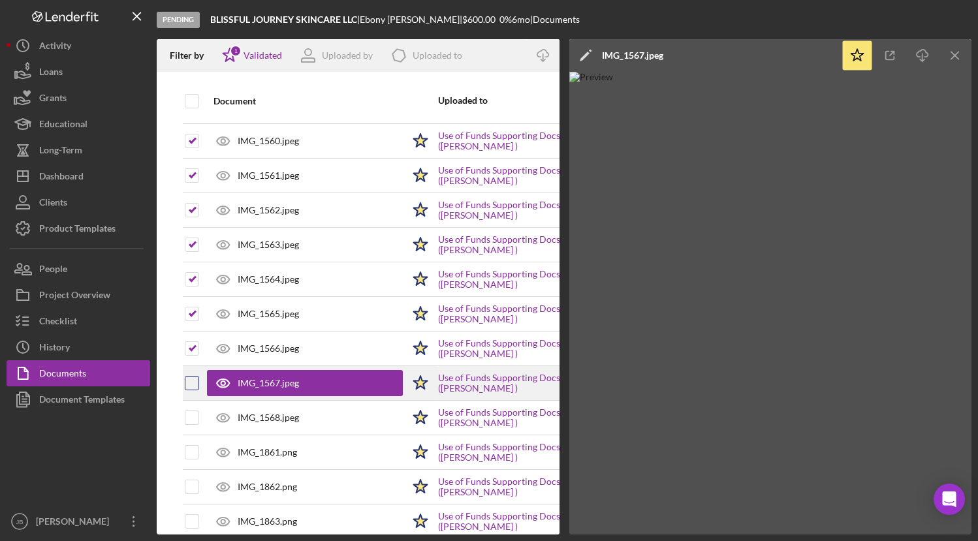
click at [193, 386] on input "checkbox" at bounding box center [191, 383] width 13 height 13
checkbox input "true"
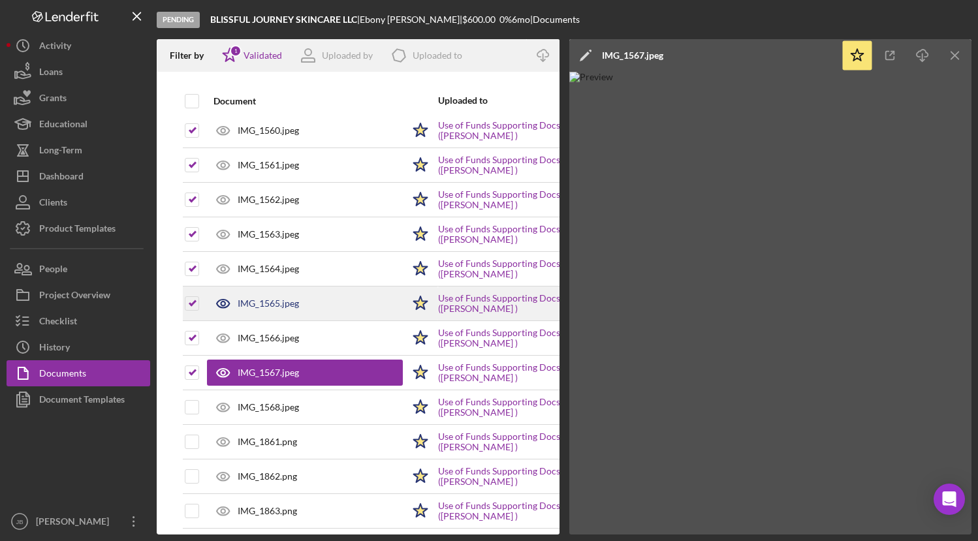
scroll to position [90, 0]
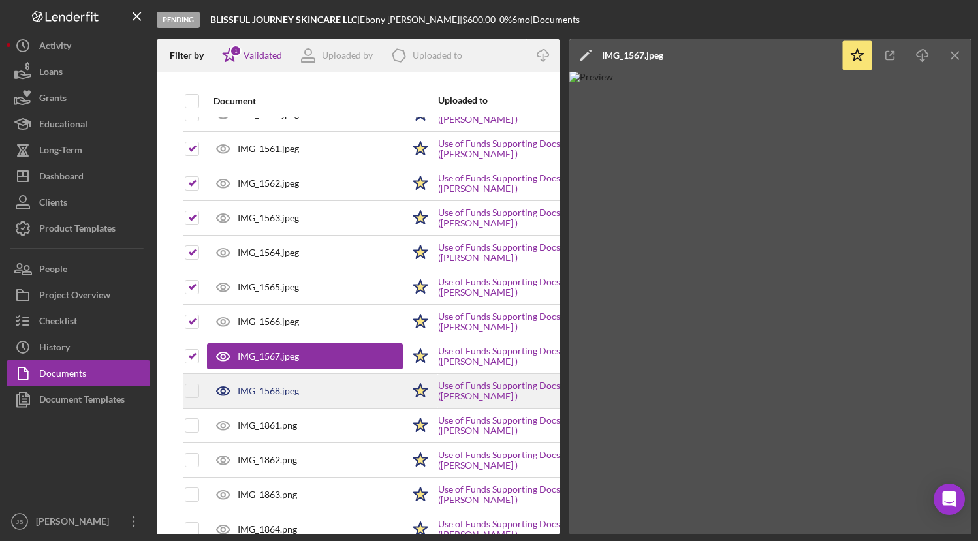
click at [257, 389] on div "IMG_1568.jpeg" at bounding box center [268, 391] width 61 height 10
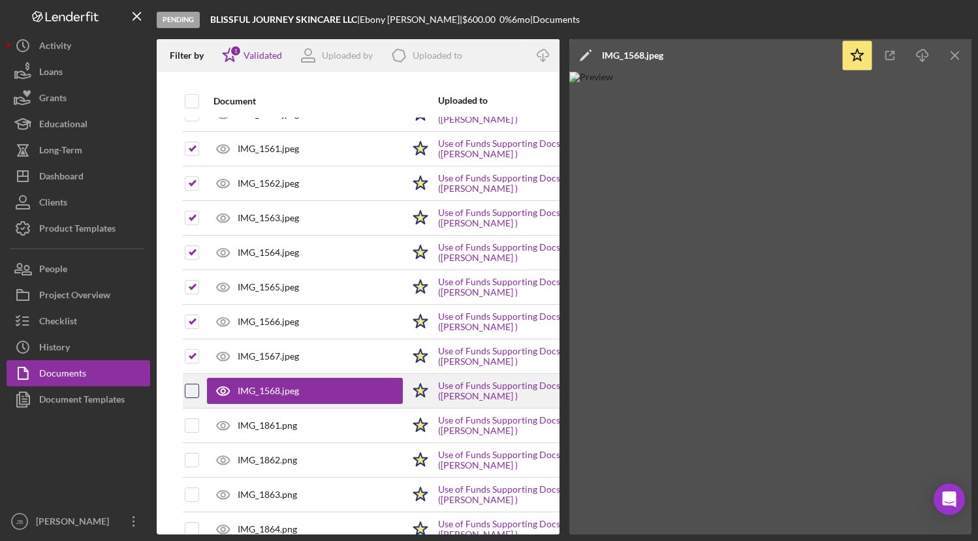
click at [193, 392] on input "checkbox" at bounding box center [191, 390] width 13 height 13
checkbox input "true"
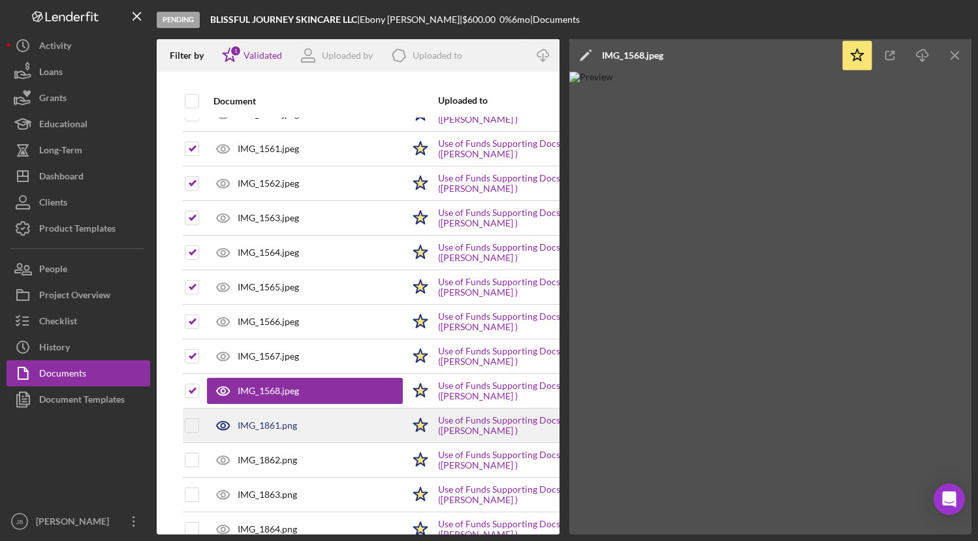
click at [261, 426] on div "IMG_1861.png" at bounding box center [267, 425] width 59 height 10
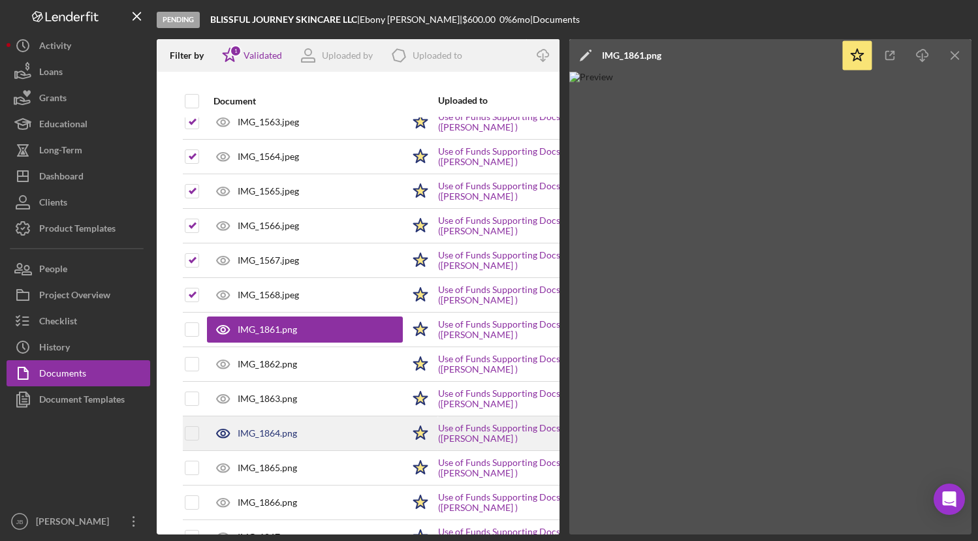
scroll to position [191, 0]
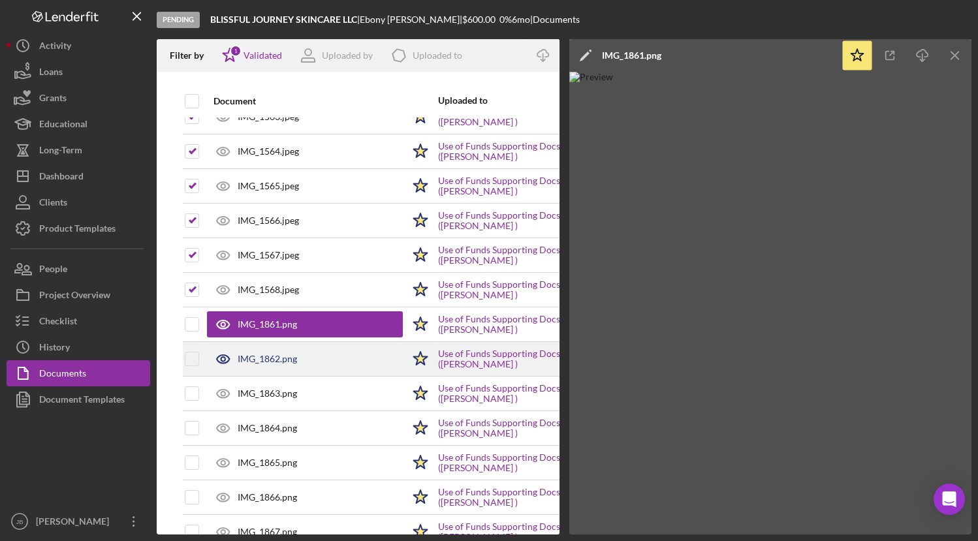
click at [273, 362] on div "IMG_1862.png" at bounding box center [267, 359] width 59 height 10
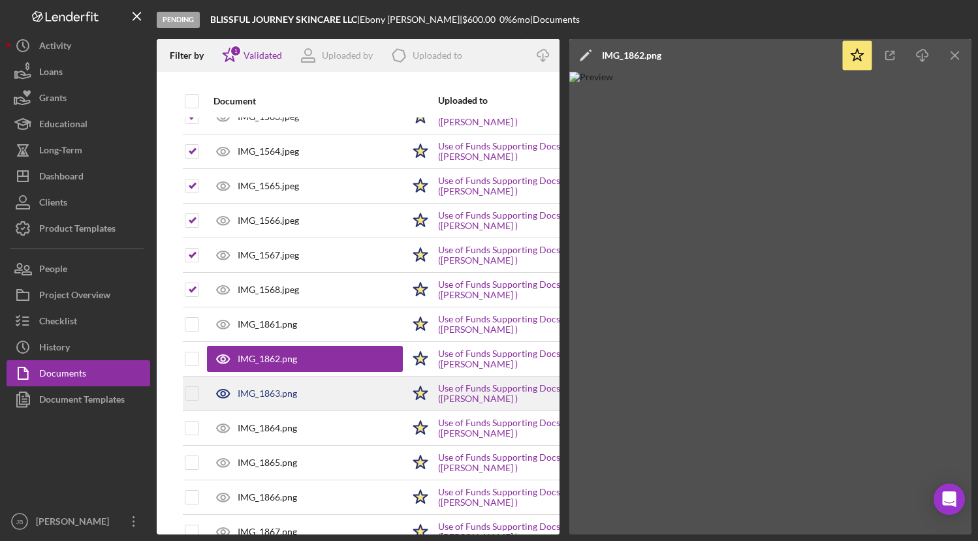
click at [273, 392] on div "IMG_1863.png" at bounding box center [267, 393] width 59 height 10
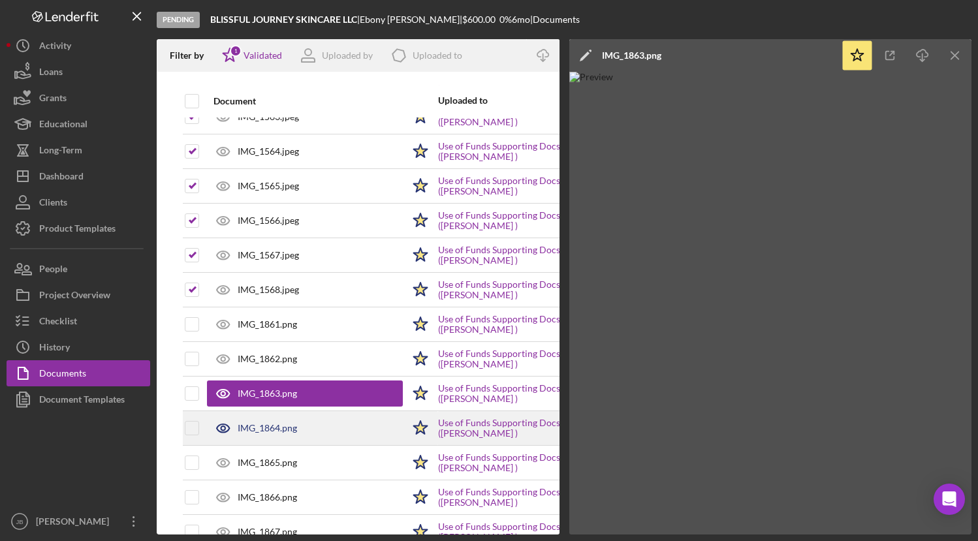
click at [277, 426] on div "IMG_1864.png" at bounding box center [267, 428] width 59 height 10
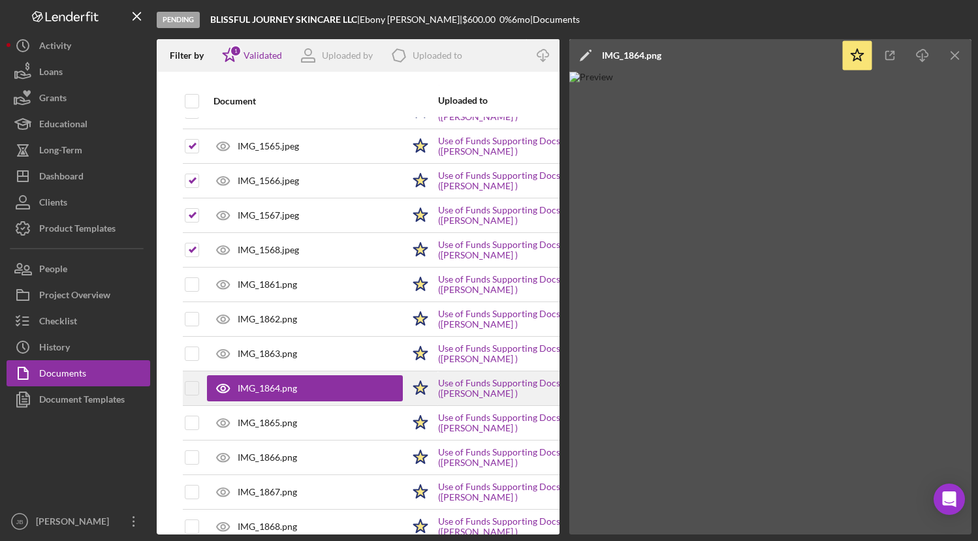
scroll to position [253, 0]
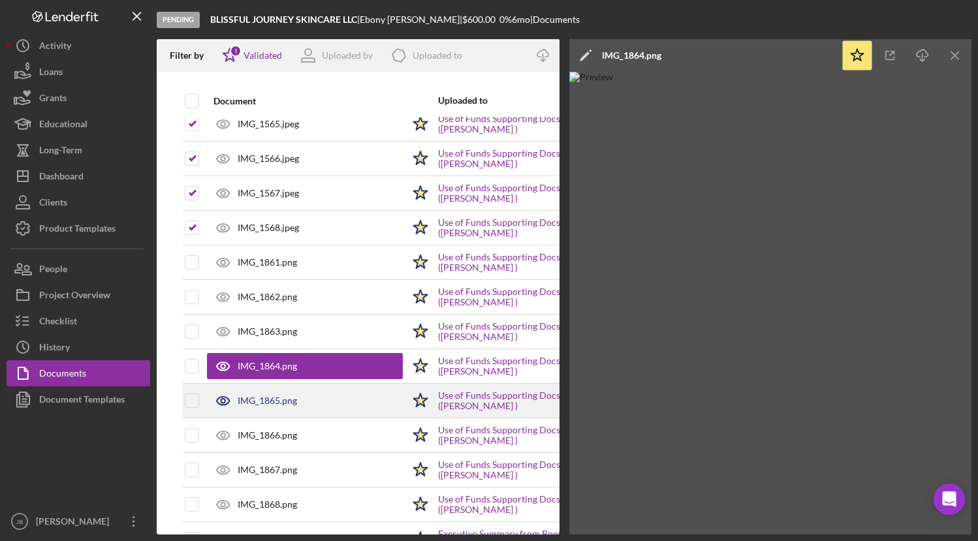
click at [276, 403] on div "IMG_1865.png" at bounding box center [267, 401] width 59 height 10
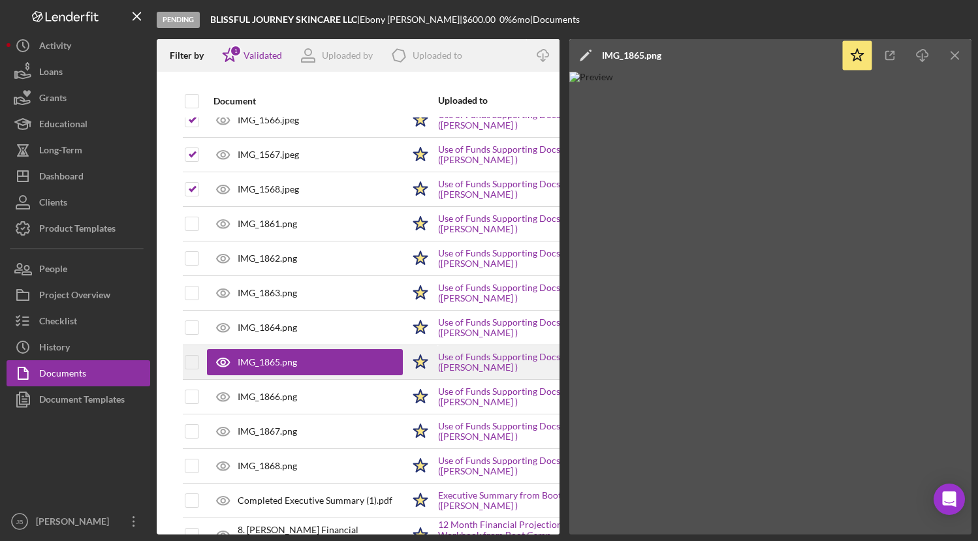
scroll to position [385, 0]
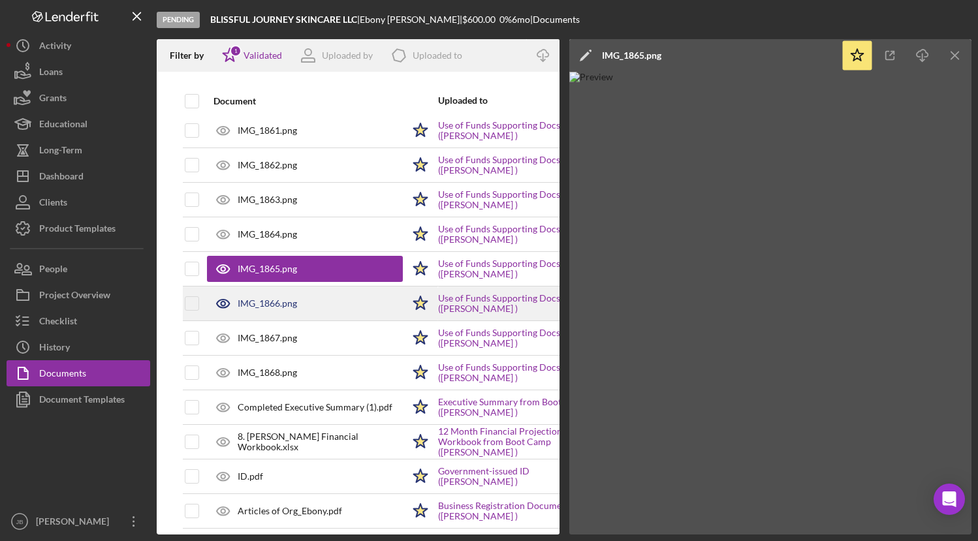
click at [266, 308] on div "IMG_1866.png" at bounding box center [267, 303] width 59 height 10
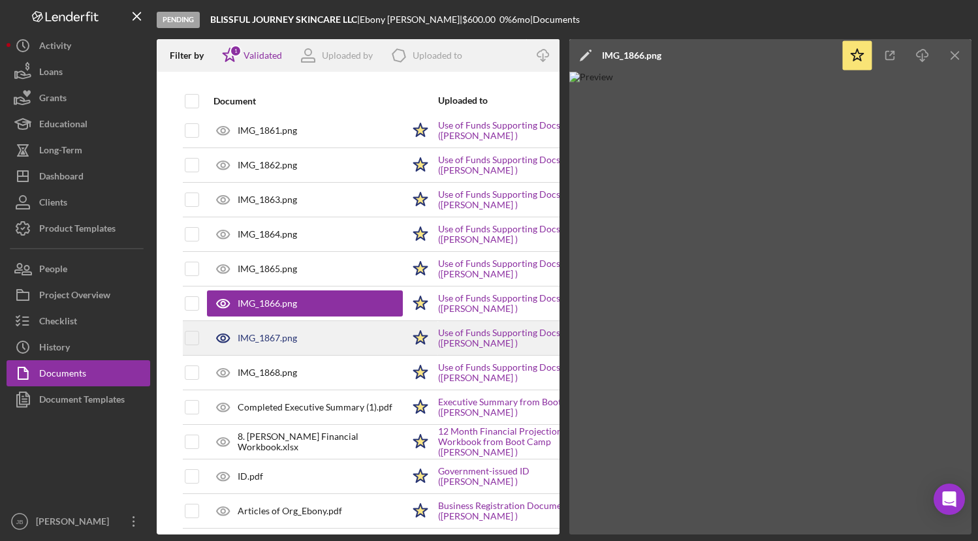
click at [270, 334] on div "IMG_1867.png" at bounding box center [267, 338] width 59 height 10
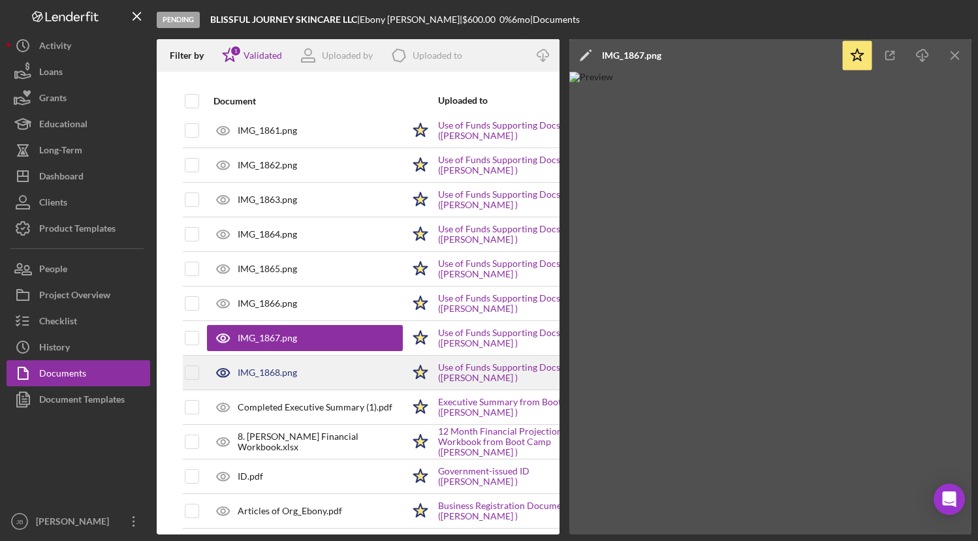
click at [283, 376] on div "IMG_1868.png" at bounding box center [267, 372] width 59 height 10
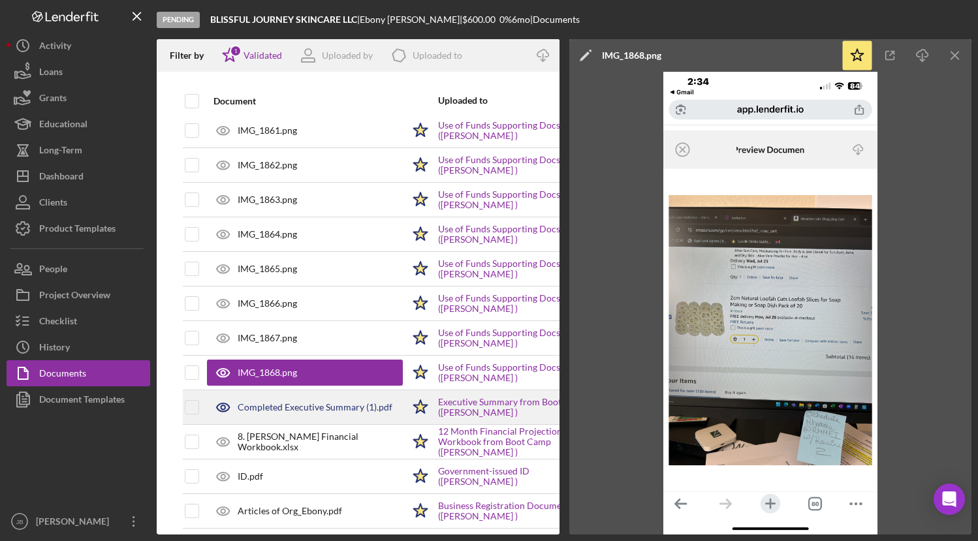
click at [274, 405] on div "Completed Executive Summary (1).pdf" at bounding box center [315, 407] width 155 height 10
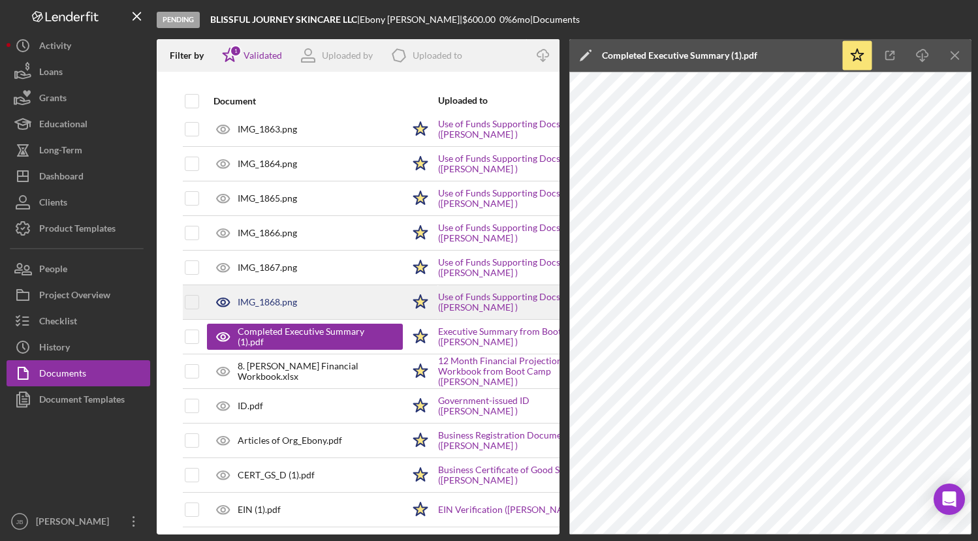
scroll to position [466, 0]
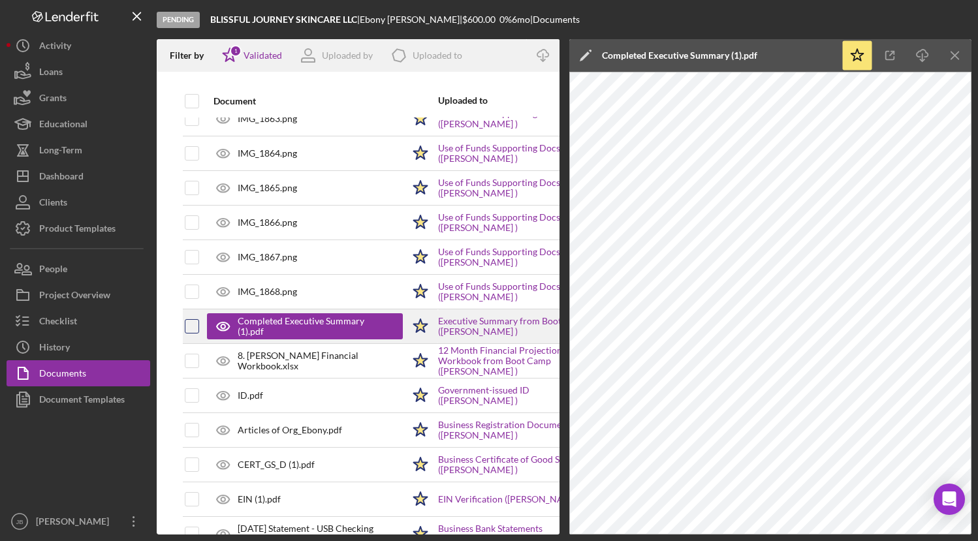
click at [189, 329] on input "checkbox" at bounding box center [191, 326] width 13 height 13
checkbox input "true"
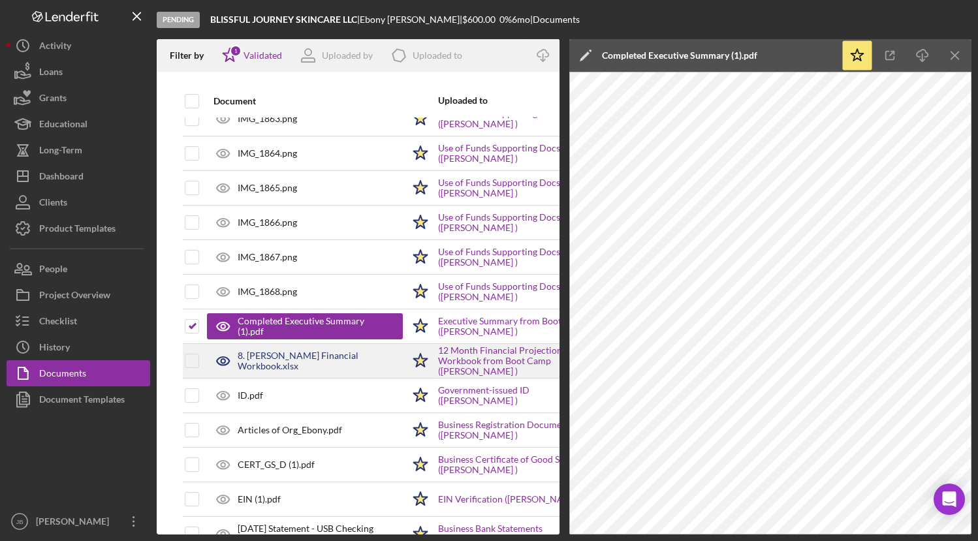
click at [288, 362] on div "8. [PERSON_NAME] Financial Workbook.xlsx" at bounding box center [320, 361] width 165 height 21
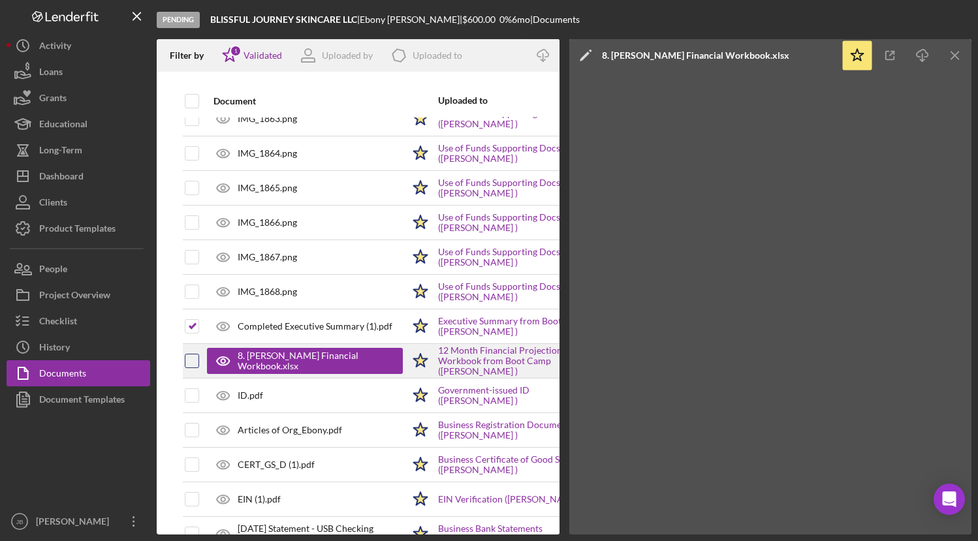
click at [192, 356] on input "checkbox" at bounding box center [191, 360] width 13 height 13
checkbox input "true"
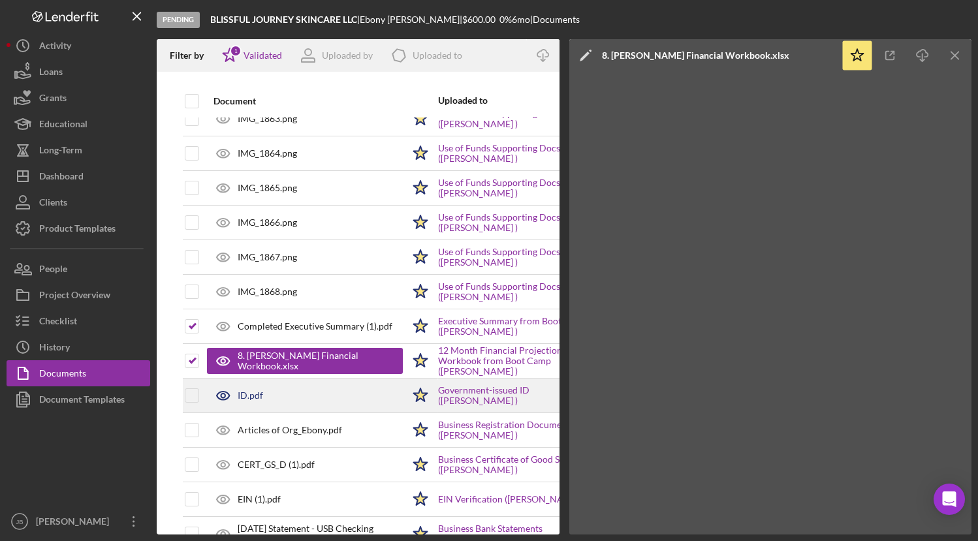
click at [253, 394] on div "ID.pdf" at bounding box center [250, 395] width 25 height 10
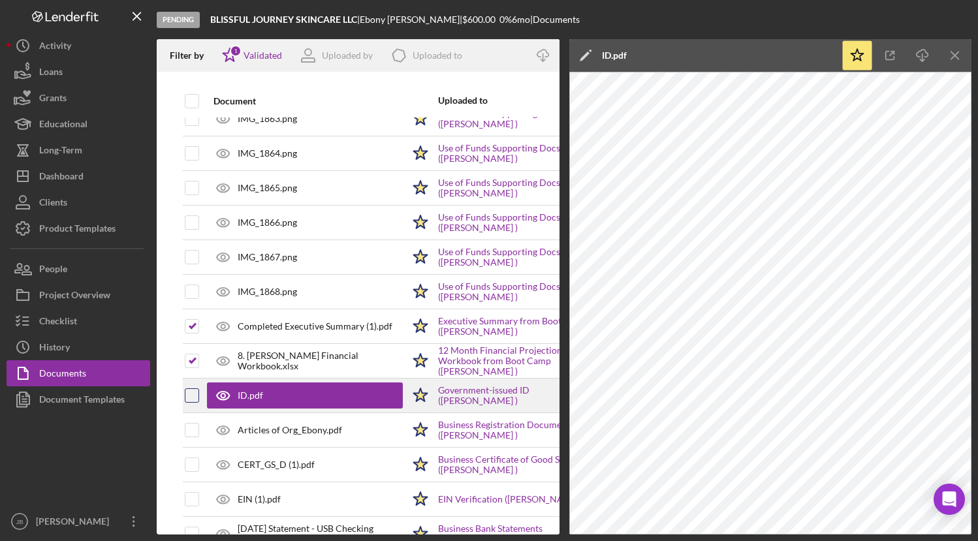
click at [189, 398] on input "checkbox" at bounding box center [191, 395] width 13 height 13
checkbox input "true"
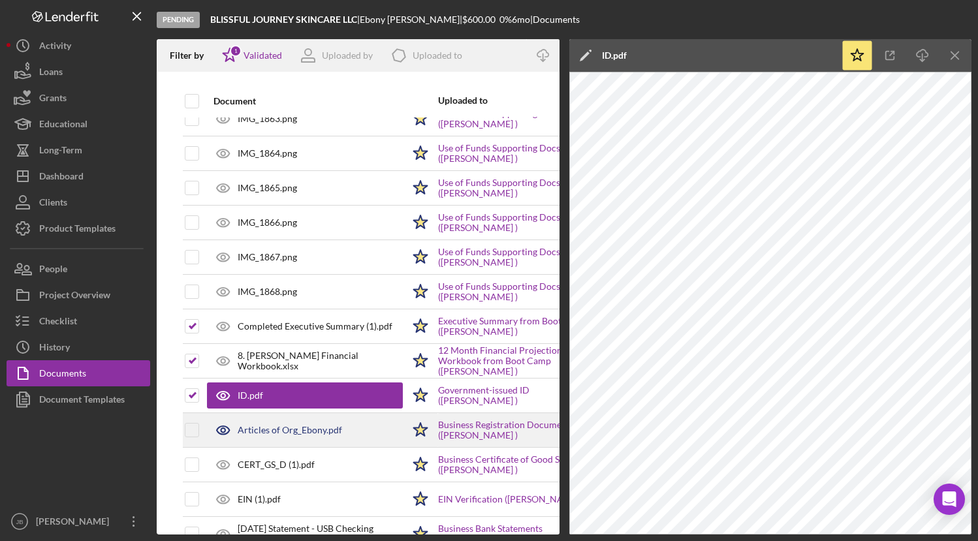
click at [332, 432] on div "Articles of Org_Ebony.pdf" at bounding box center [290, 430] width 104 height 10
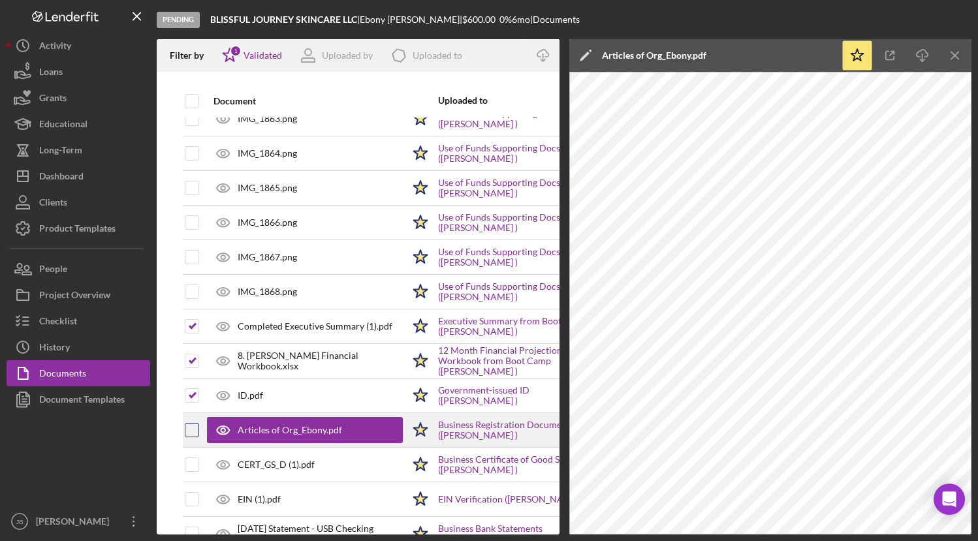
click at [196, 430] on input "checkbox" at bounding box center [191, 430] width 13 height 13
checkbox input "true"
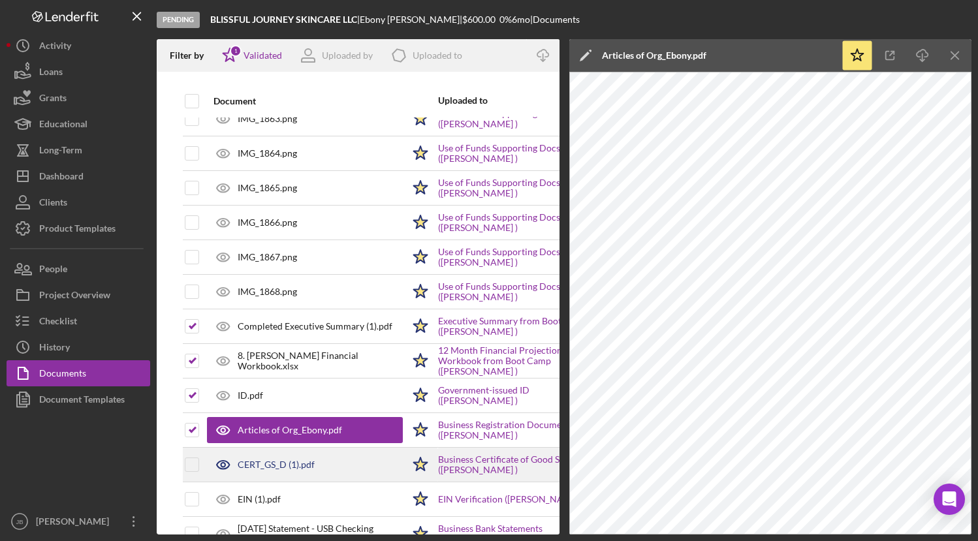
click at [284, 467] on div "CERT_GS_D (1).pdf" at bounding box center [276, 465] width 77 height 10
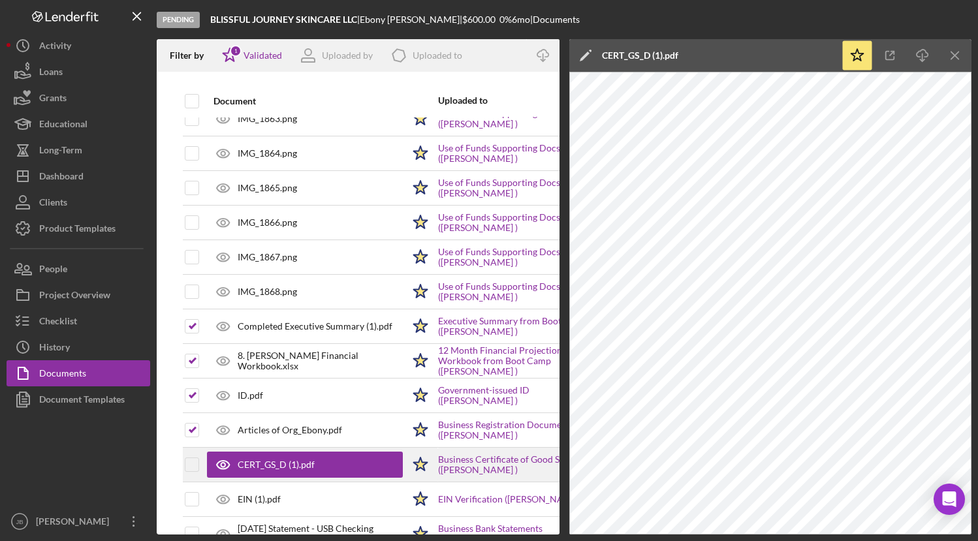
click at [200, 467] on div at bounding box center [202, 464] width 5 height 33
click at [187, 468] on input "checkbox" at bounding box center [191, 464] width 13 height 13
checkbox input "true"
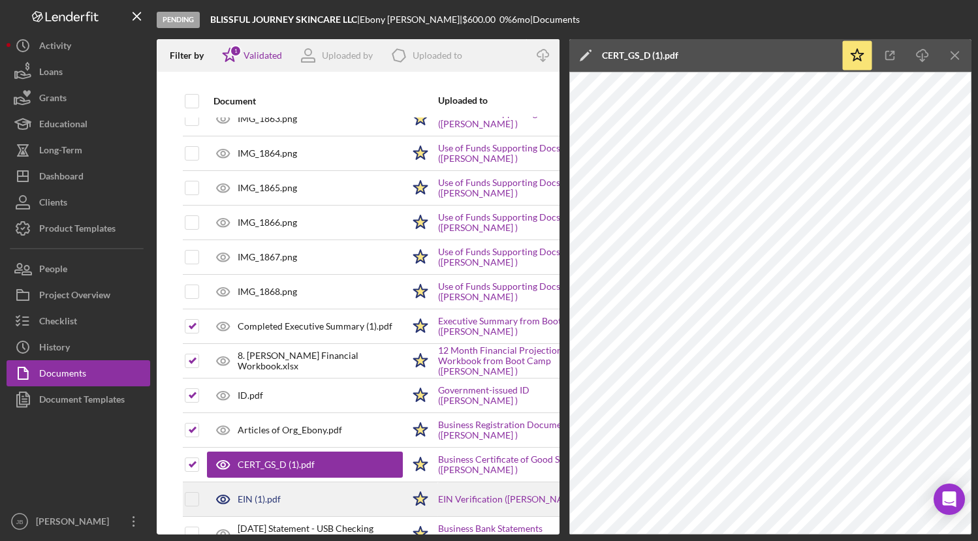
drag, startPoint x: 246, startPoint y: 496, endPoint x: 294, endPoint y: 488, distance: 48.3
click at [248, 496] on div "EIN (1).pdf" at bounding box center [259, 499] width 43 height 10
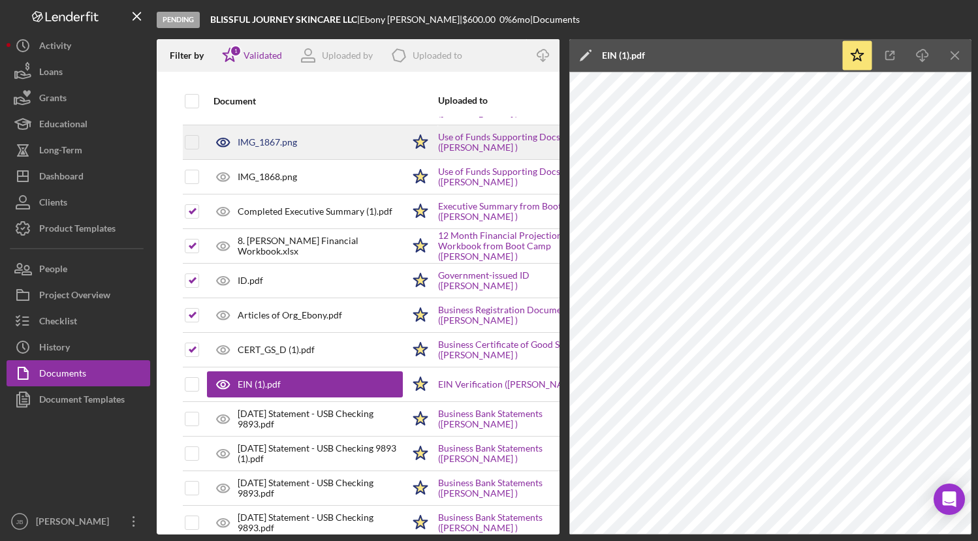
scroll to position [646, 0]
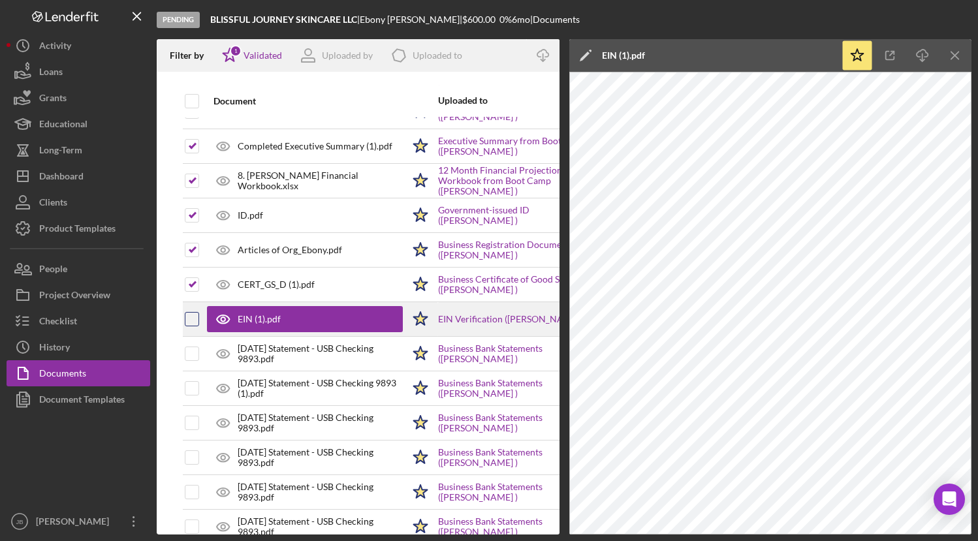
click at [196, 319] on input "checkbox" at bounding box center [191, 319] width 13 height 13
checkbox input "true"
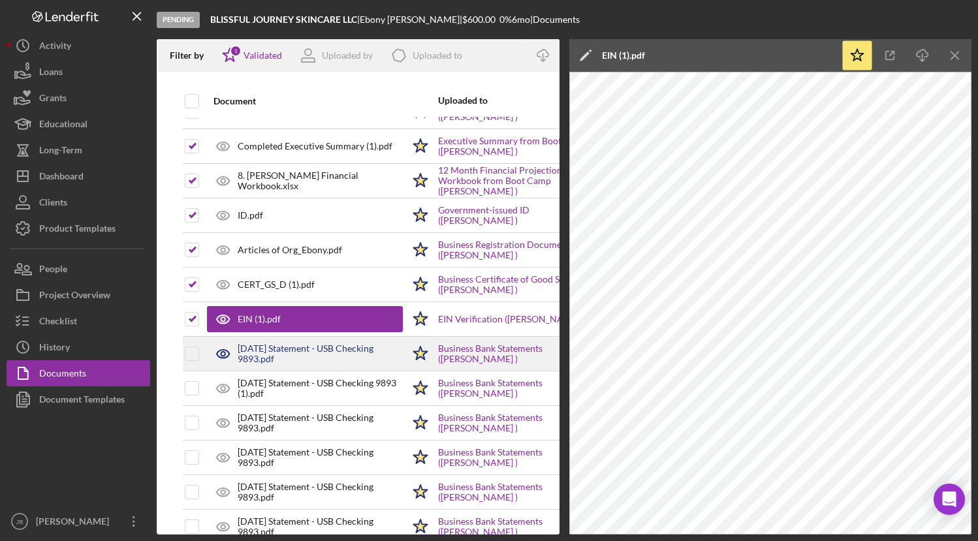
click at [303, 355] on div "[DATE] Statement - USB Checking 9893.pdf" at bounding box center [320, 353] width 165 height 21
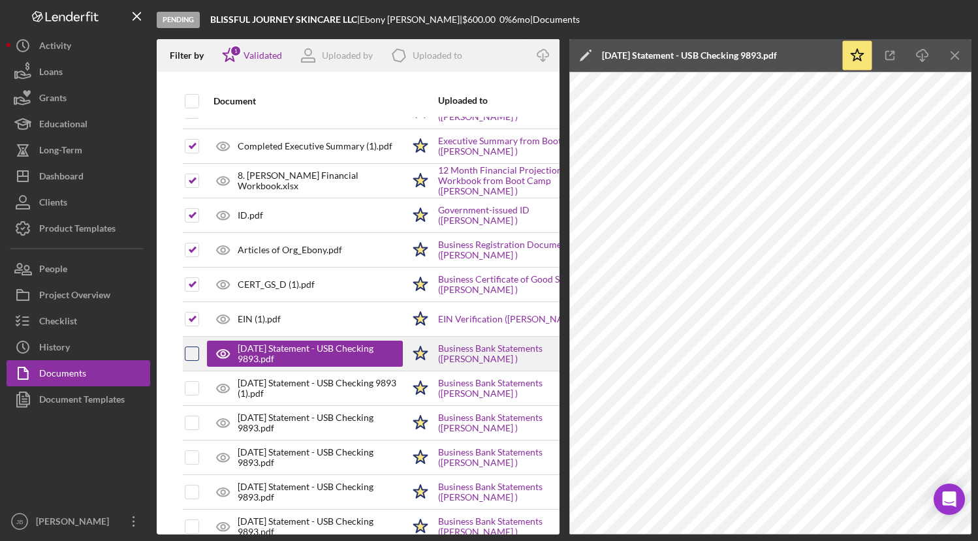
click at [191, 352] on input "checkbox" at bounding box center [191, 353] width 13 height 13
checkbox input "true"
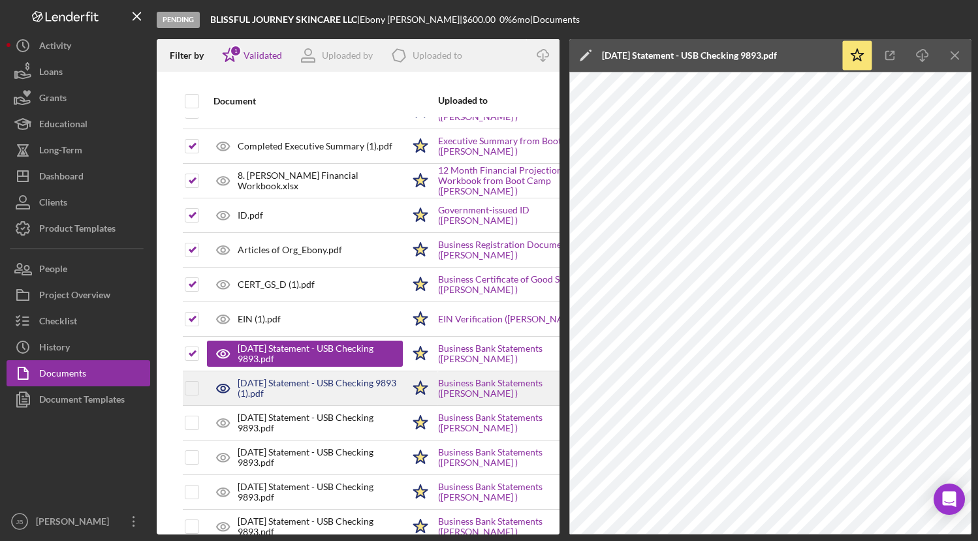
click at [285, 388] on div "[DATE] Statement - USB Checking 9893 (1).pdf" at bounding box center [320, 388] width 165 height 21
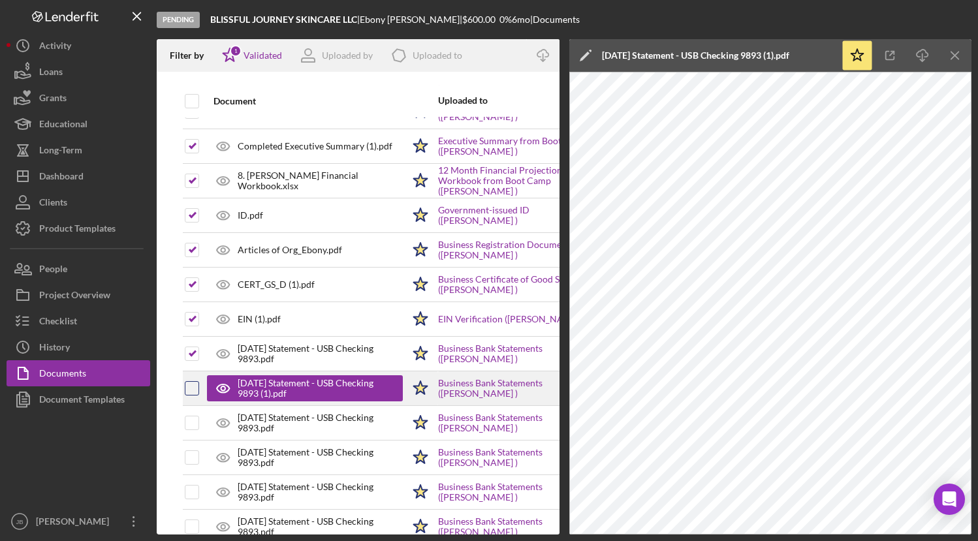
click at [193, 388] on input "checkbox" at bounding box center [191, 388] width 13 height 13
checkbox input "true"
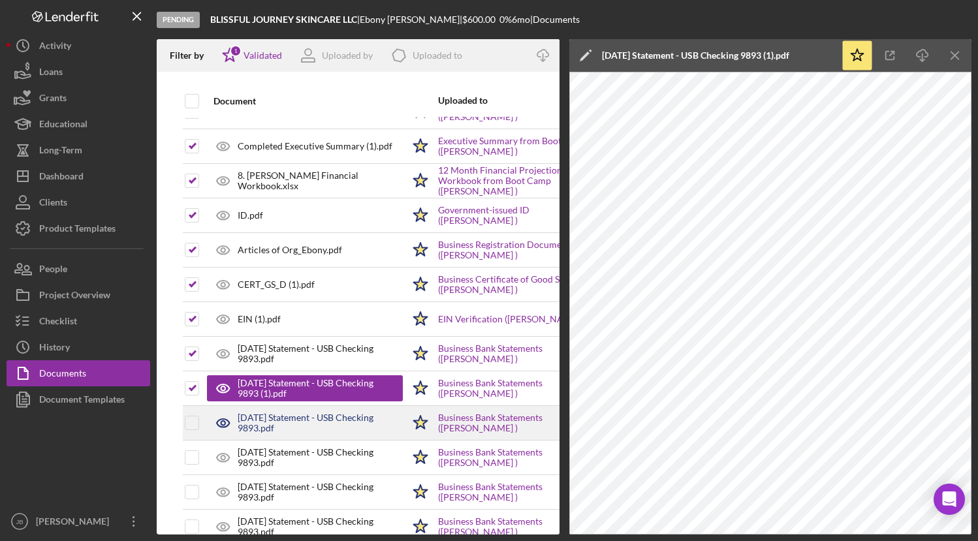
click at [278, 422] on div "[DATE] Statement - USB Checking 9893.pdf" at bounding box center [320, 423] width 165 height 21
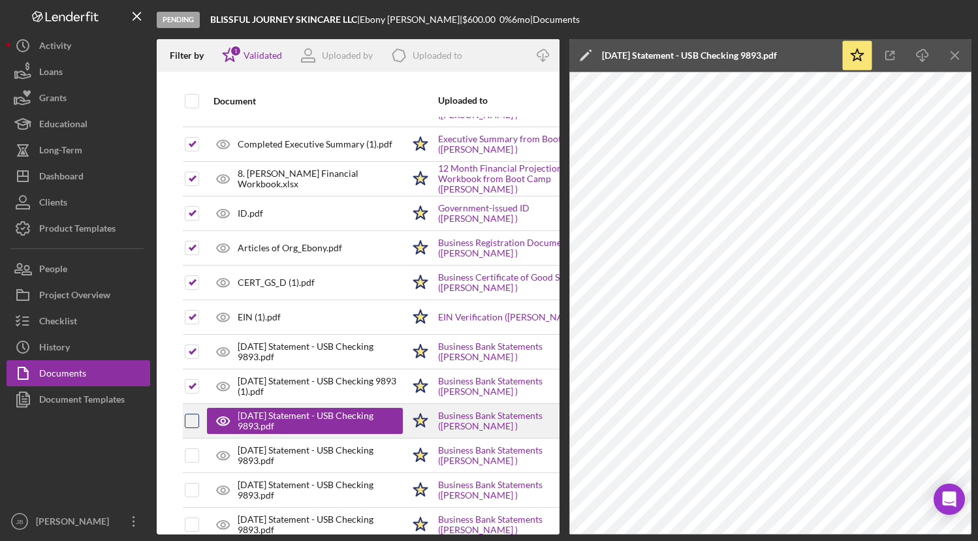
scroll to position [649, 0]
click at [190, 424] on input "checkbox" at bounding box center [191, 420] width 13 height 13
checkbox input "true"
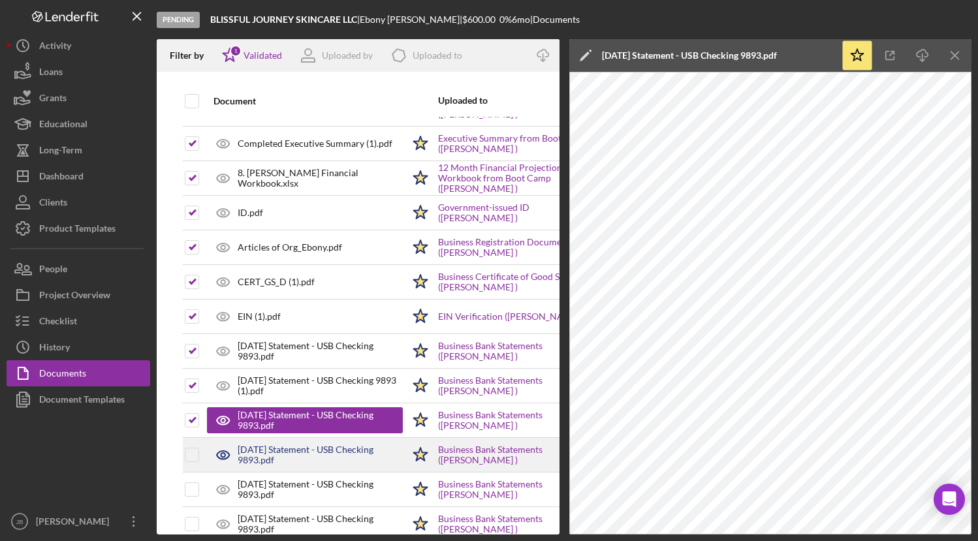
click at [315, 450] on div "[DATE] Statement - USB Checking 9893.pdf" at bounding box center [320, 455] width 165 height 21
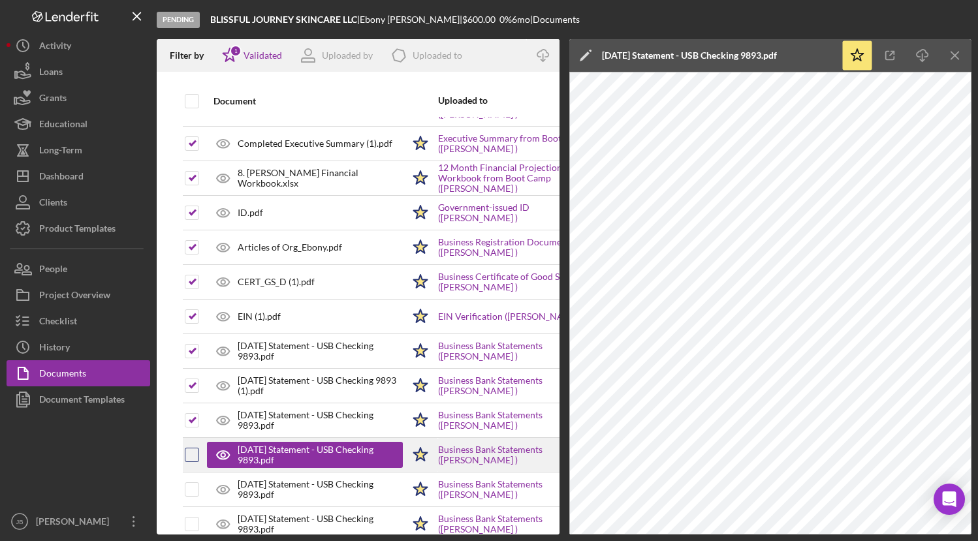
click at [186, 456] on input "checkbox" at bounding box center [191, 454] width 13 height 13
checkbox input "true"
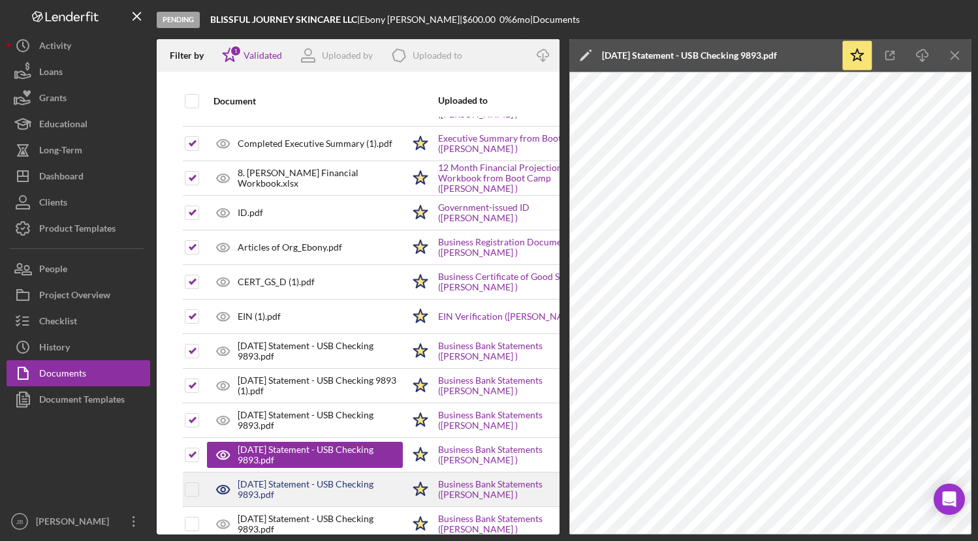
click at [300, 488] on div "[DATE] Statement - USB Checking 9893.pdf" at bounding box center [320, 489] width 165 height 21
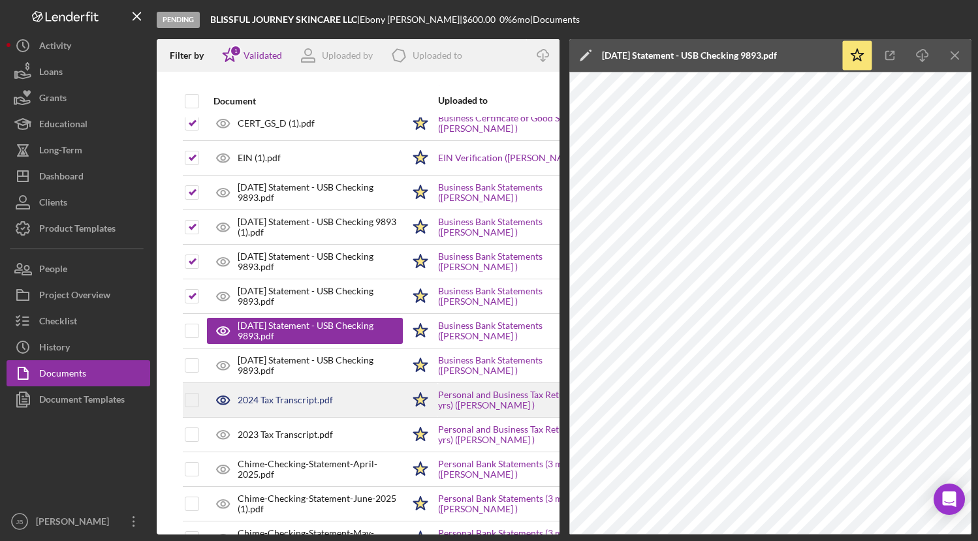
scroll to position [822, 0]
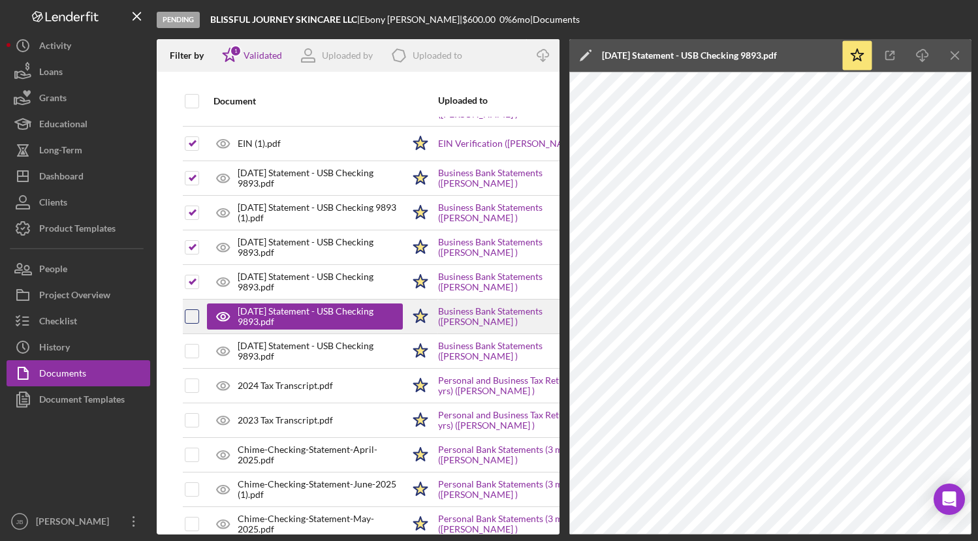
click at [191, 317] on input "checkbox" at bounding box center [191, 316] width 13 height 13
checkbox input "true"
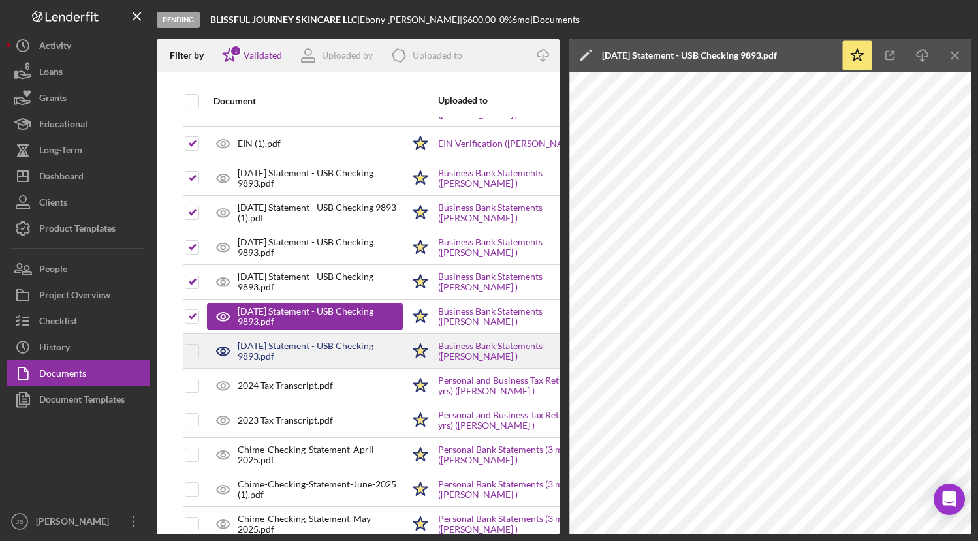
click at [259, 351] on div "[DATE] Statement - USB Checking 9893.pdf" at bounding box center [320, 351] width 165 height 21
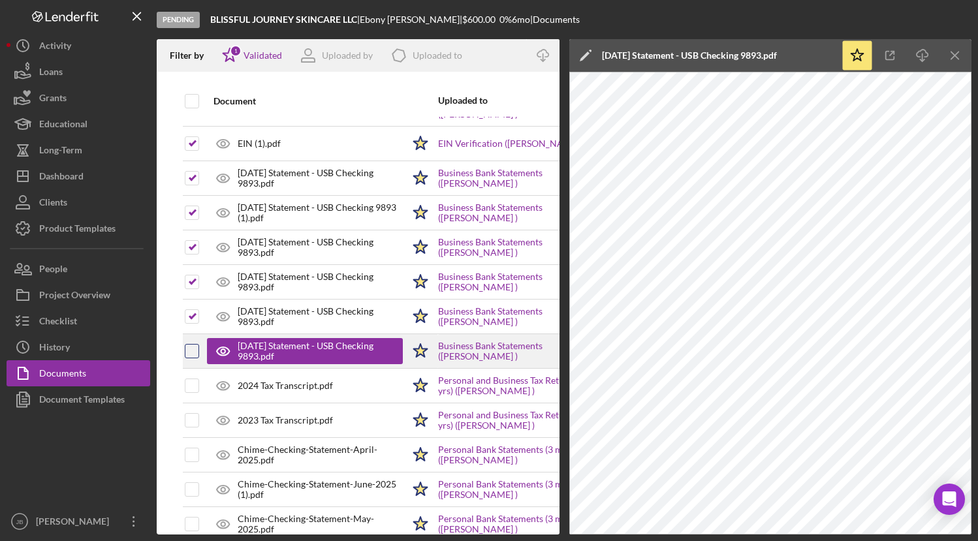
click at [196, 351] on input "checkbox" at bounding box center [191, 351] width 13 height 13
checkbox input "true"
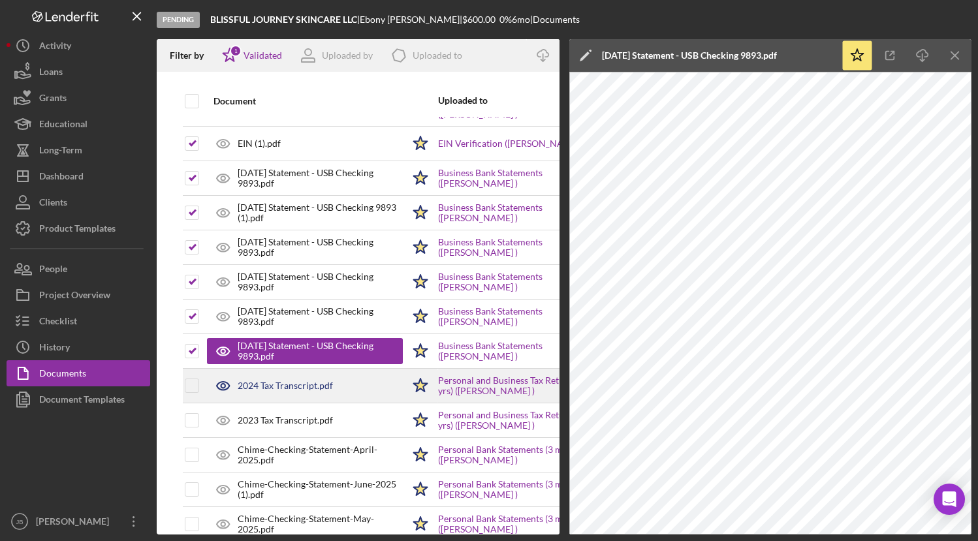
click at [266, 387] on div "2024 Tax Transcript.pdf" at bounding box center [285, 386] width 95 height 10
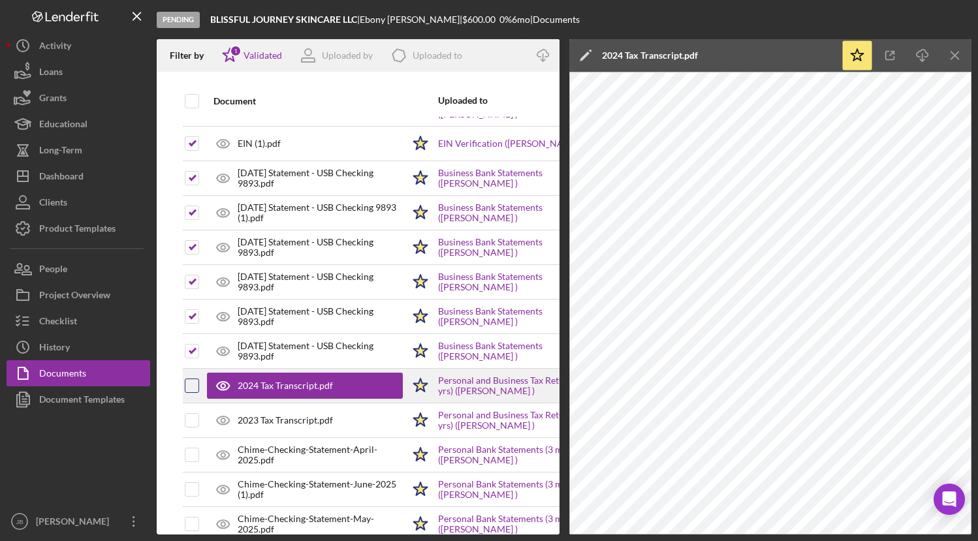
click at [190, 388] on input "checkbox" at bounding box center [191, 385] width 13 height 13
checkbox input "true"
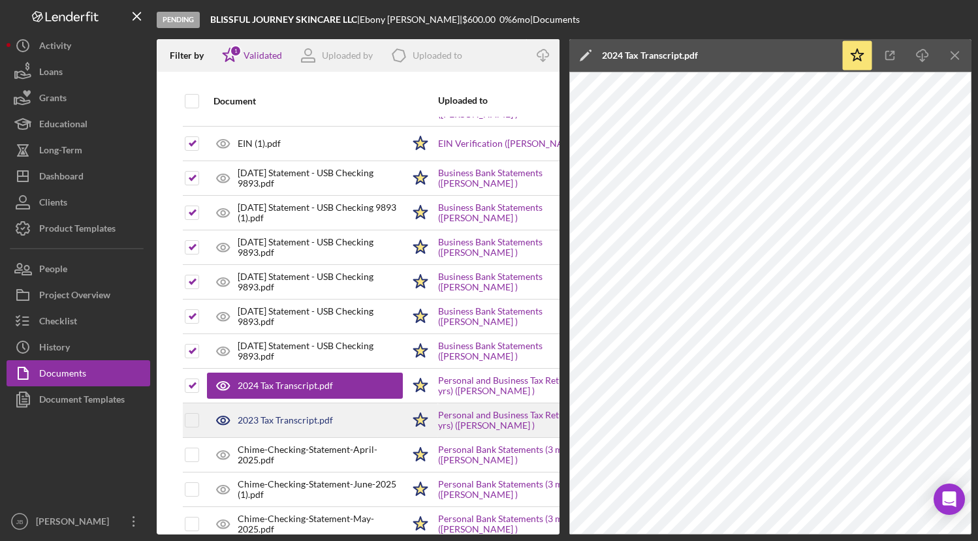
click at [272, 423] on div "2023 Tax Transcript.pdf" at bounding box center [285, 420] width 95 height 10
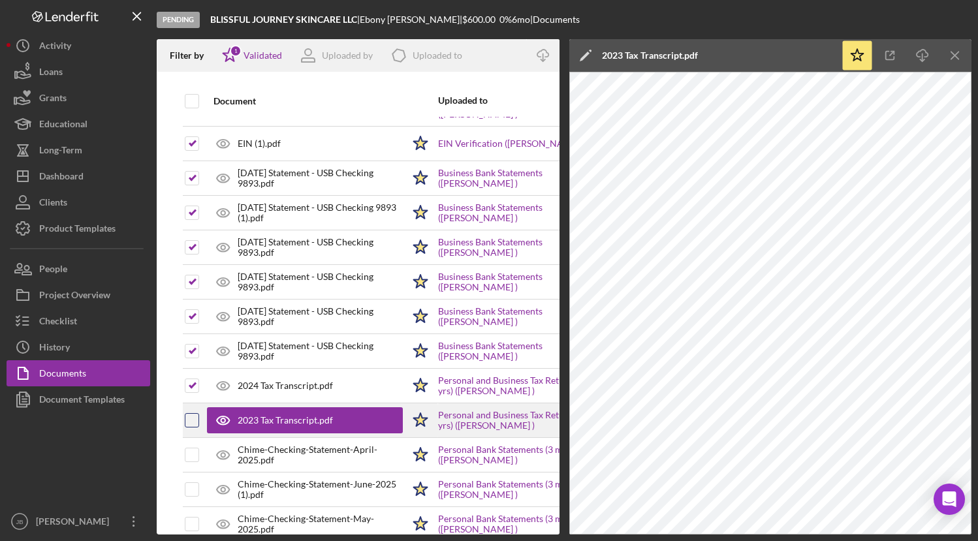
click at [191, 421] on input "checkbox" at bounding box center [191, 420] width 13 height 13
checkbox input "true"
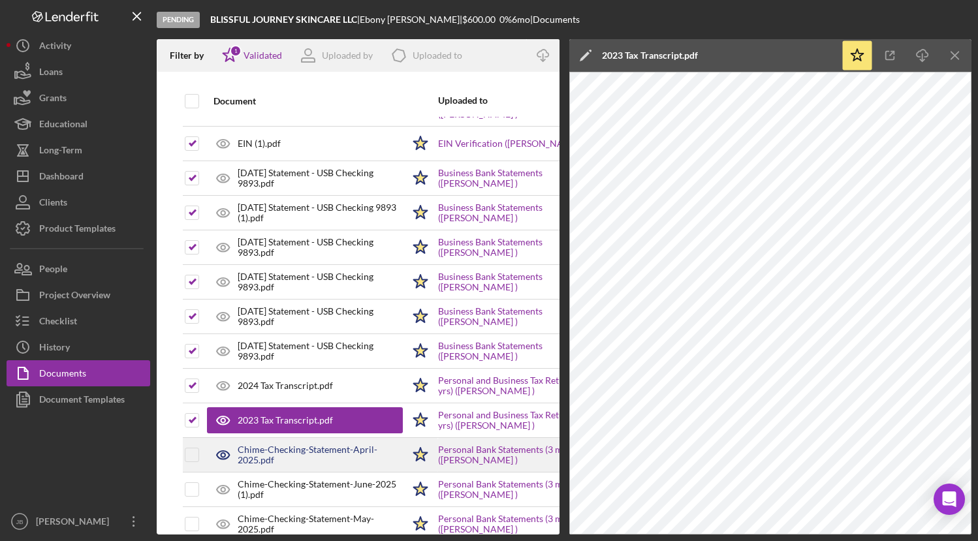
click at [257, 460] on div "Chime-Checking-Statement-April-2025.pdf" at bounding box center [320, 455] width 165 height 21
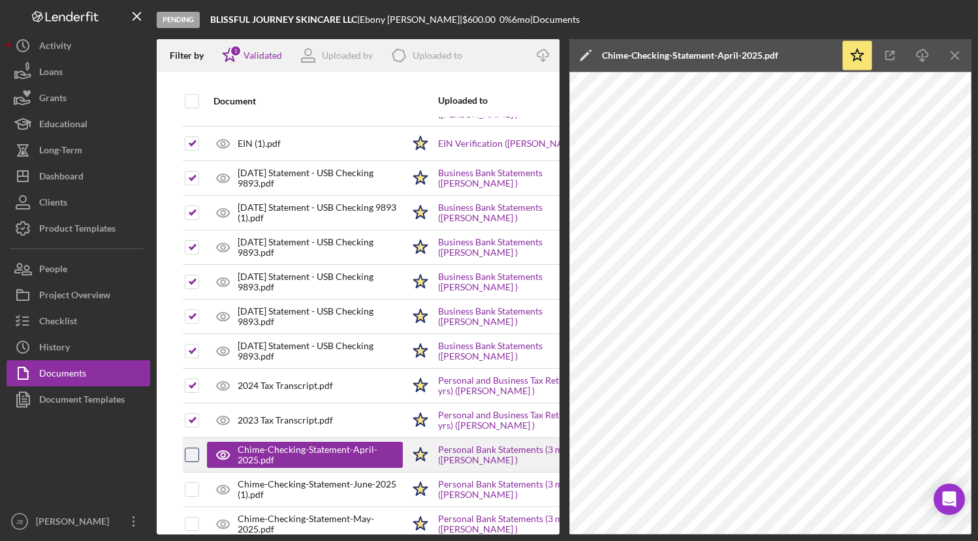
click at [188, 453] on input "checkbox" at bounding box center [191, 454] width 13 height 13
checkbox input "true"
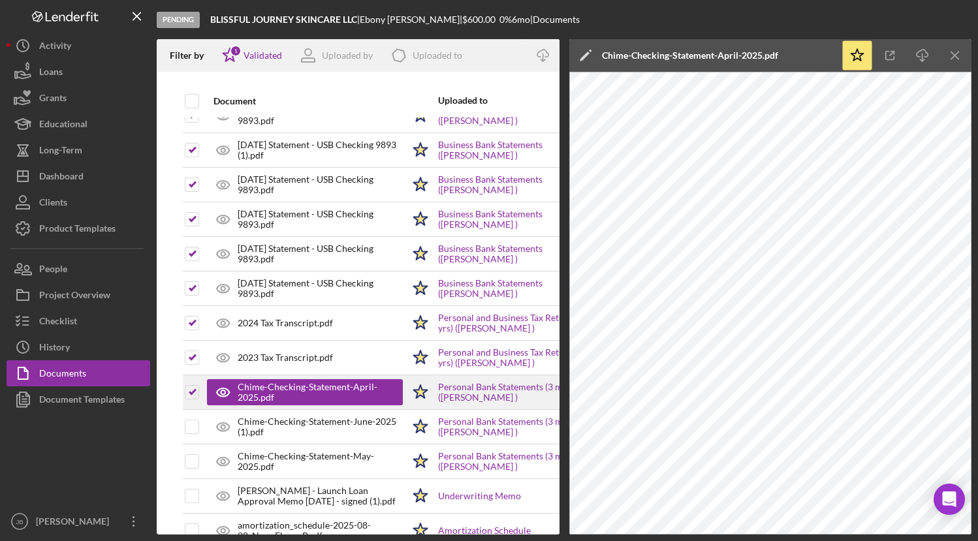
scroll to position [985, 0]
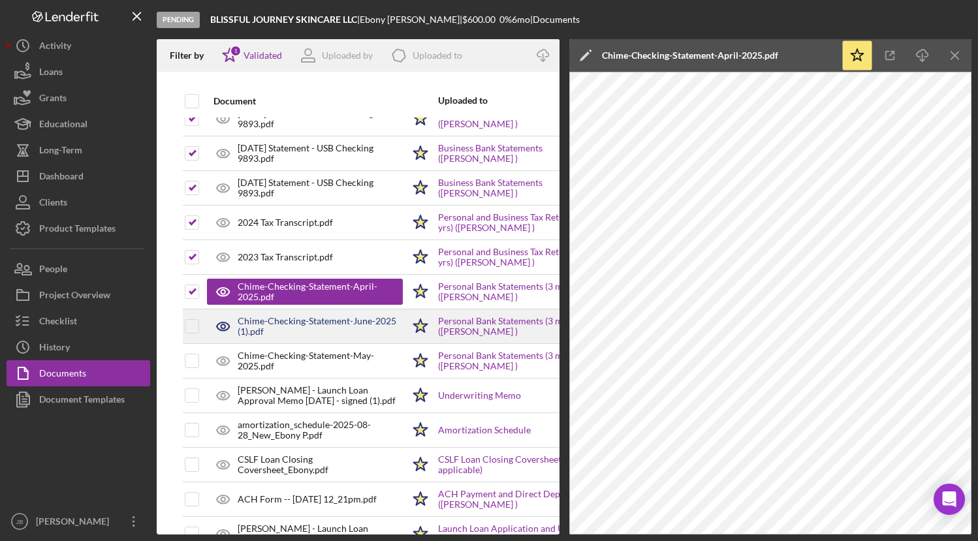
click at [264, 328] on div "Chime-Checking-Statement-June-2025 (1).pdf" at bounding box center [320, 326] width 165 height 21
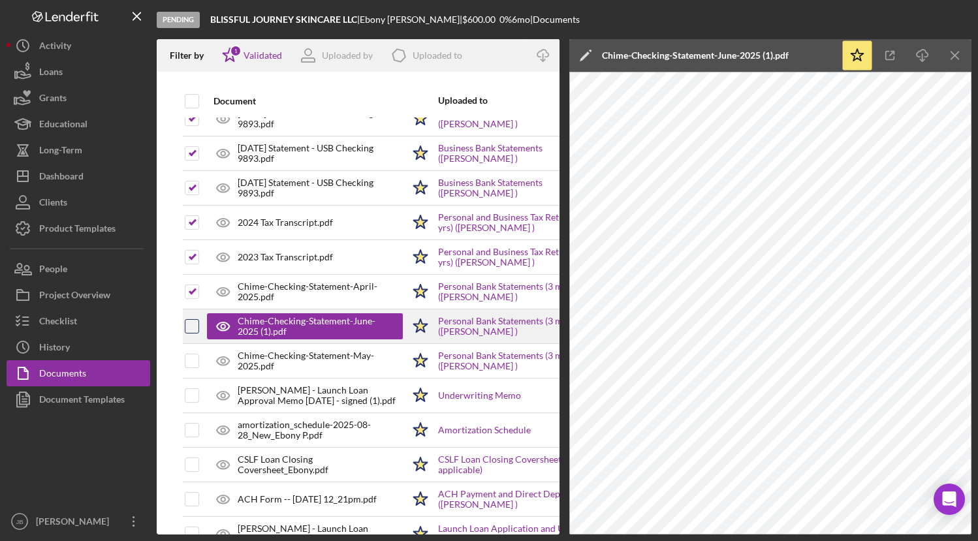
click at [193, 328] on input "checkbox" at bounding box center [191, 326] width 13 height 13
checkbox input "true"
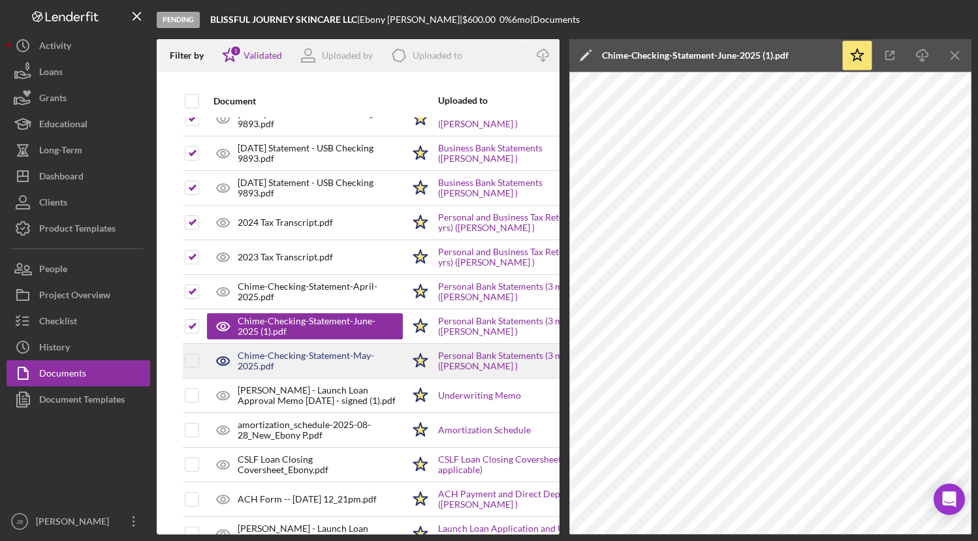
click at [253, 354] on div "Chime-Checking-Statement-May-2025.pdf" at bounding box center [320, 361] width 165 height 21
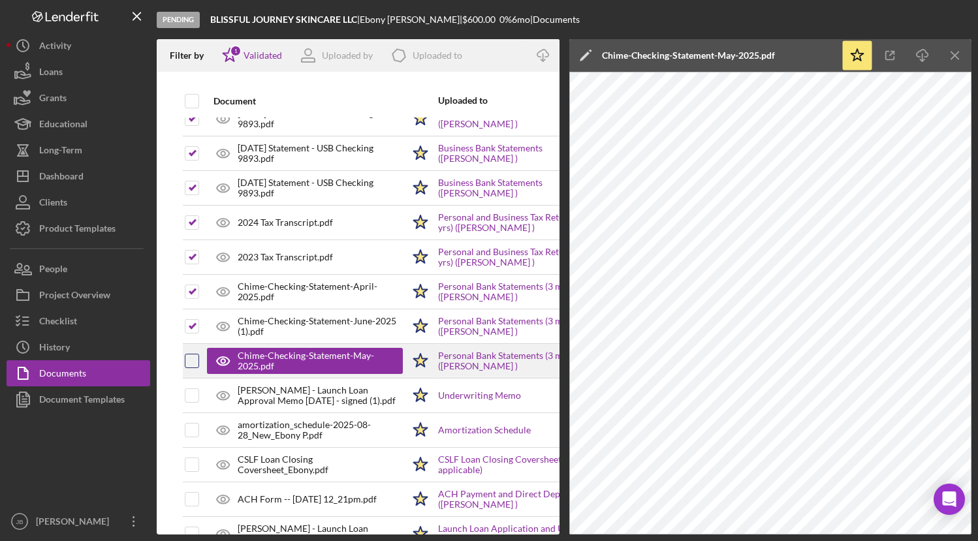
click at [191, 359] on input "checkbox" at bounding box center [191, 360] width 13 height 13
checkbox input "true"
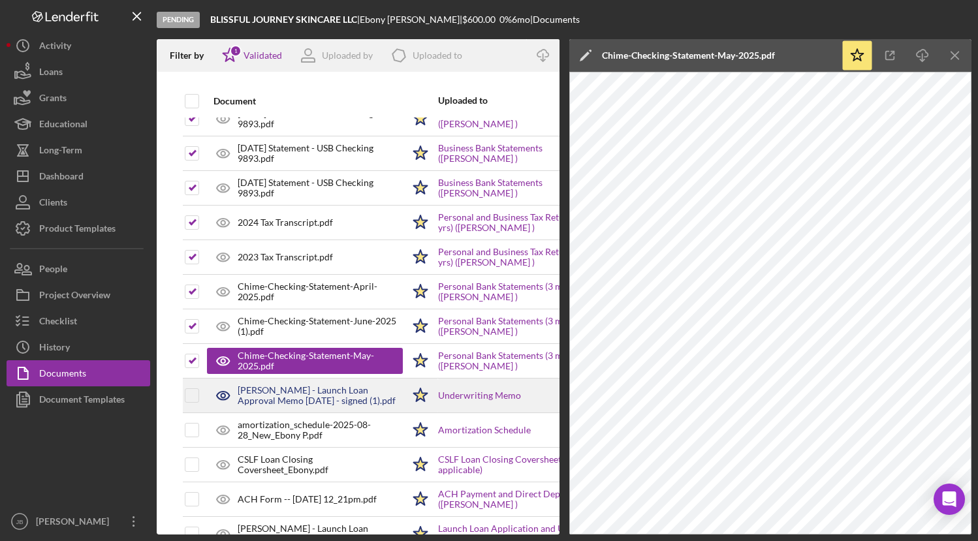
click at [258, 401] on div "[PERSON_NAME] - Launch Loan Approval Memo [DATE] - signed (1).pdf" at bounding box center [320, 395] width 165 height 21
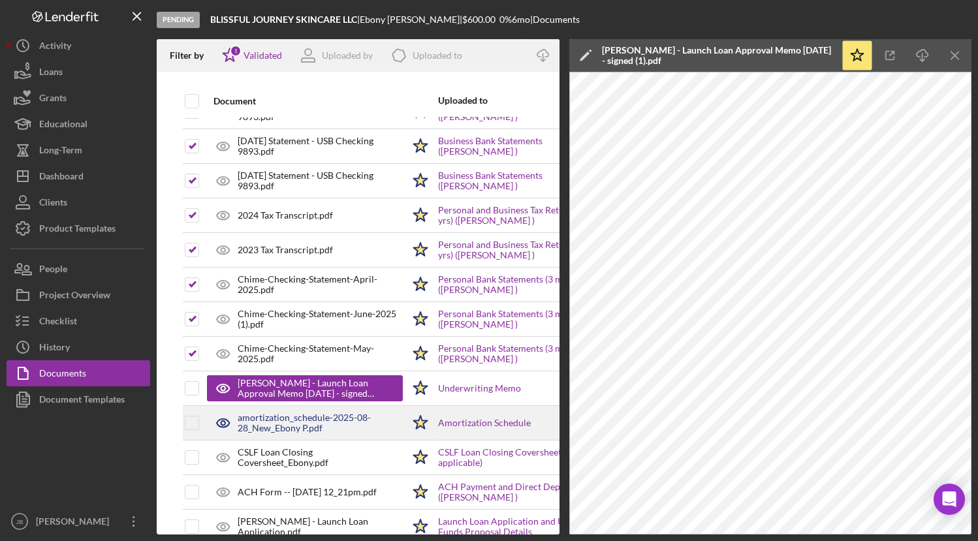
scroll to position [993, 0]
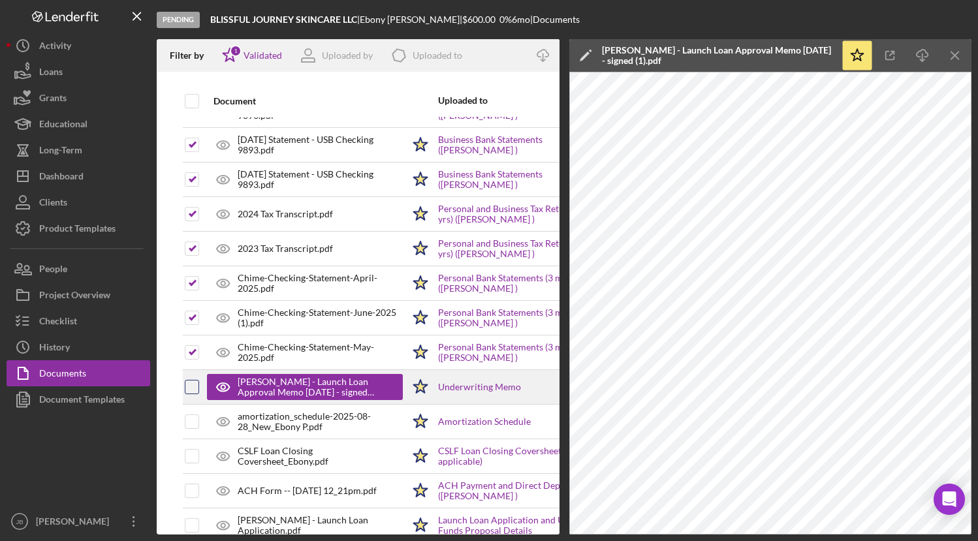
click at [195, 384] on input "checkbox" at bounding box center [191, 387] width 13 height 13
checkbox input "true"
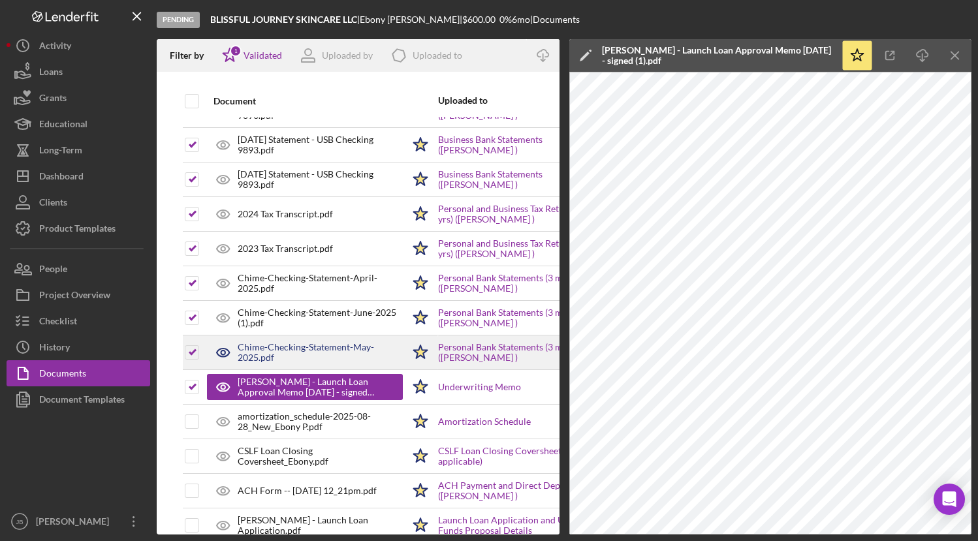
click at [292, 349] on div "Chime-Checking-Statement-May-2025.pdf" at bounding box center [320, 352] width 165 height 21
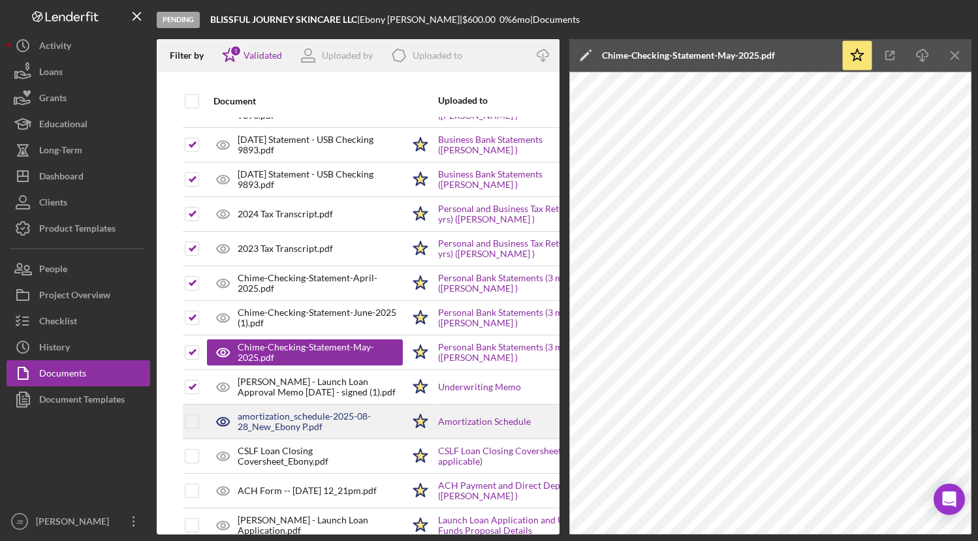
click at [263, 420] on div "amortization_schedule-2025-08-28_New_Ebony P.pdf" at bounding box center [320, 421] width 165 height 21
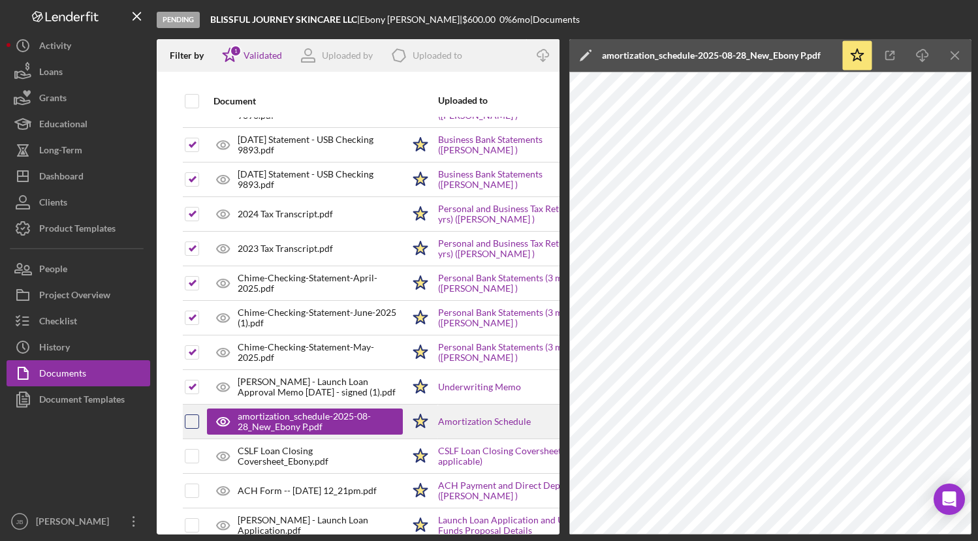
click at [193, 419] on input "checkbox" at bounding box center [191, 421] width 13 height 13
checkbox input "true"
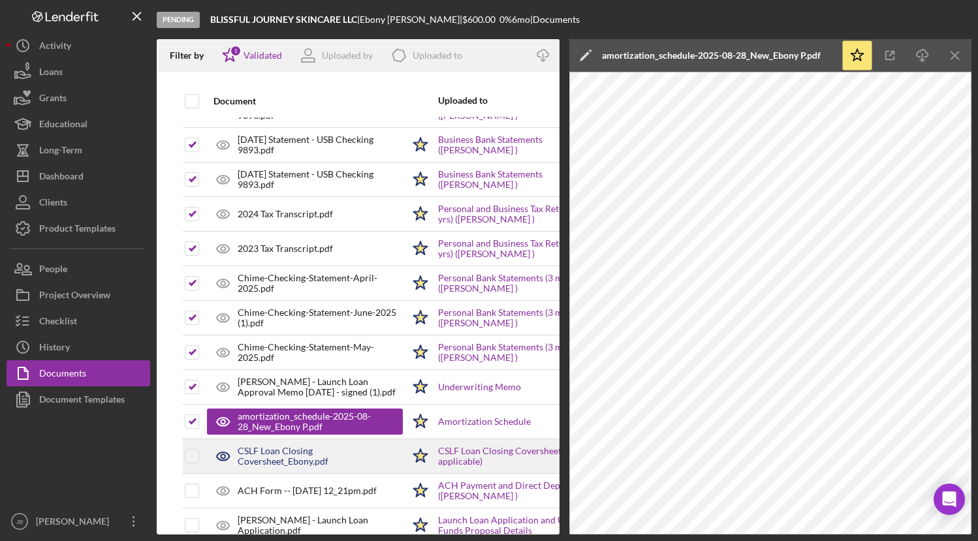
click at [247, 451] on div "CSLF Loan Closing Coversheet_Ebony.pdf" at bounding box center [320, 456] width 165 height 21
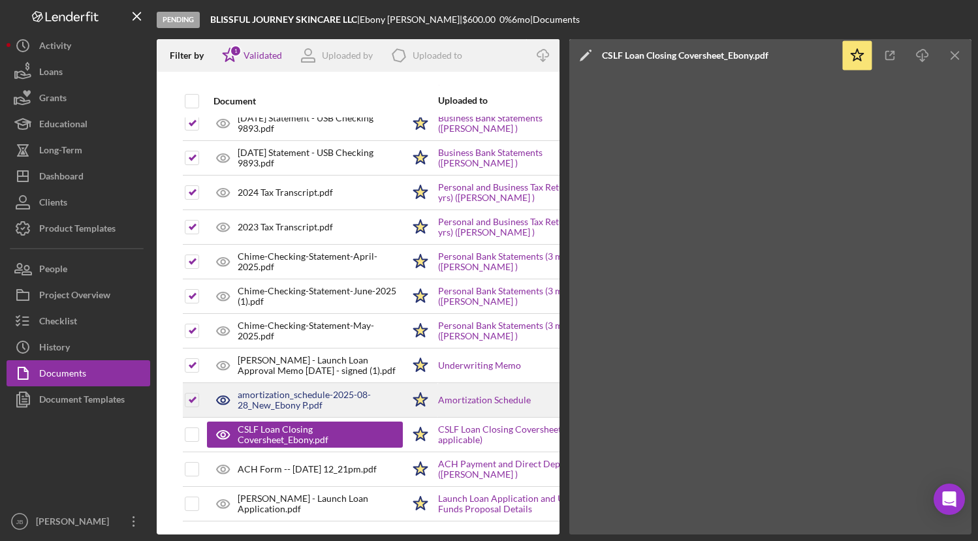
scroll to position [1025, 0]
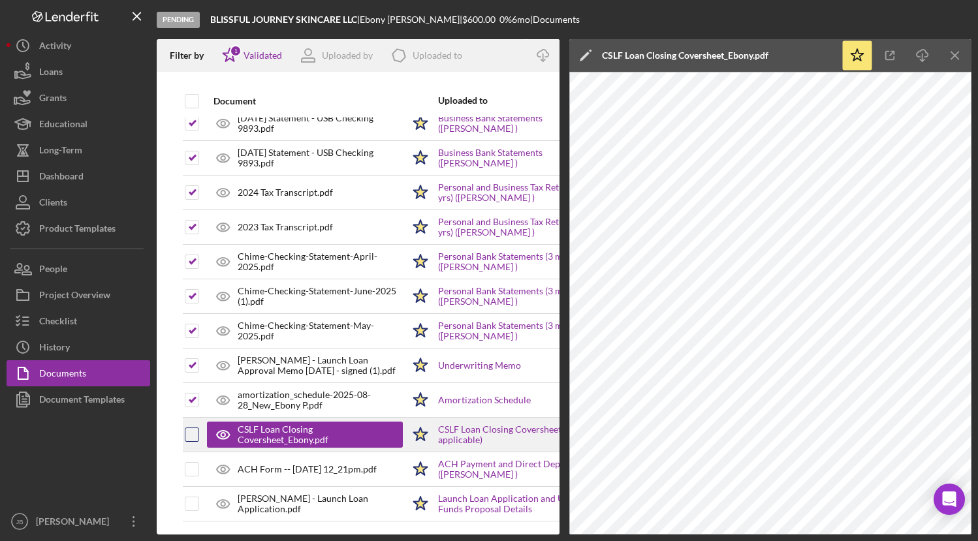
click at [191, 428] on input "checkbox" at bounding box center [191, 434] width 13 height 13
checkbox input "true"
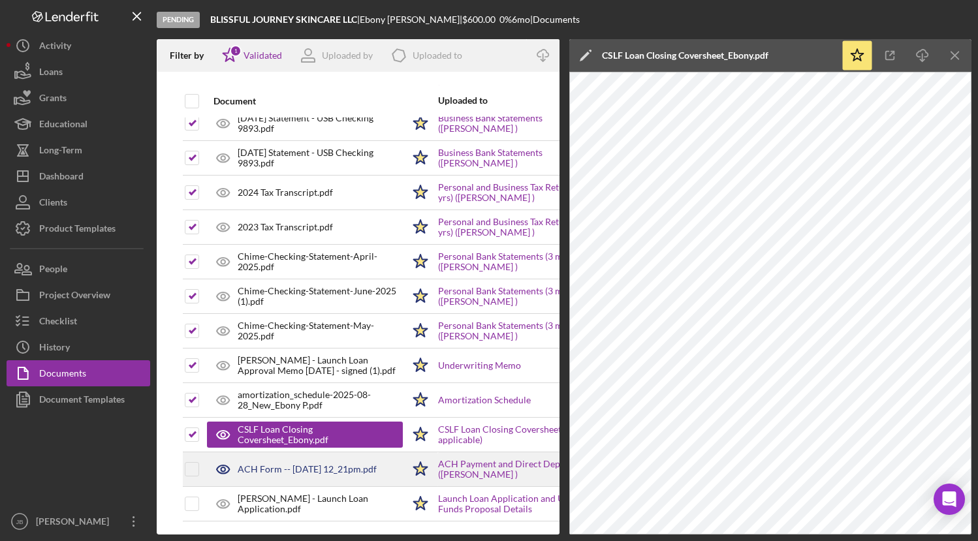
click at [275, 464] on div "ACH Form -- [DATE] 12_21pm.pdf" at bounding box center [307, 469] width 139 height 10
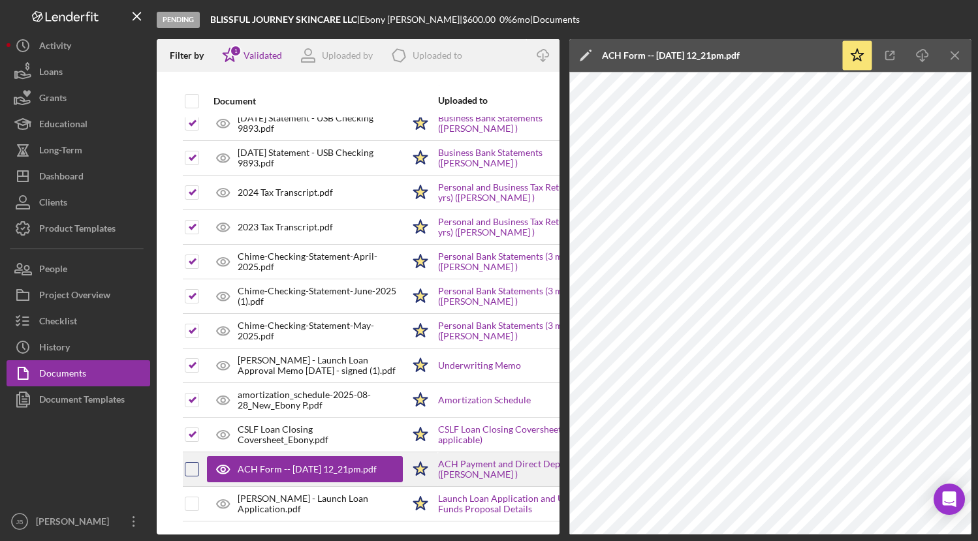
click at [189, 463] on input "checkbox" at bounding box center [191, 469] width 13 height 13
checkbox input "true"
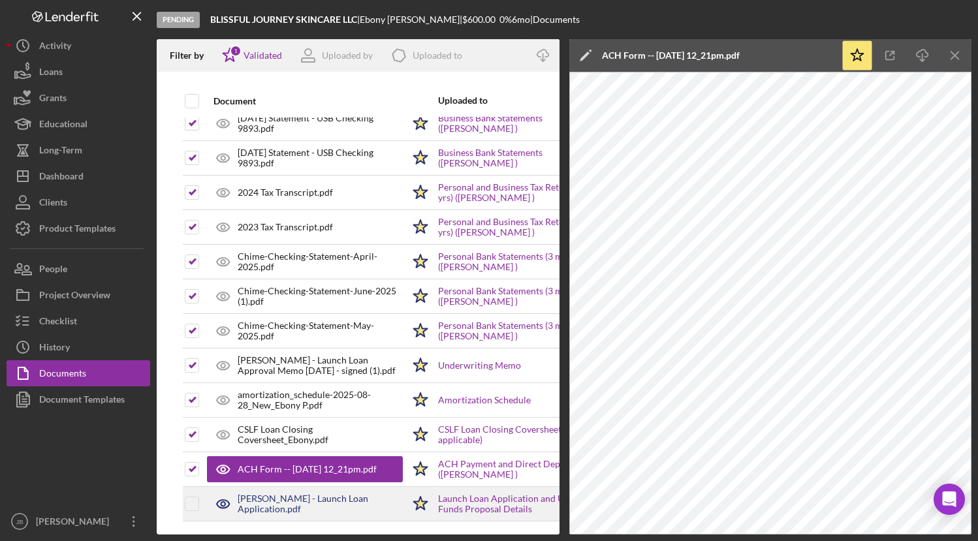
click at [273, 497] on div "[PERSON_NAME] - Launch Loan Application.pdf" at bounding box center [320, 503] width 165 height 21
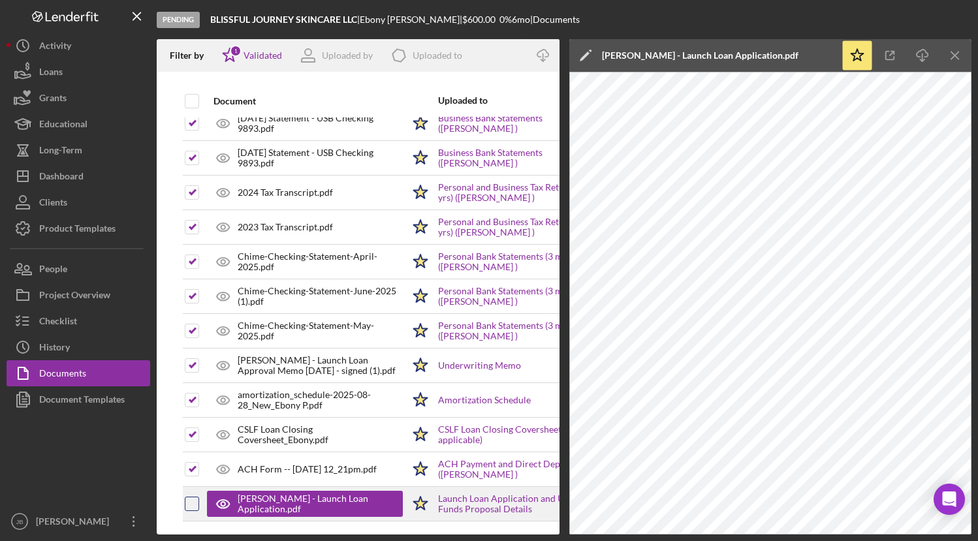
click at [195, 497] on input "checkbox" at bounding box center [191, 503] width 13 height 13
checkbox input "true"
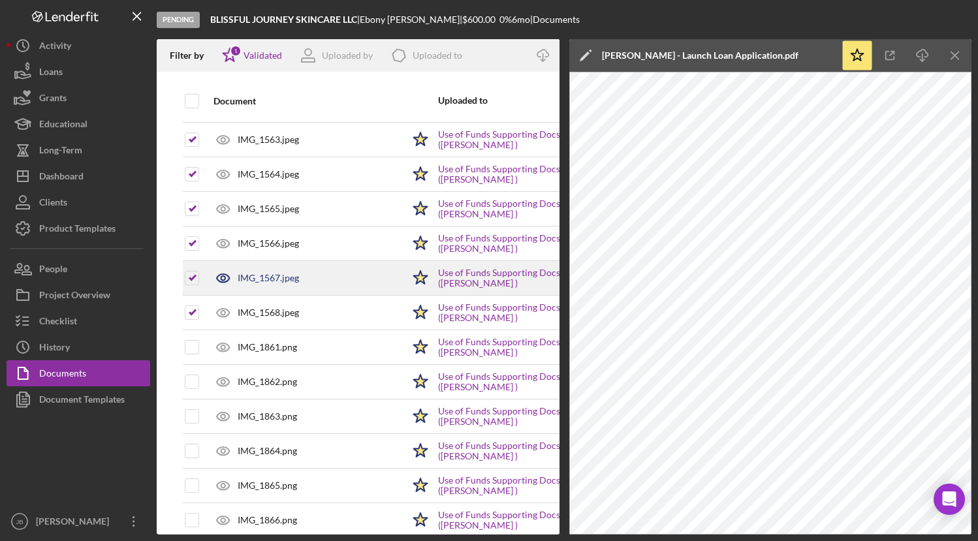
scroll to position [0, 0]
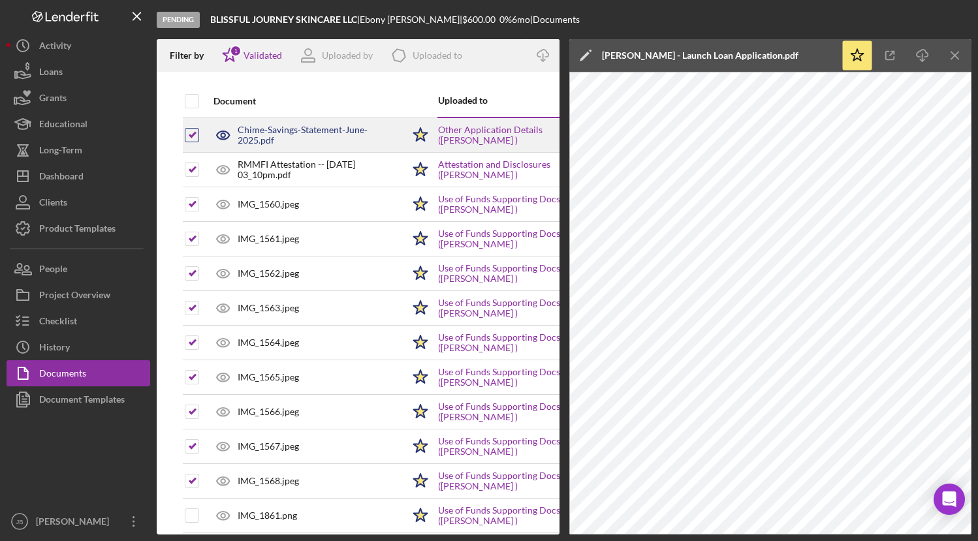
click at [187, 138] on input "checkbox" at bounding box center [191, 135] width 13 height 13
checkbox input "false"
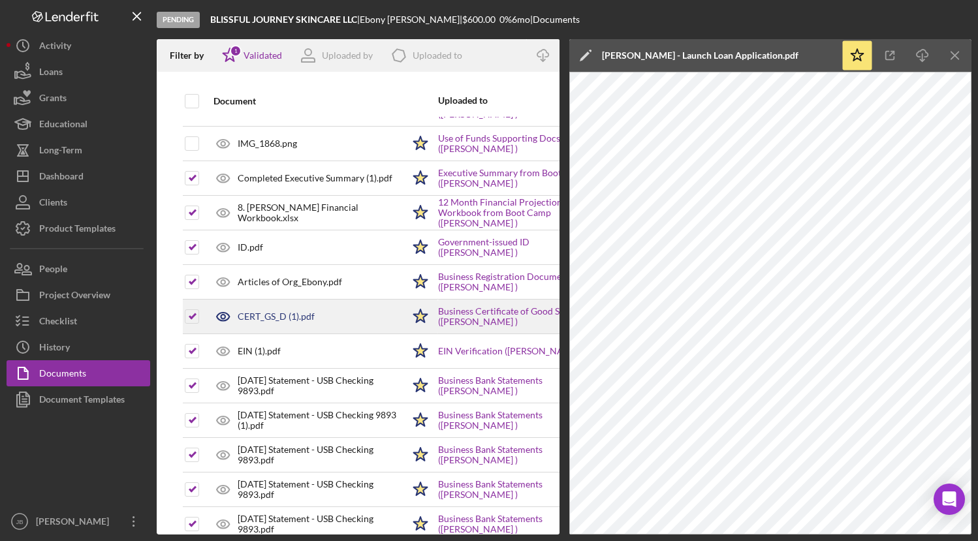
scroll to position [1025, 0]
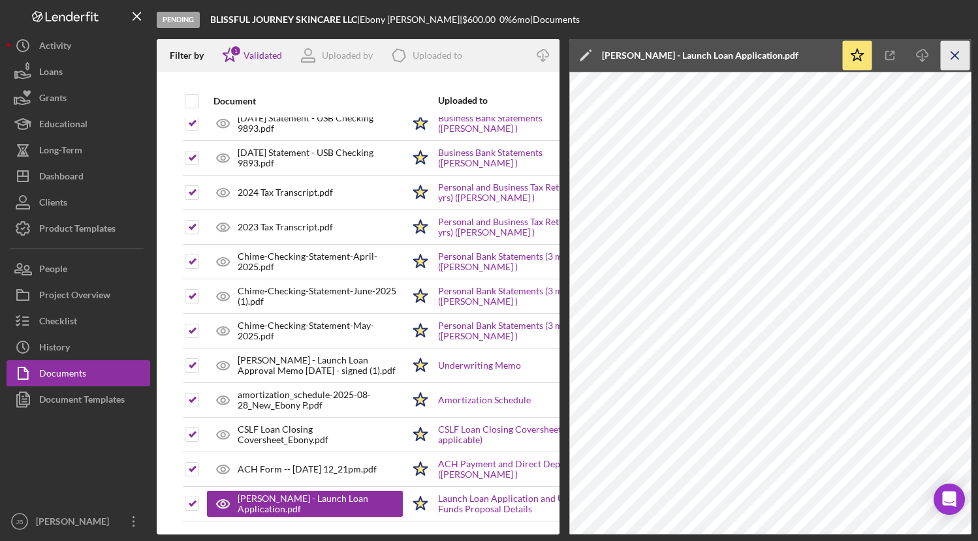
click at [950, 57] on icon "Icon/Menu Close" at bounding box center [955, 55] width 29 height 29
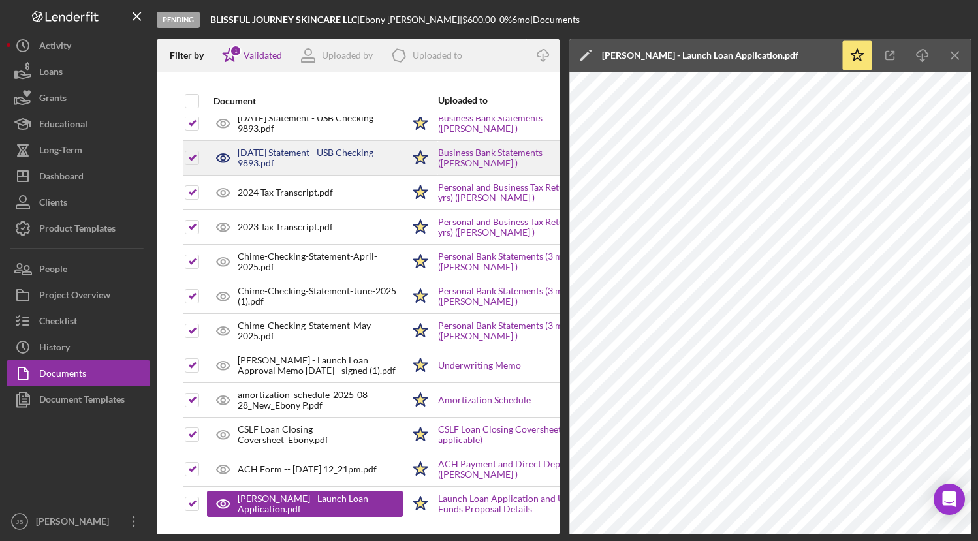
scroll to position [1015, 0]
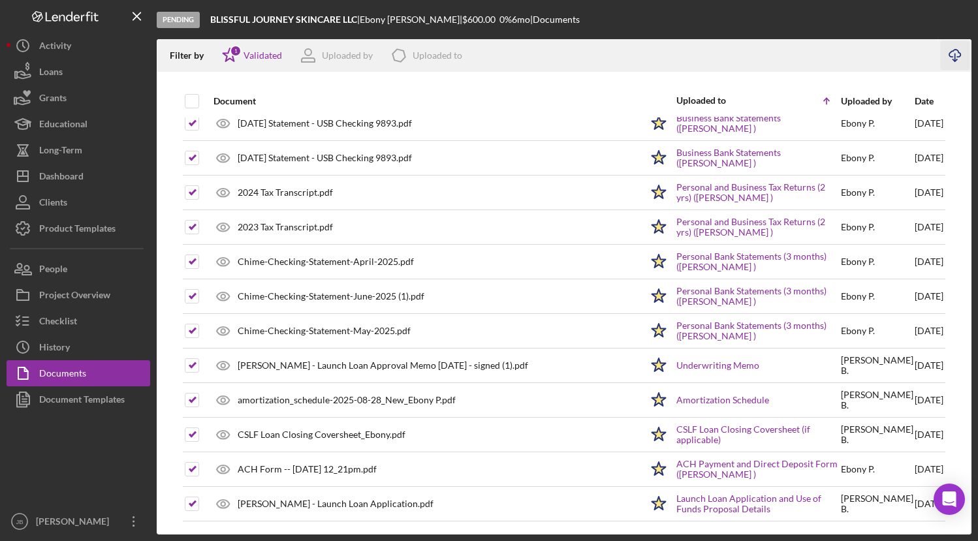
click at [953, 57] on icon "Icon/Download" at bounding box center [955, 55] width 29 height 29
drag, startPoint x: 360, startPoint y: 20, endPoint x: 217, endPoint y: 12, distance: 142.5
click at [217, 12] on div "Pending BLISSFUL JOURNEY SKINCARE LLC | [PERSON_NAME] | $600.00 0 % 6 mo | Docu…" at bounding box center [564, 19] width 815 height 39
copy b "BLISSFUL JOURNEY SKINCARE LLC"
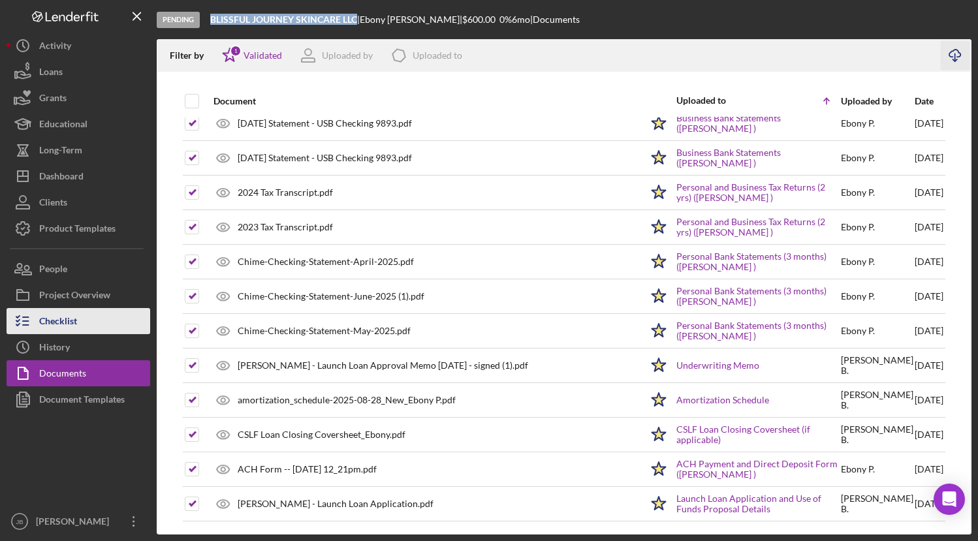
click at [78, 322] on button "Checklist" at bounding box center [79, 321] width 144 height 26
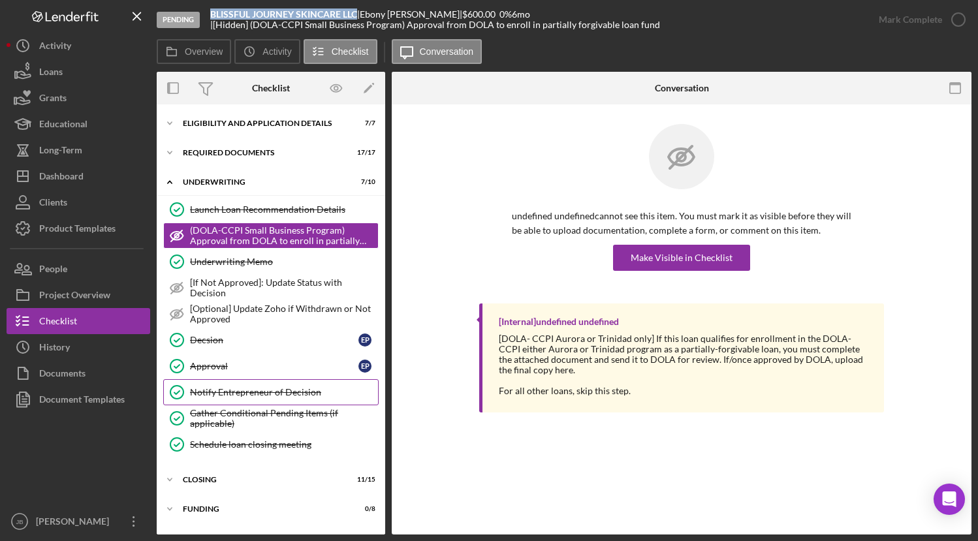
scroll to position [24, 0]
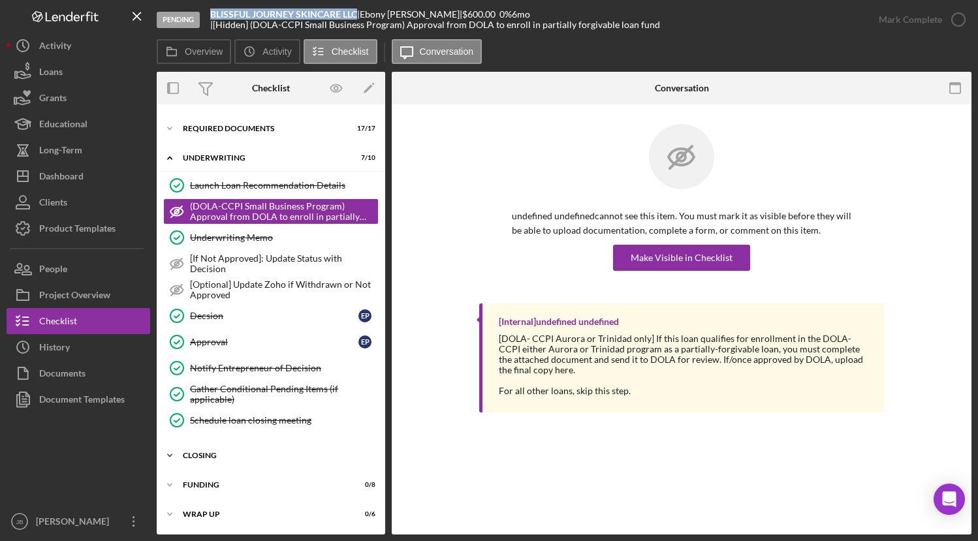
click at [243, 452] on div "Closing" at bounding box center [276, 456] width 186 height 8
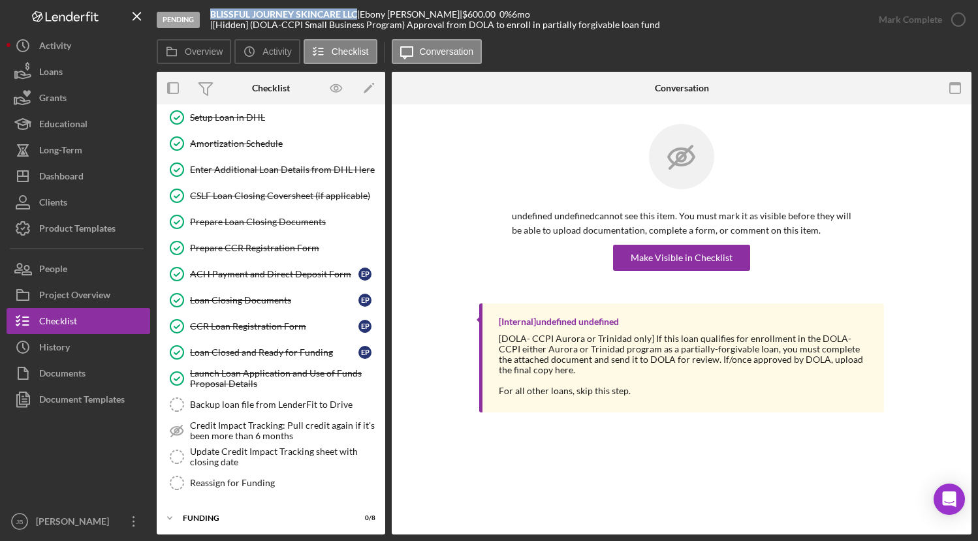
scroll to position [423, 0]
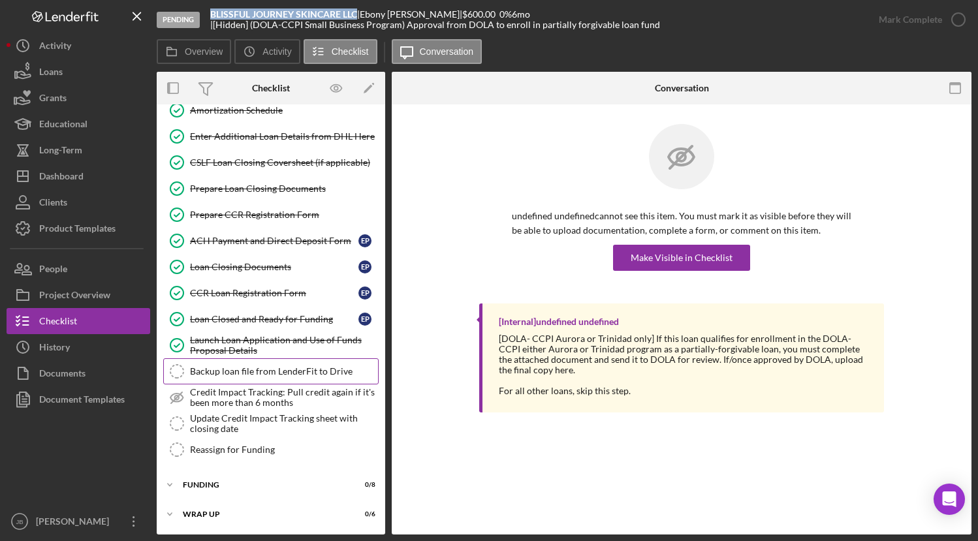
click at [255, 371] on div "Backup loan file from LenderFit to Drive" at bounding box center [284, 371] width 188 height 10
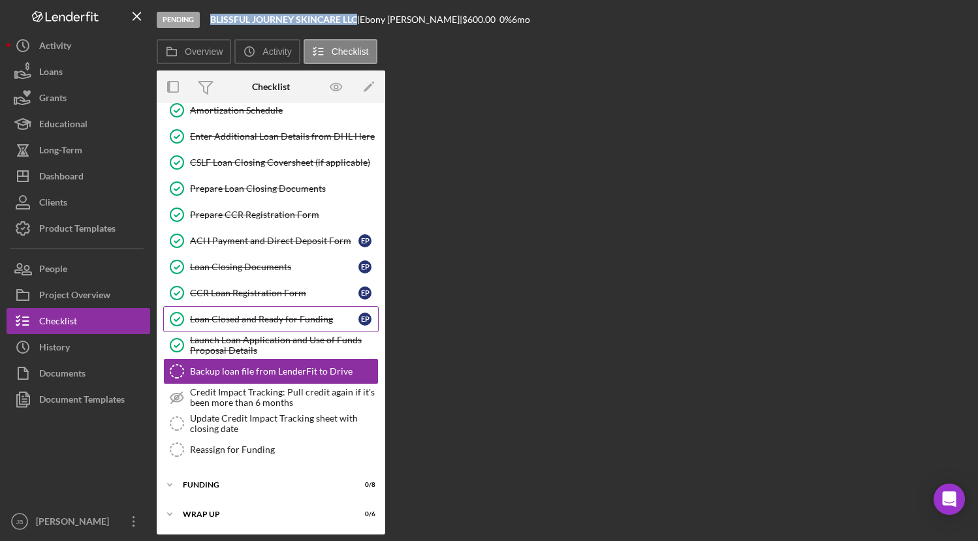
scroll to position [423, 0]
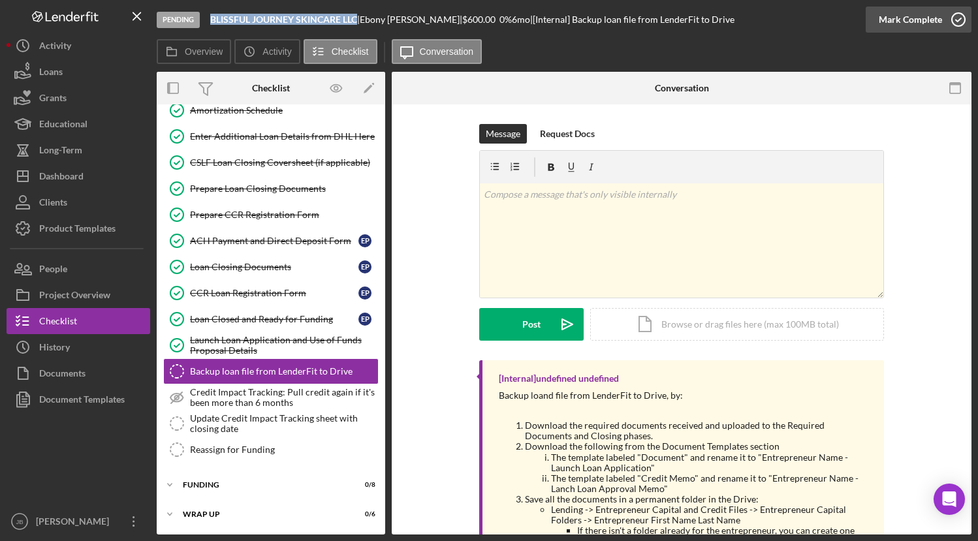
click at [956, 18] on icon "button" at bounding box center [958, 19] width 33 height 33
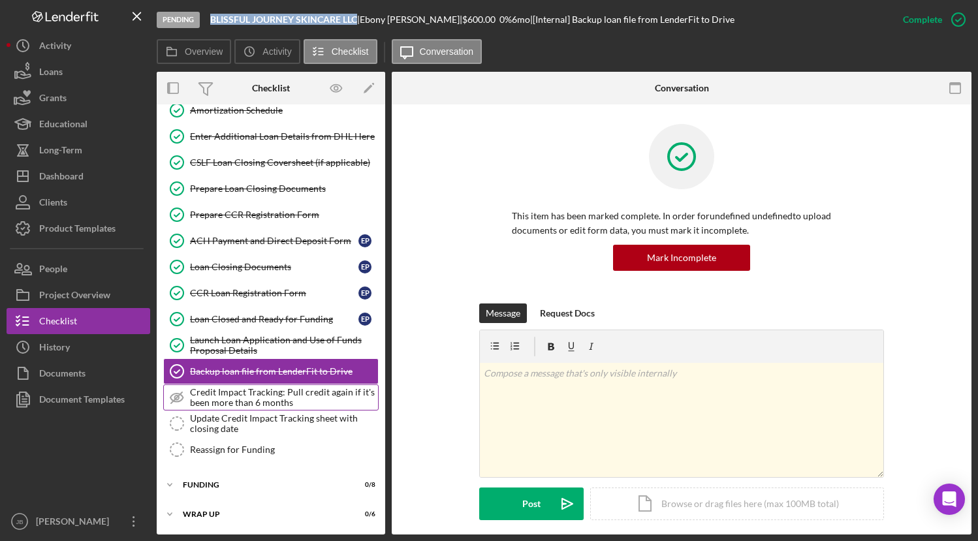
click at [202, 390] on div "Credit Impact Tracking: Pull credit again if it's been more than 6 months" at bounding box center [284, 397] width 188 height 21
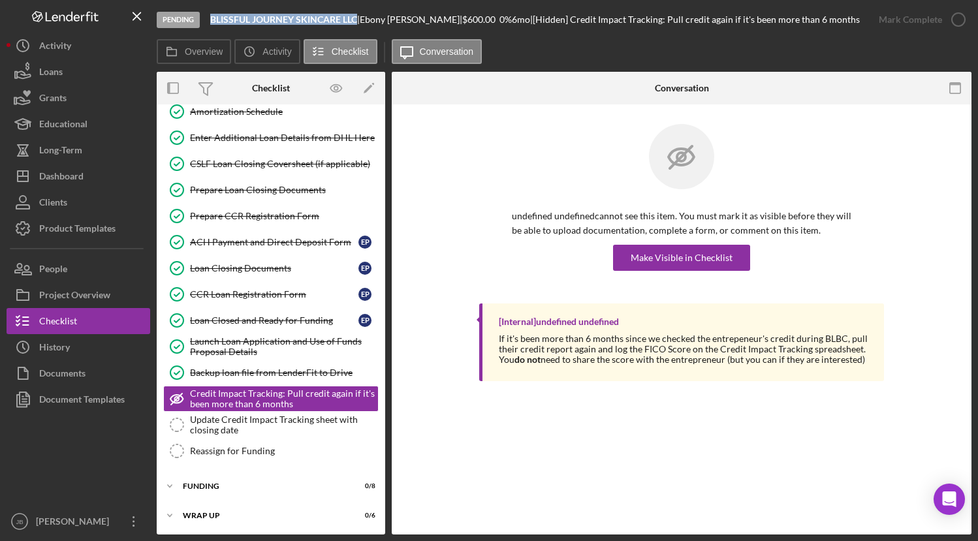
scroll to position [423, 0]
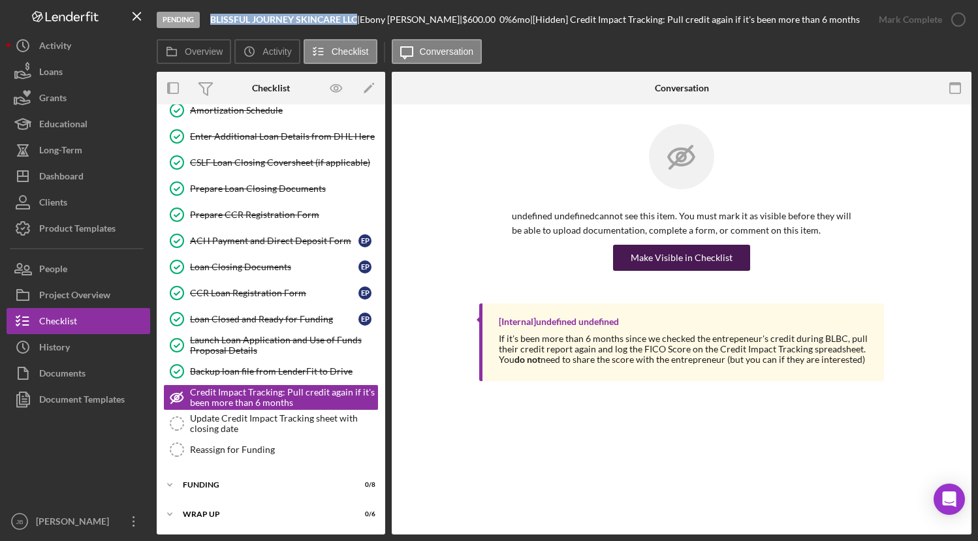
click at [687, 250] on div "Make Visible in Checklist" at bounding box center [682, 258] width 102 height 26
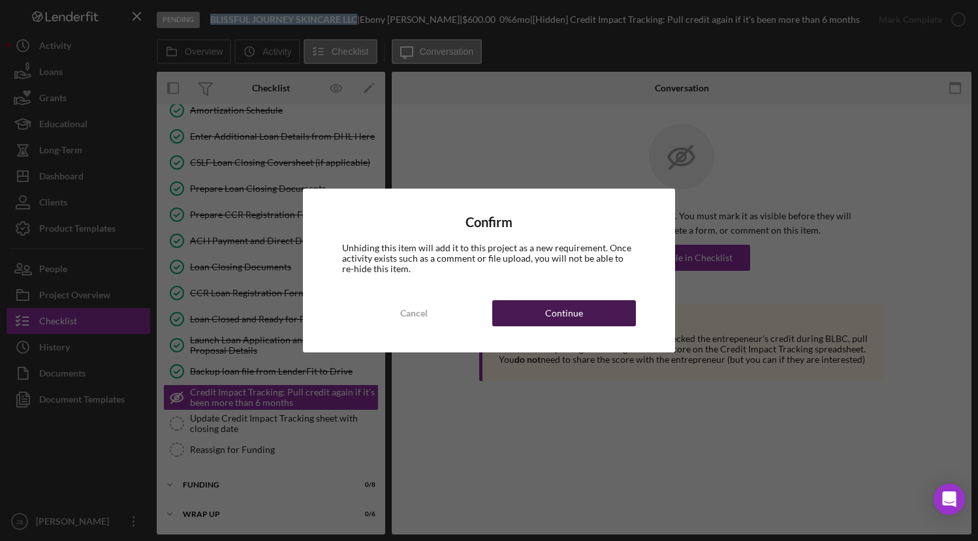
click at [593, 306] on button "Continue" at bounding box center [564, 313] width 144 height 26
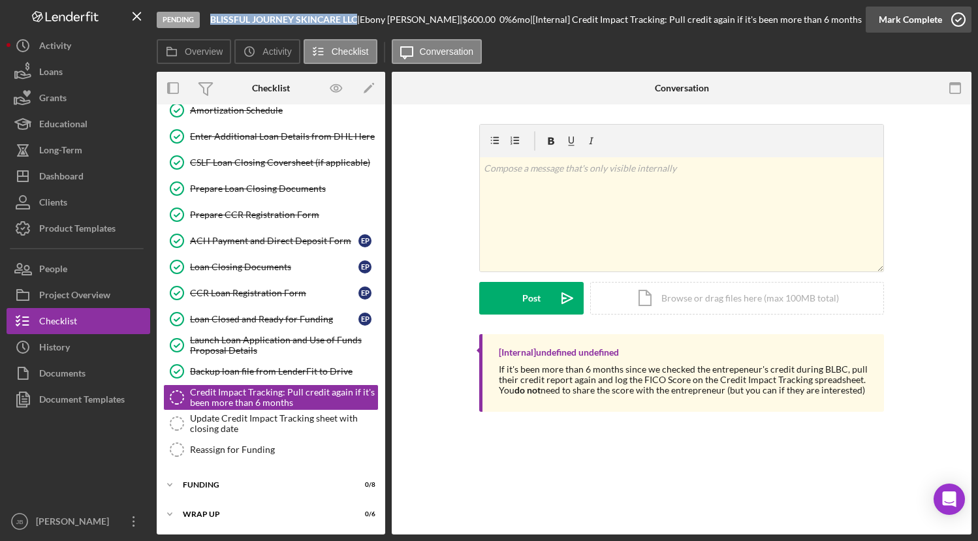
click at [961, 20] on icon "button" at bounding box center [958, 19] width 33 height 33
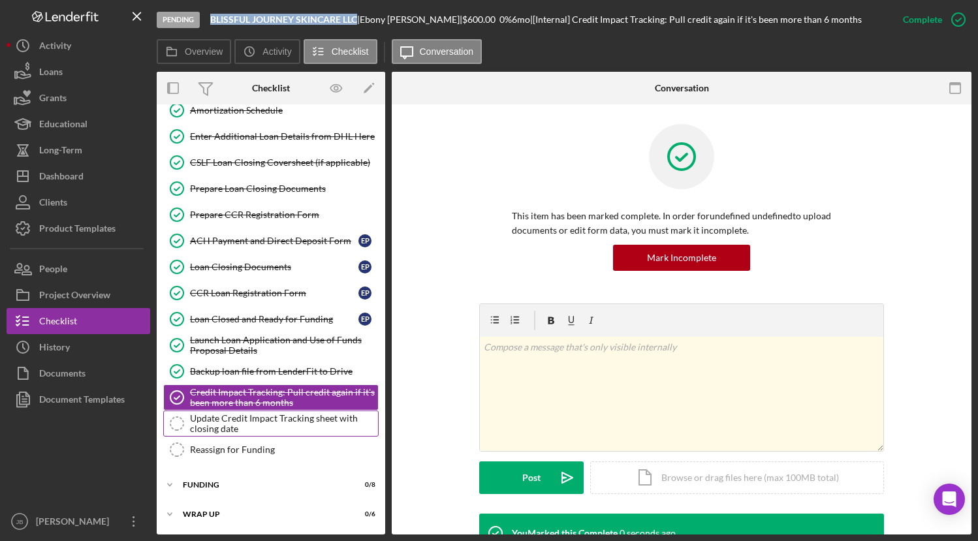
click at [268, 416] on div "Update Credit Impact Tracking sheet with closing date" at bounding box center [284, 423] width 188 height 21
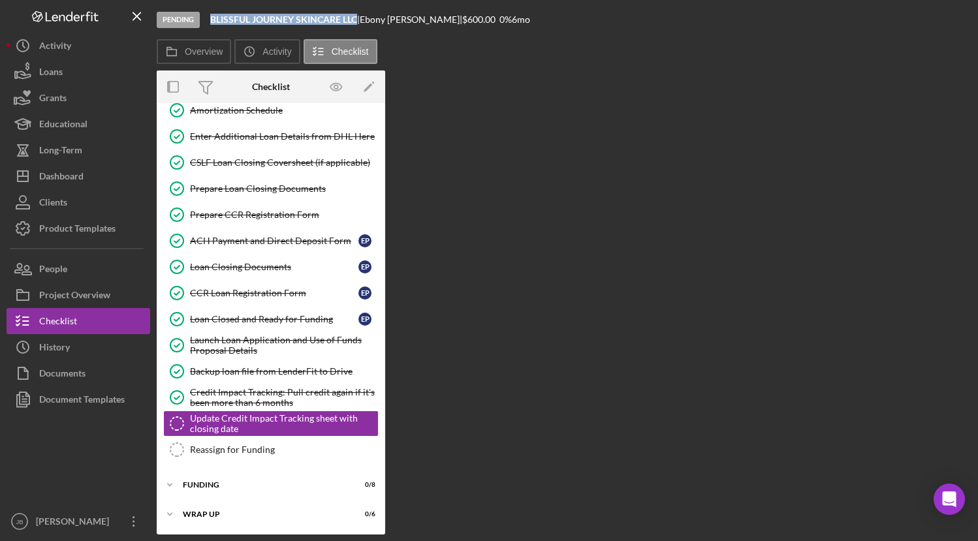
scroll to position [423, 0]
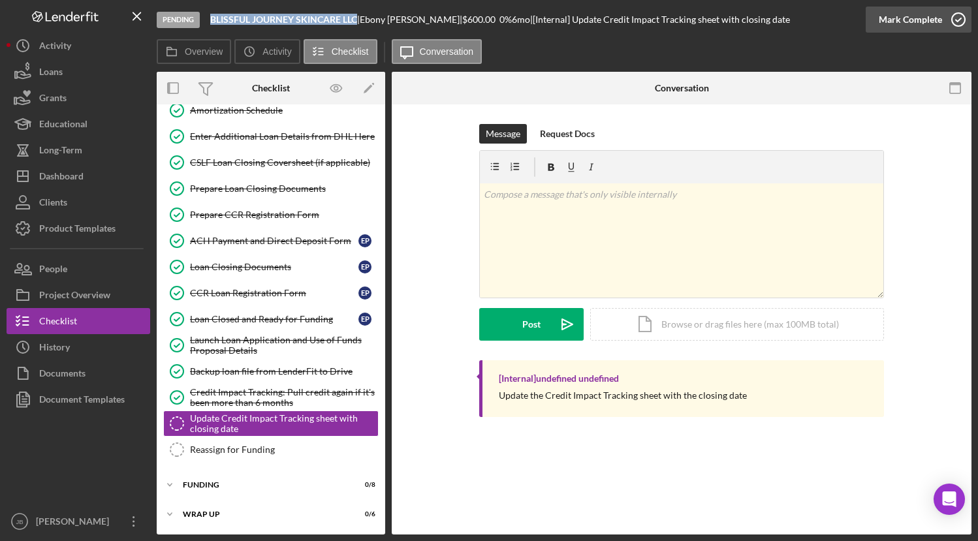
click at [959, 17] on icon "button" at bounding box center [958, 19] width 33 height 33
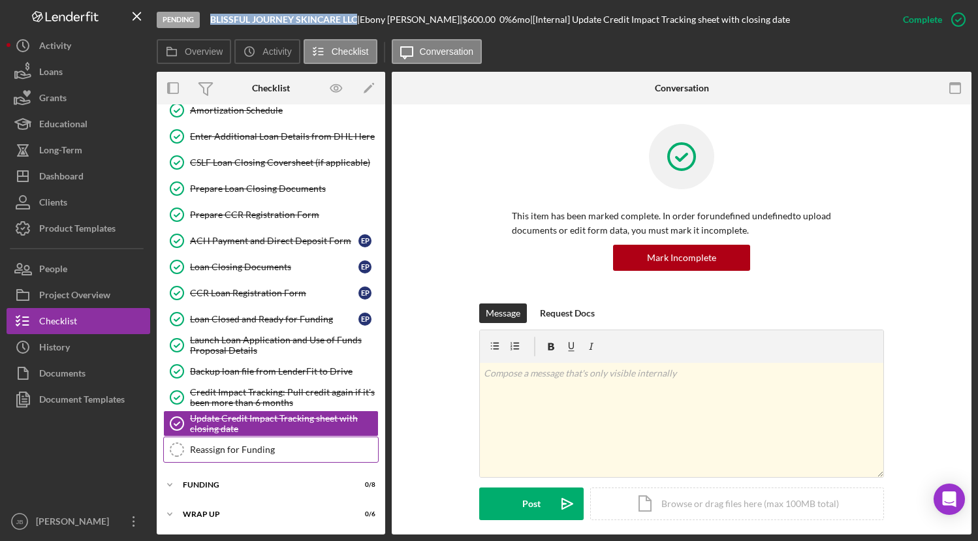
click at [251, 451] on div "Reassign for Funding" at bounding box center [284, 450] width 188 height 10
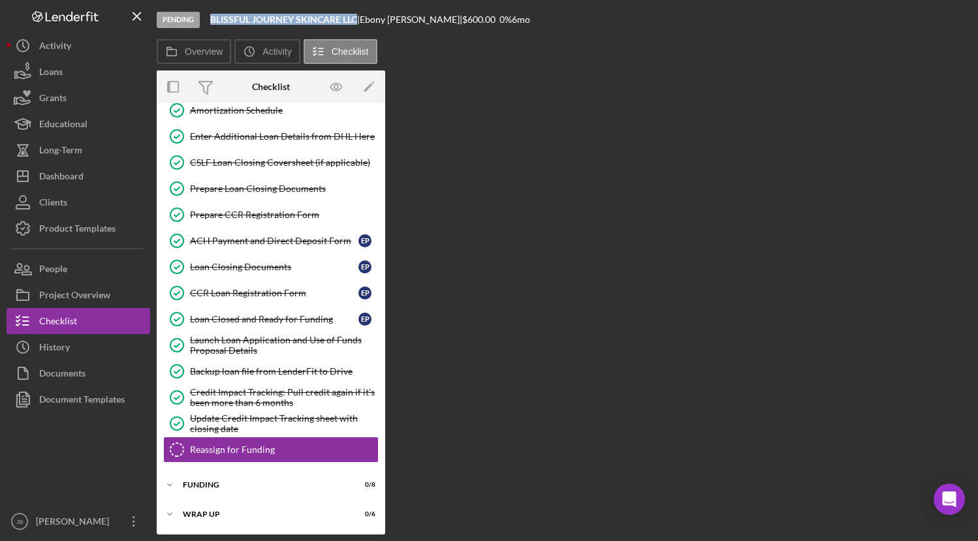
scroll to position [423, 0]
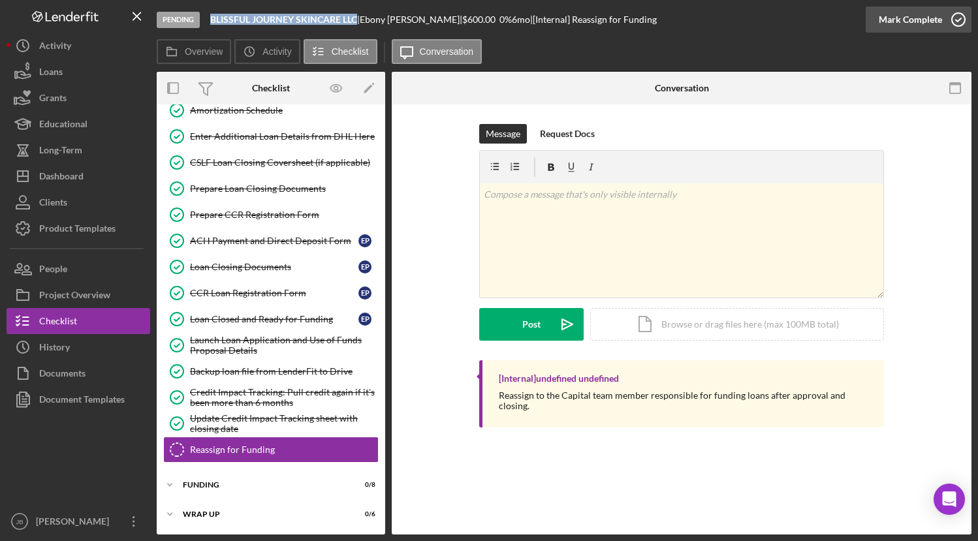
click at [956, 19] on icon "button" at bounding box center [958, 19] width 33 height 33
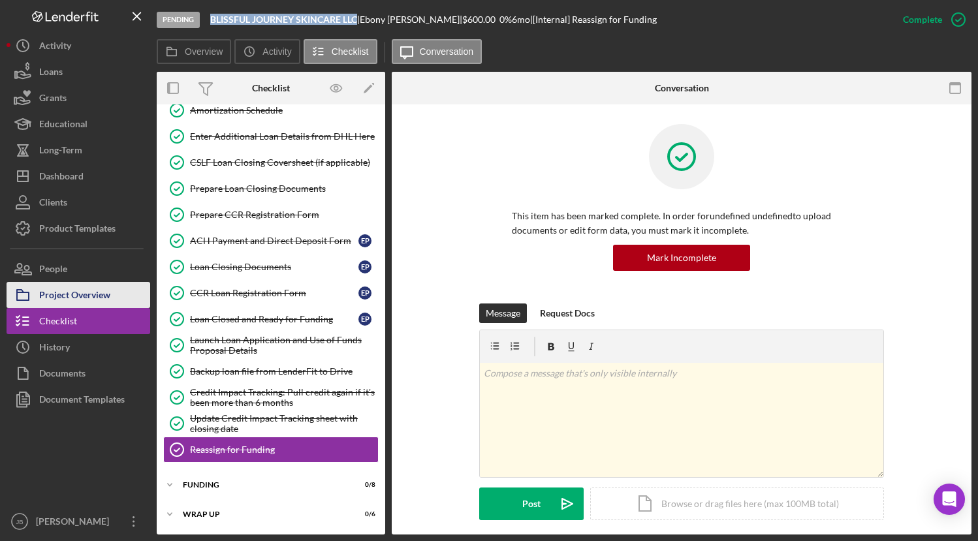
click at [63, 294] on div "Project Overview" at bounding box center [74, 296] width 71 height 29
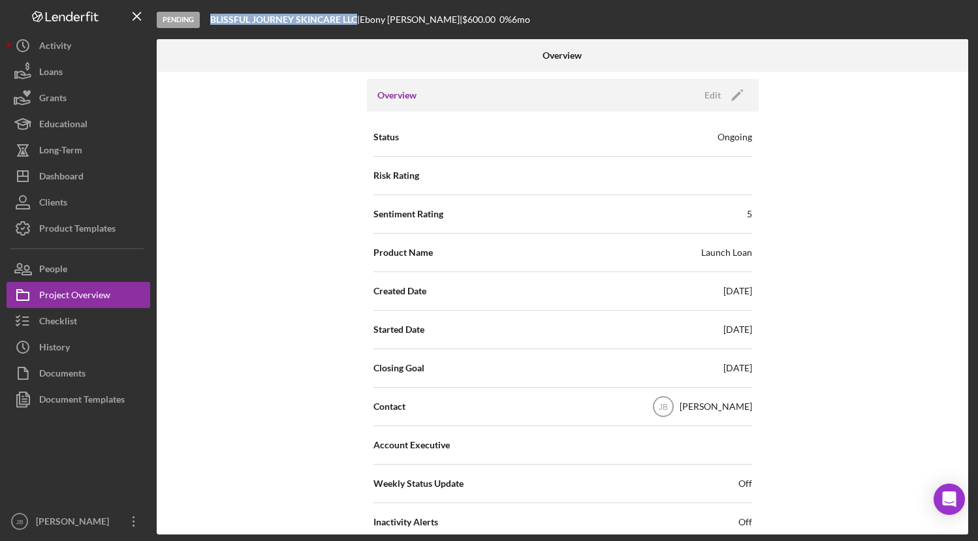
scroll to position [103, 0]
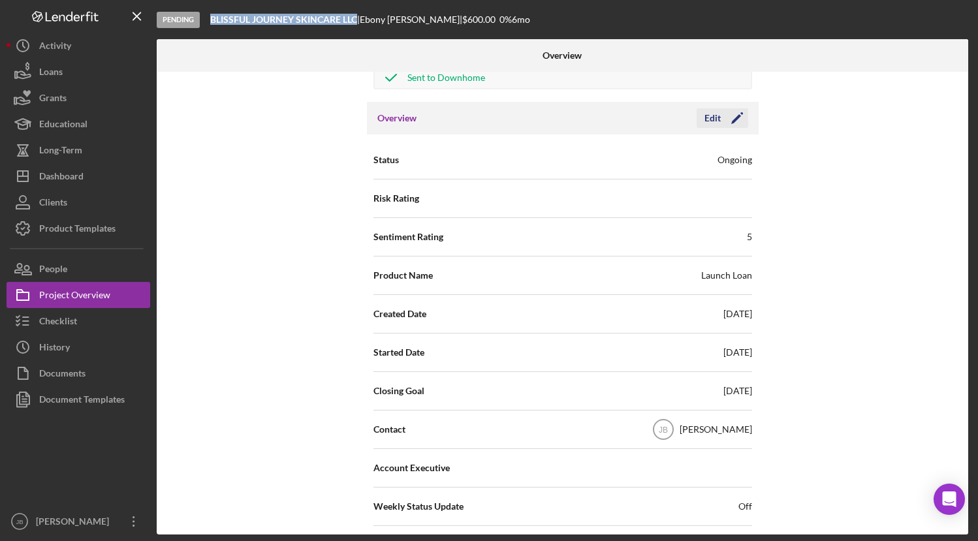
click at [732, 119] on icon "Icon/Edit" at bounding box center [737, 118] width 33 height 33
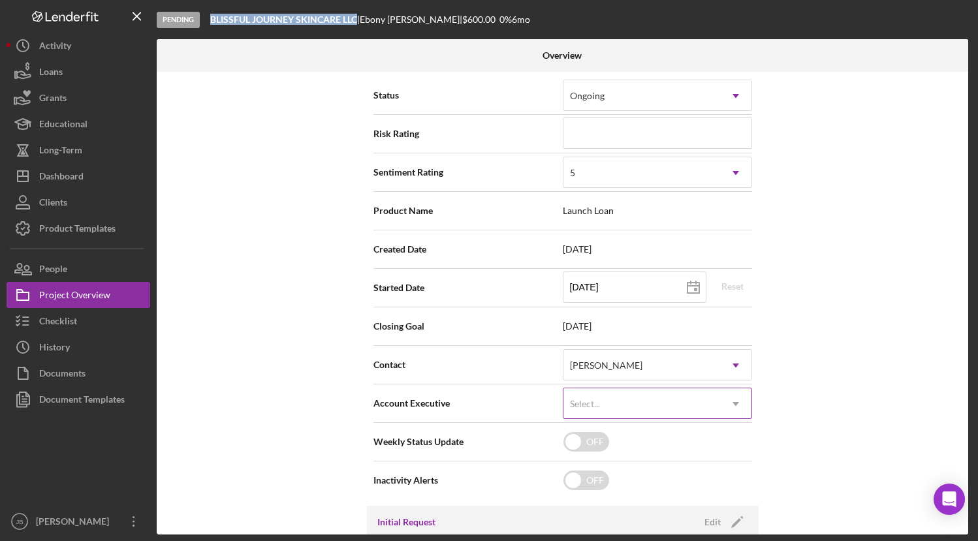
scroll to position [191, 0]
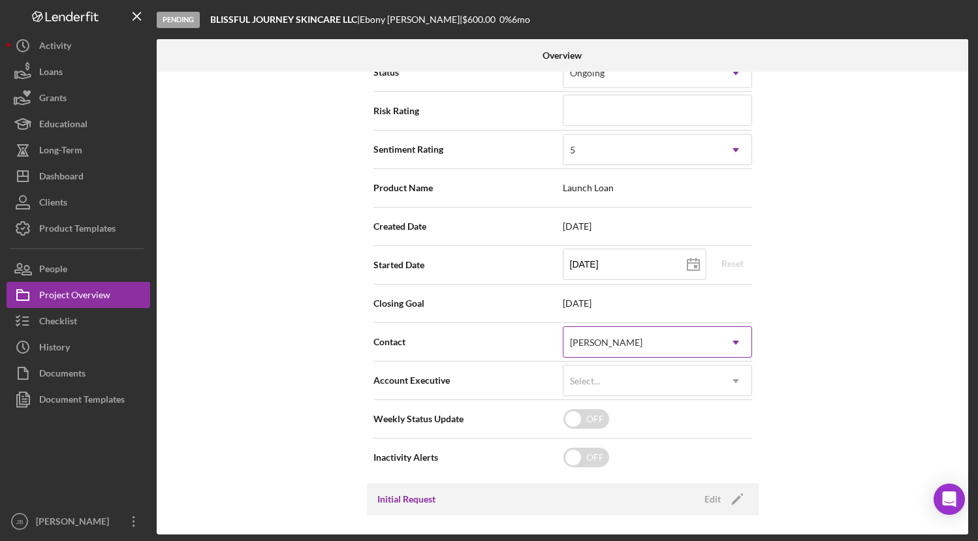
click at [704, 358] on div "[PERSON_NAME]" at bounding box center [641, 343] width 157 height 30
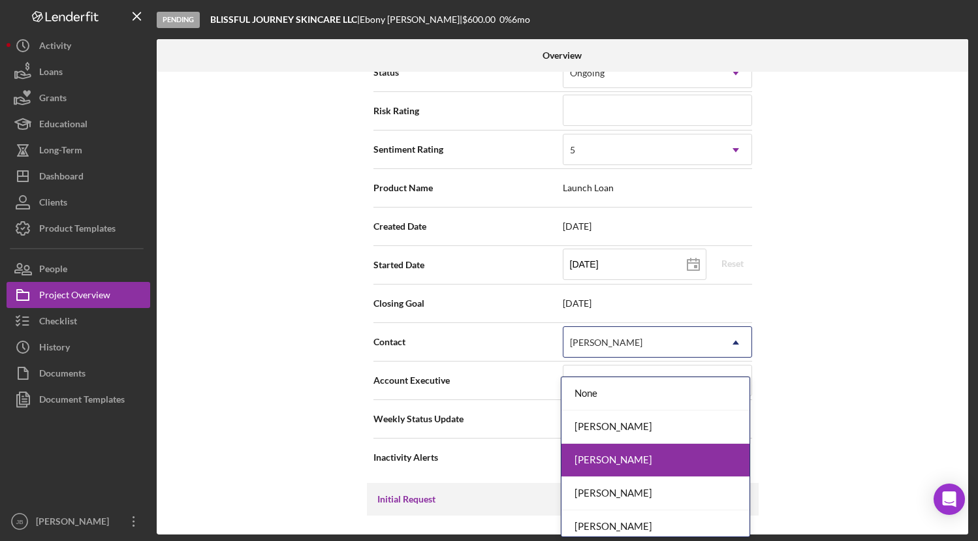
scroll to position [7, 0]
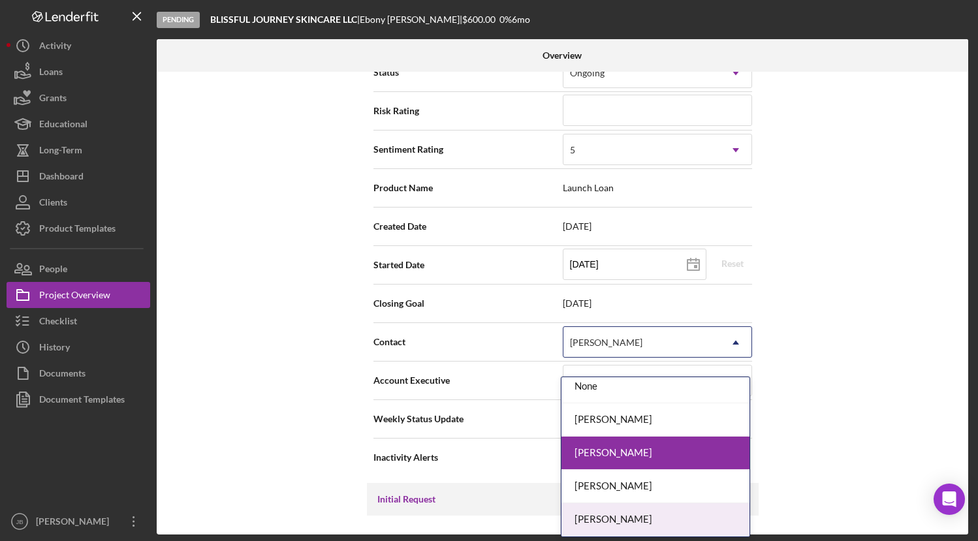
click at [630, 517] on div "[PERSON_NAME]" at bounding box center [655, 519] width 188 height 33
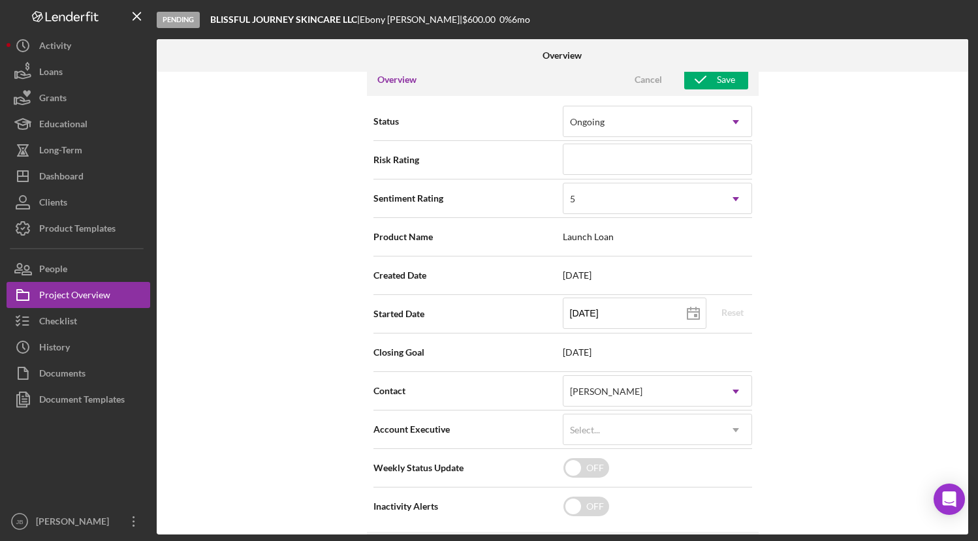
scroll to position [0, 0]
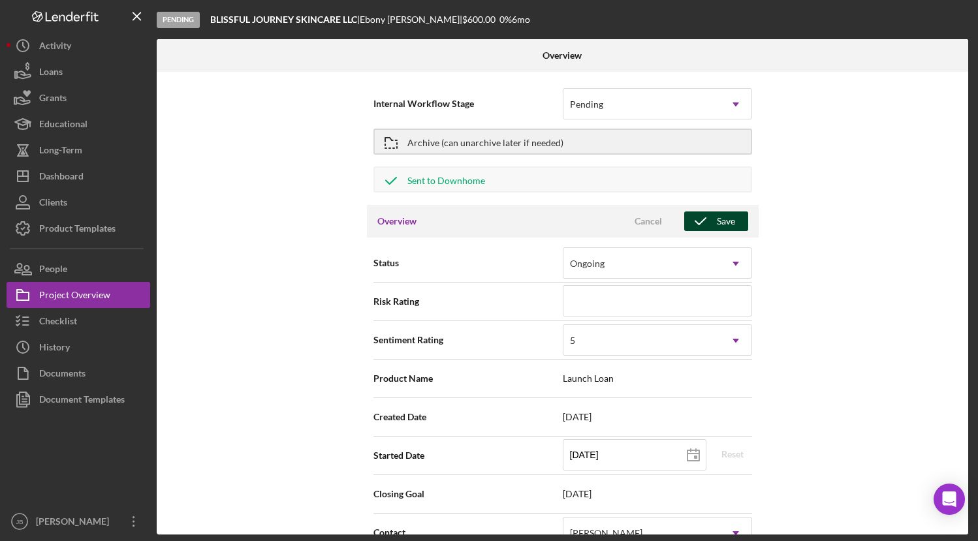
click at [706, 226] on icon "button" at bounding box center [700, 221] width 33 height 33
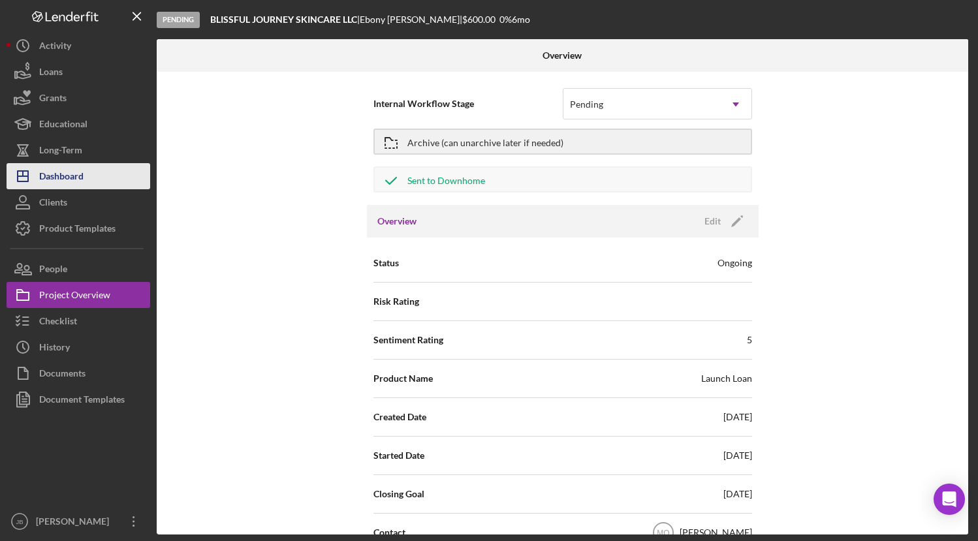
click at [74, 172] on div "Dashboard" at bounding box center [61, 177] width 44 height 29
